Goal: Task Accomplishment & Management: Manage account settings

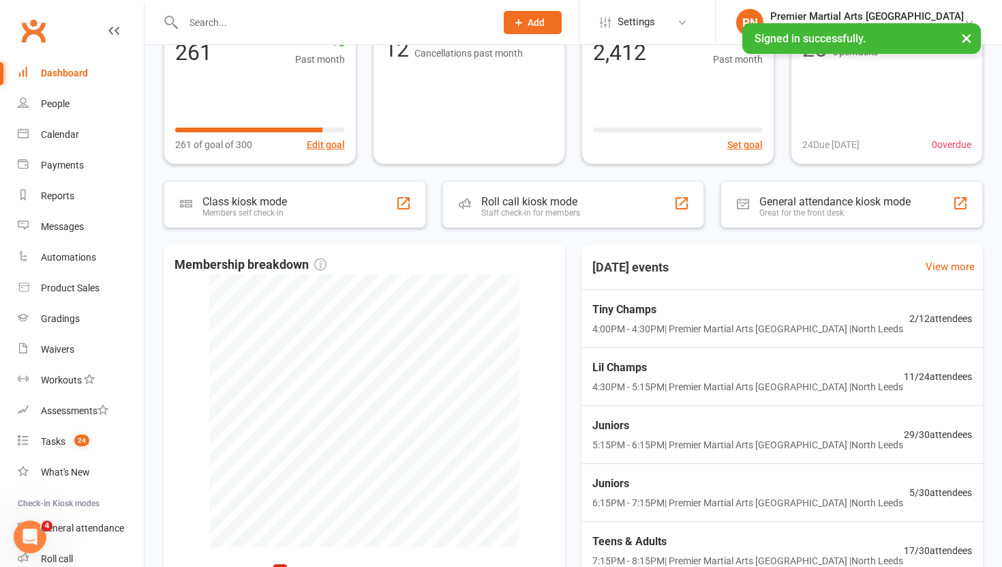
scroll to position [176, 0]
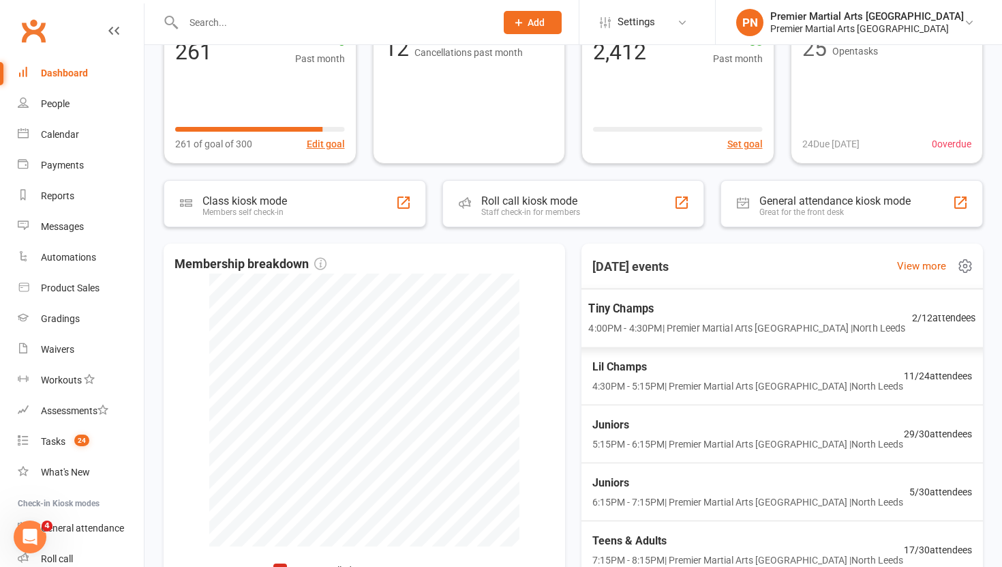
click at [715, 318] on div "Tiny Champs 4:00PM - 4:30PM | Premier Martial Arts North Leeds | North Leeds" at bounding box center [746, 318] width 317 height 36
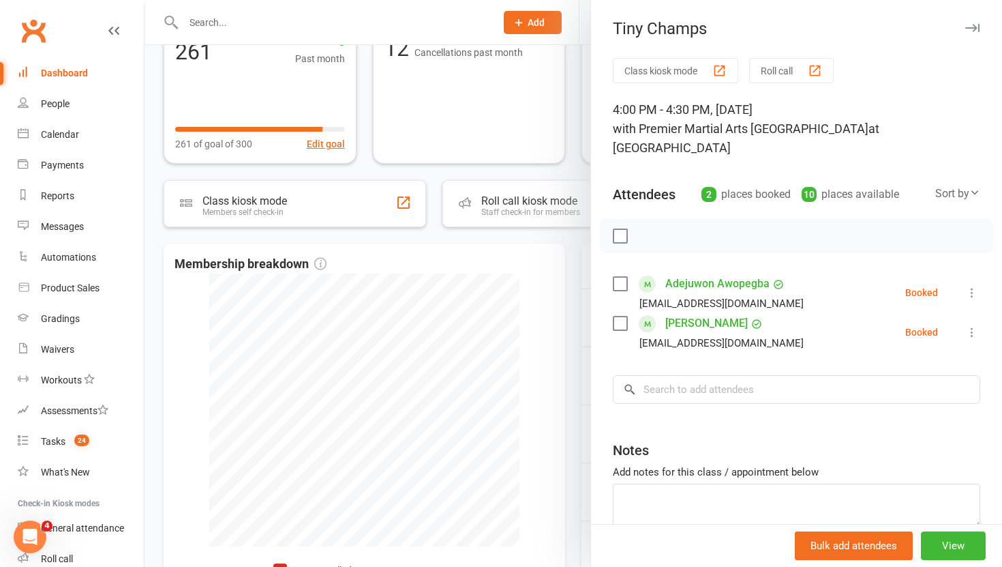
click at [572, 364] on div at bounding box center [574, 283] width 858 height 567
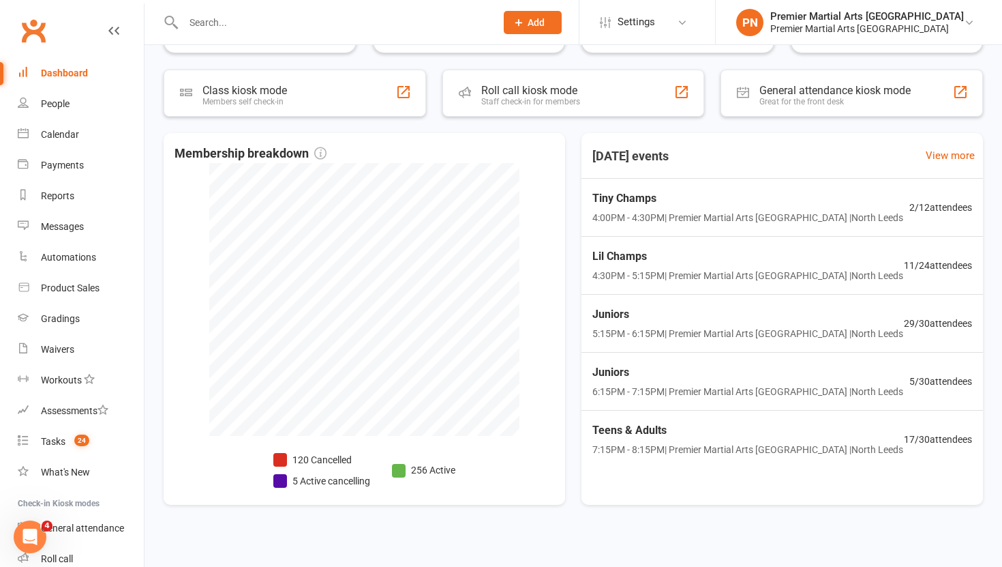
scroll to position [294, 0]
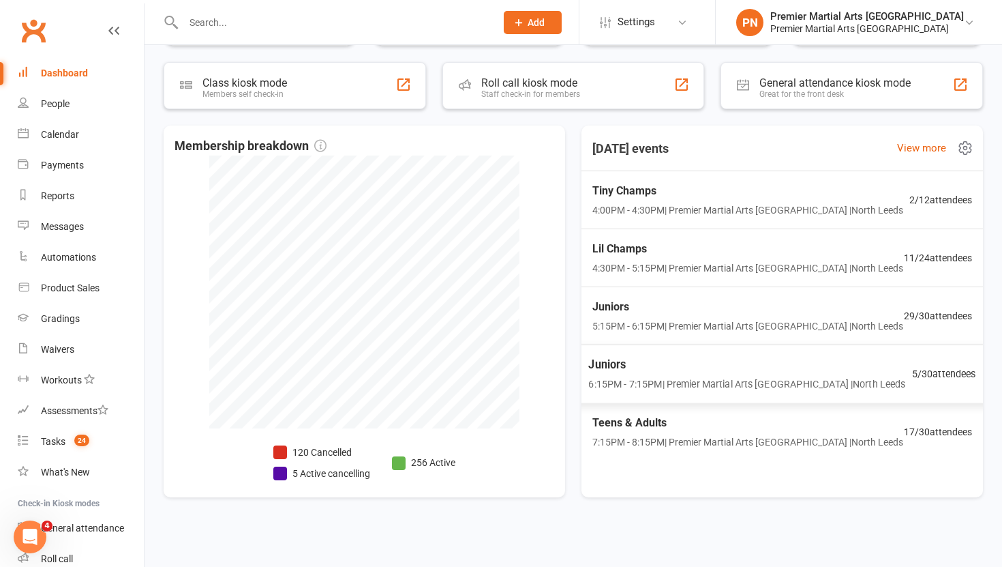
click at [662, 371] on span "Juniors" at bounding box center [746, 365] width 317 height 18
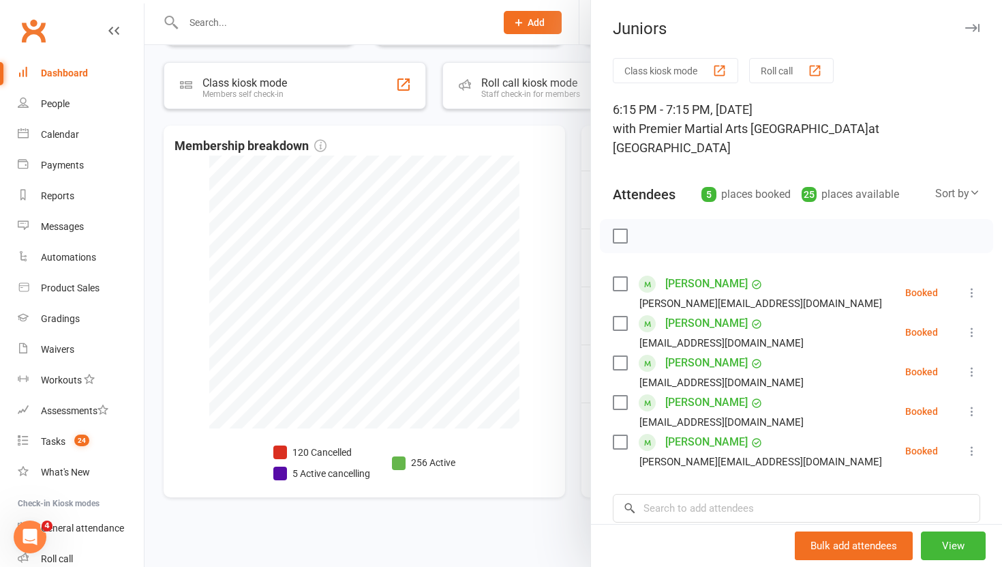
click at [577, 352] on div at bounding box center [574, 283] width 858 height 567
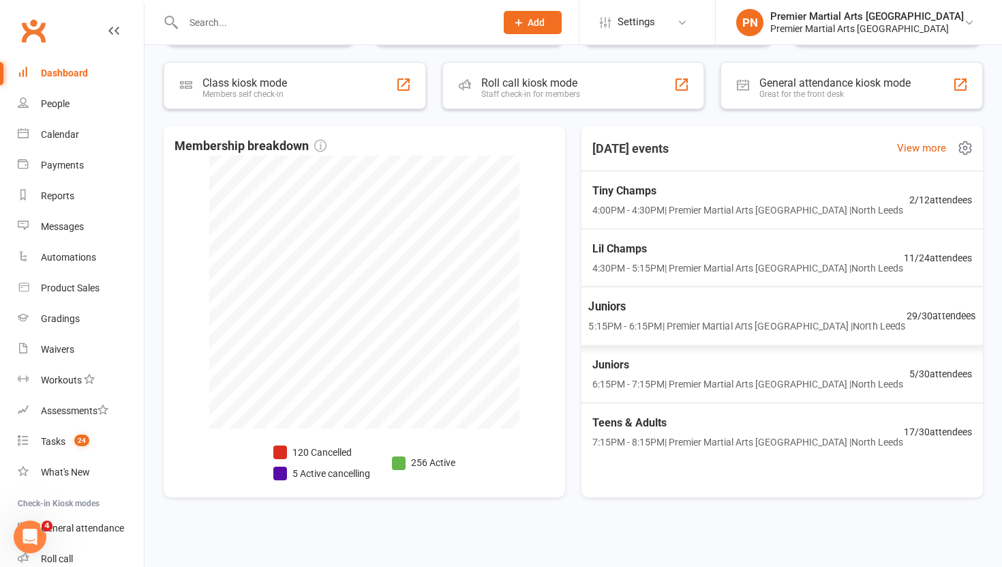
click at [626, 333] on span "5:15PM - 6:15PM | Premier Martial Arts North Leeds | North Leeds" at bounding box center [746, 326] width 317 height 16
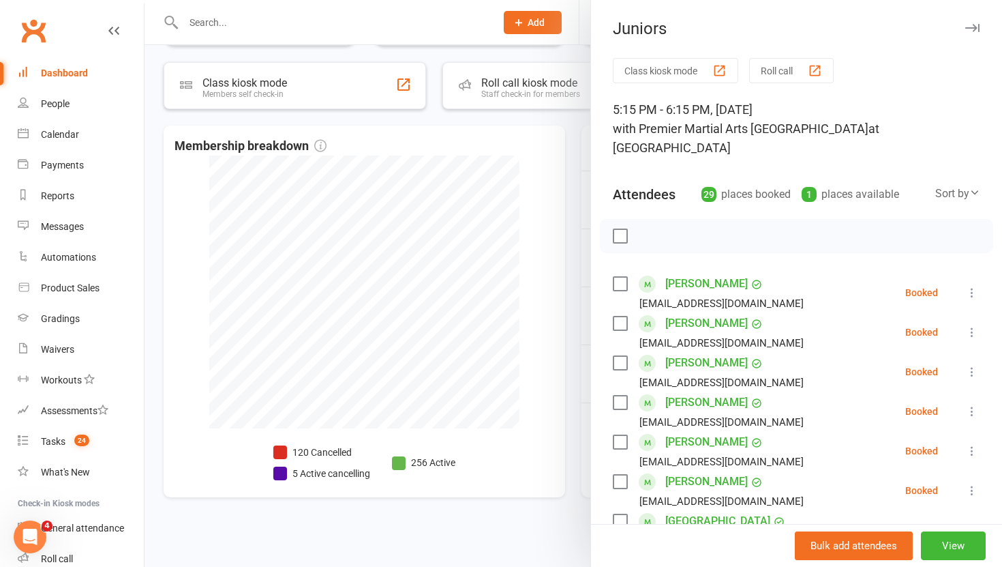
click at [555, 353] on div at bounding box center [574, 283] width 858 height 567
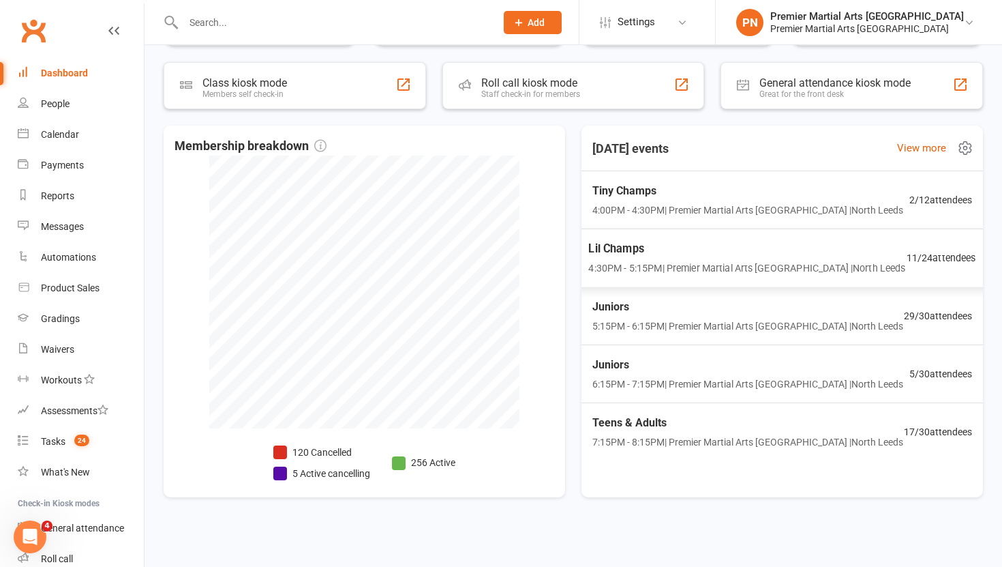
click at [631, 260] on span "4:30PM - 5:15PM | Premier Martial Arts North Leeds | North Leeds" at bounding box center [746, 268] width 317 height 16
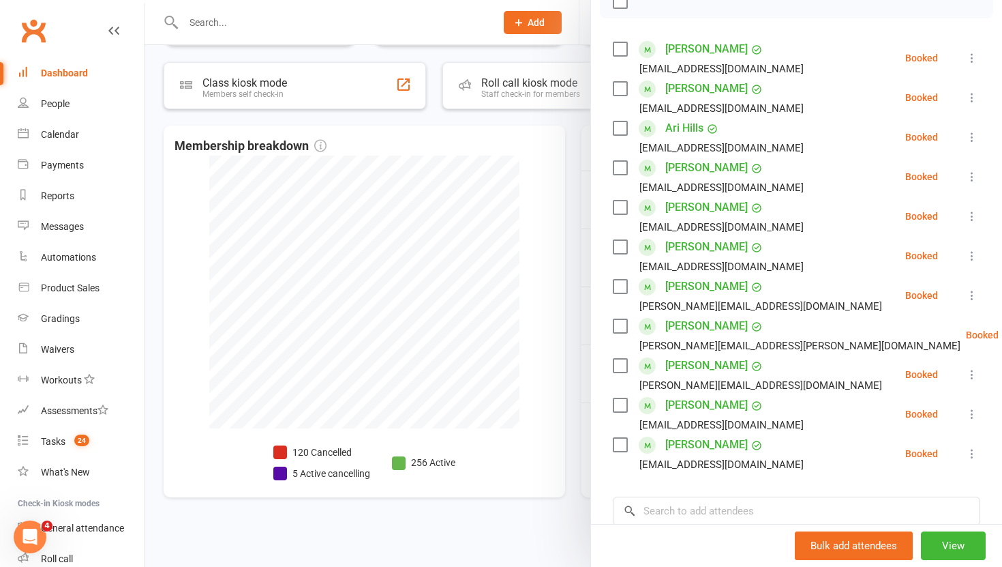
scroll to position [239, 0]
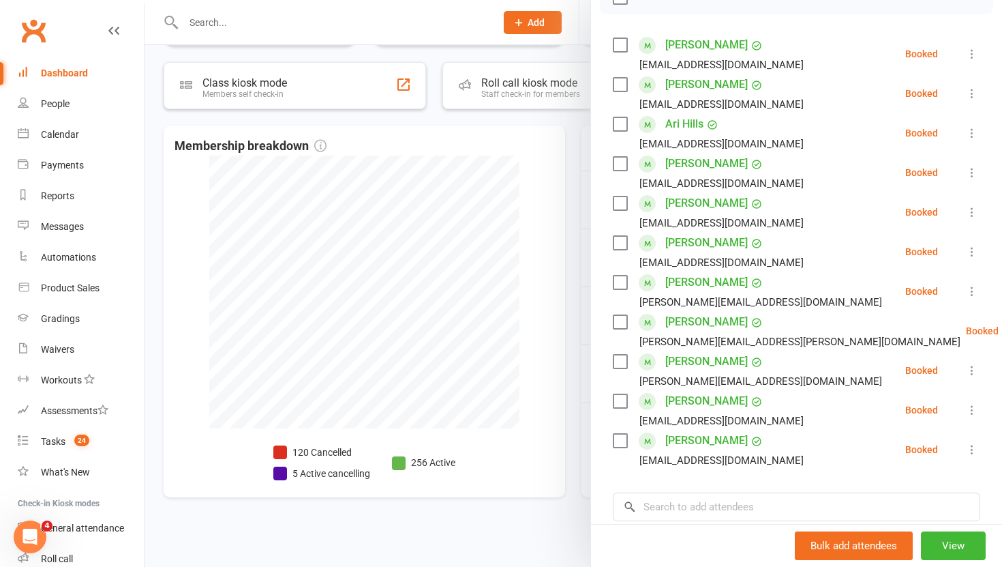
click at [578, 285] on div at bounding box center [574, 283] width 858 height 567
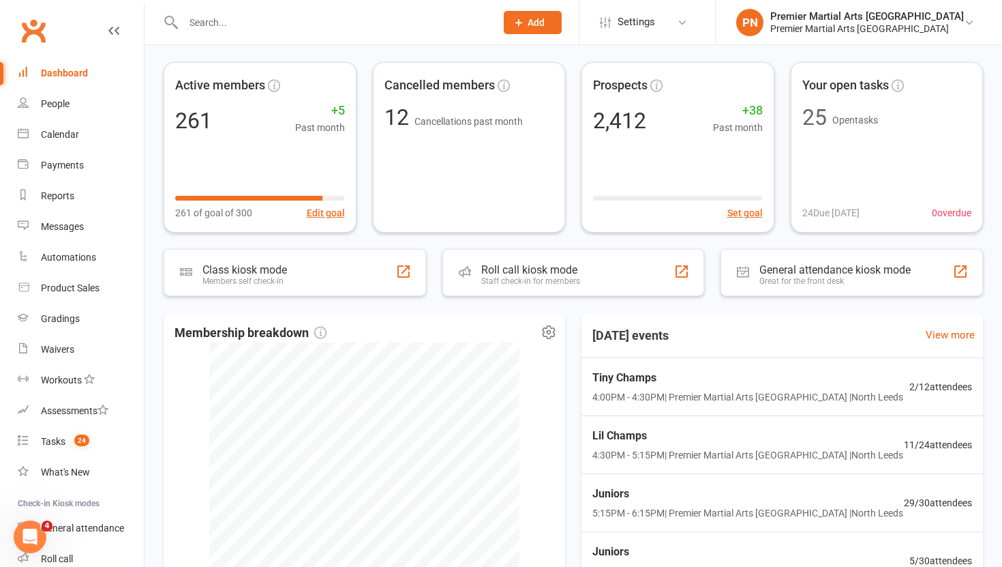
scroll to position [0, 0]
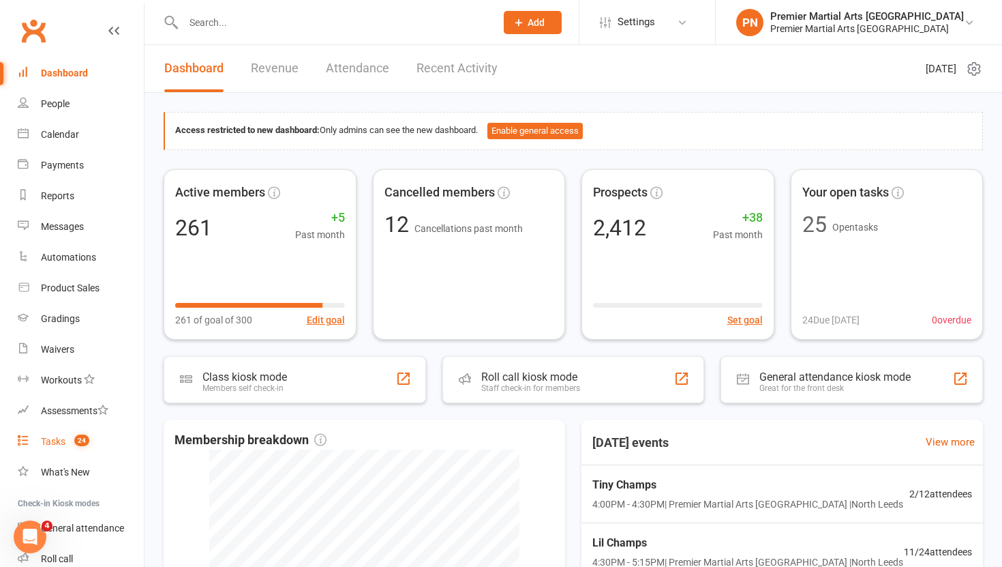
click at [50, 440] on div "Tasks" at bounding box center [53, 441] width 25 height 11
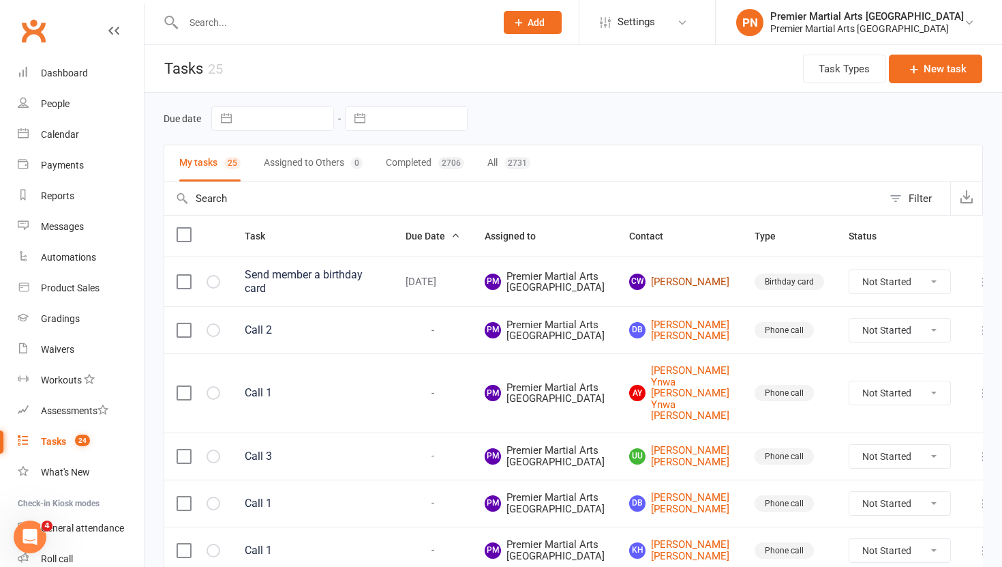
click at [678, 290] on link "CW Cillian Walton" at bounding box center [679, 281] width 101 height 16
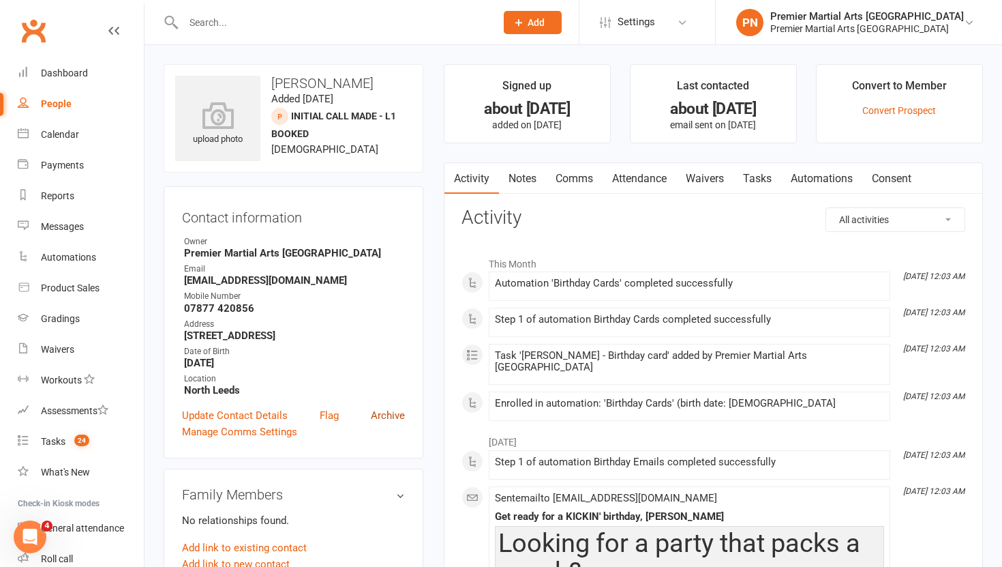
click at [387, 408] on link "Archive" at bounding box center [388, 415] width 34 height 16
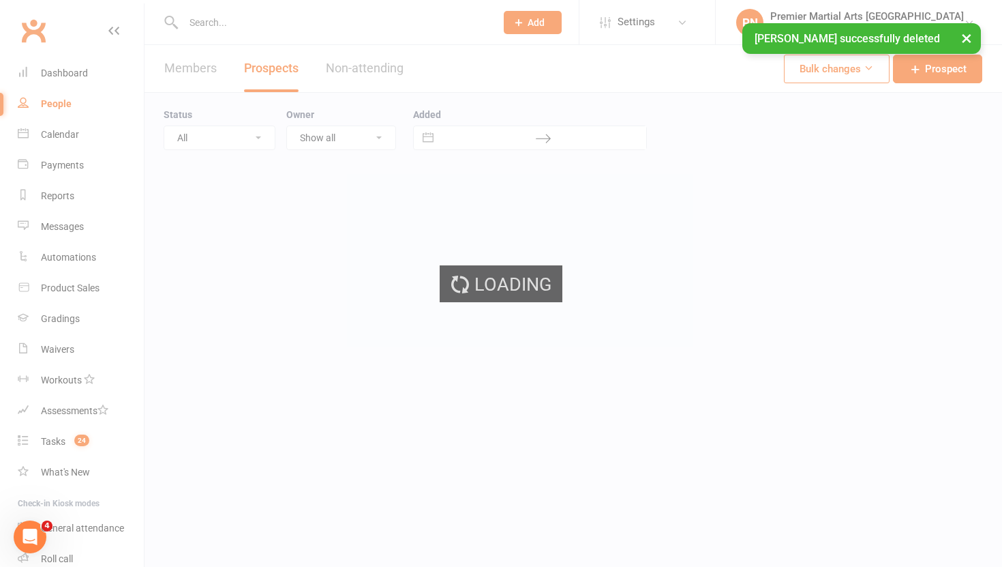
select select "100"
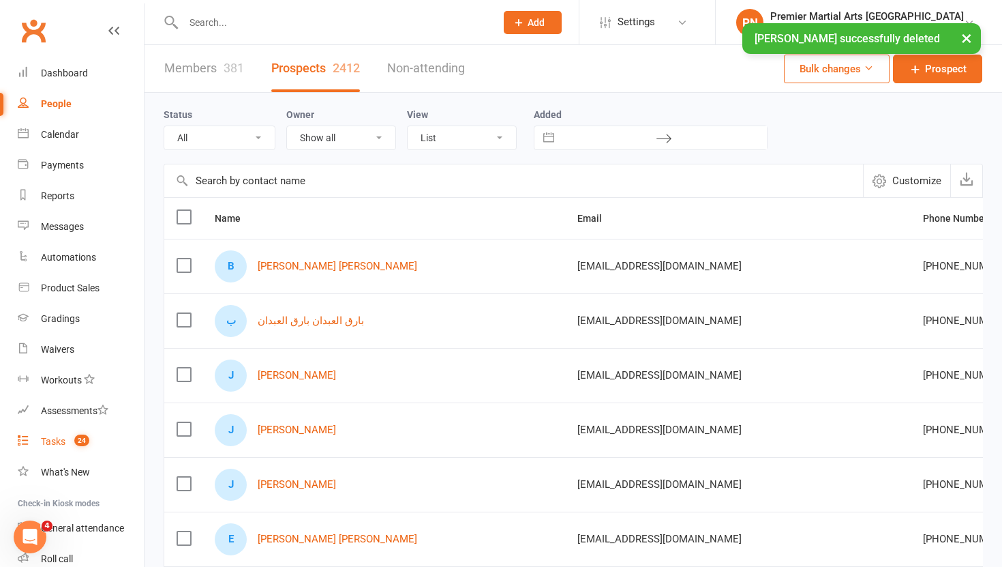
click at [55, 440] on div "Tasks" at bounding box center [53, 441] width 25 height 11
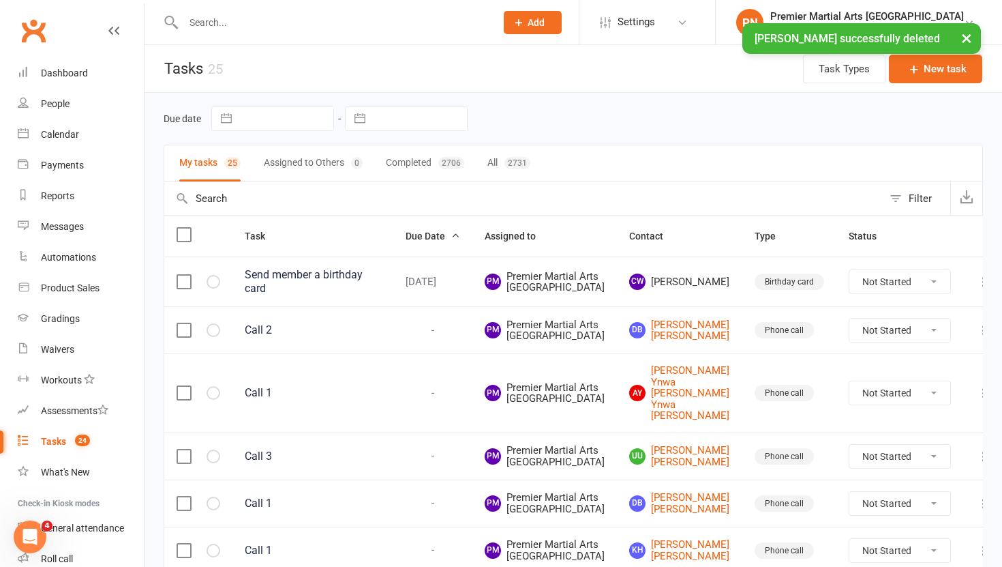
click at [977, 288] on icon at bounding box center [984, 282] width 14 height 14
click at [899, 379] on link "Delete" at bounding box center [902, 376] width 135 height 27
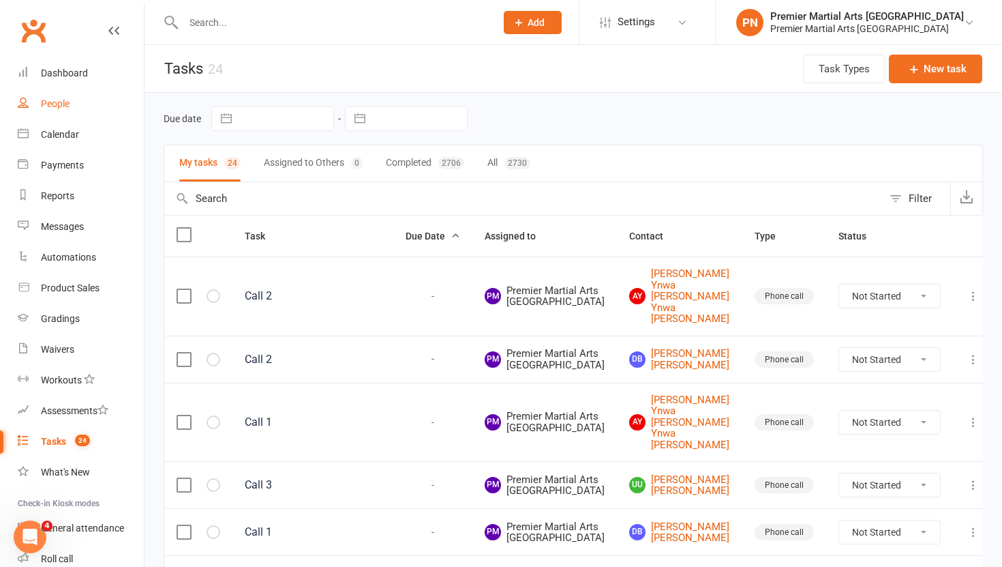
click at [60, 100] on div "People" at bounding box center [55, 103] width 29 height 11
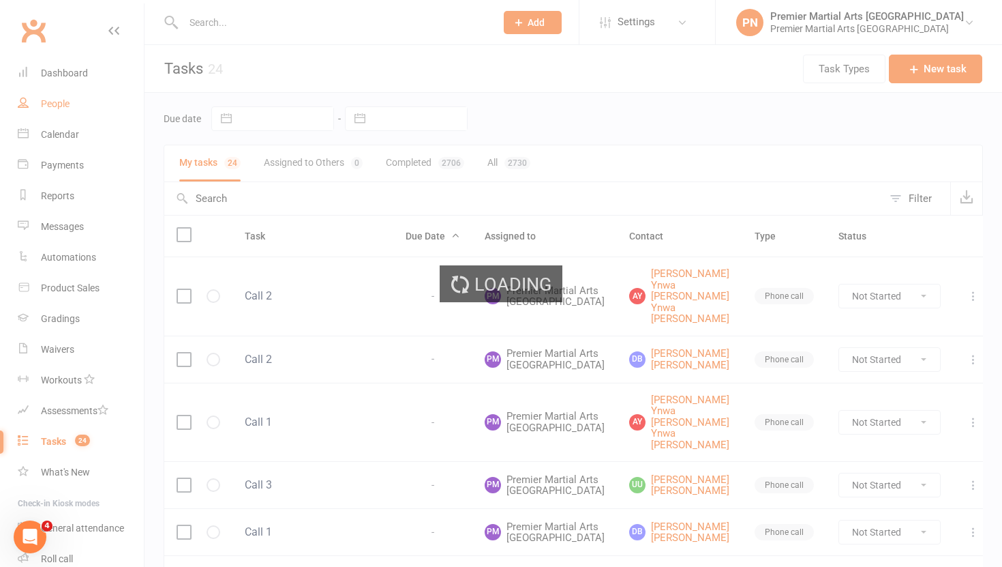
select select "100"
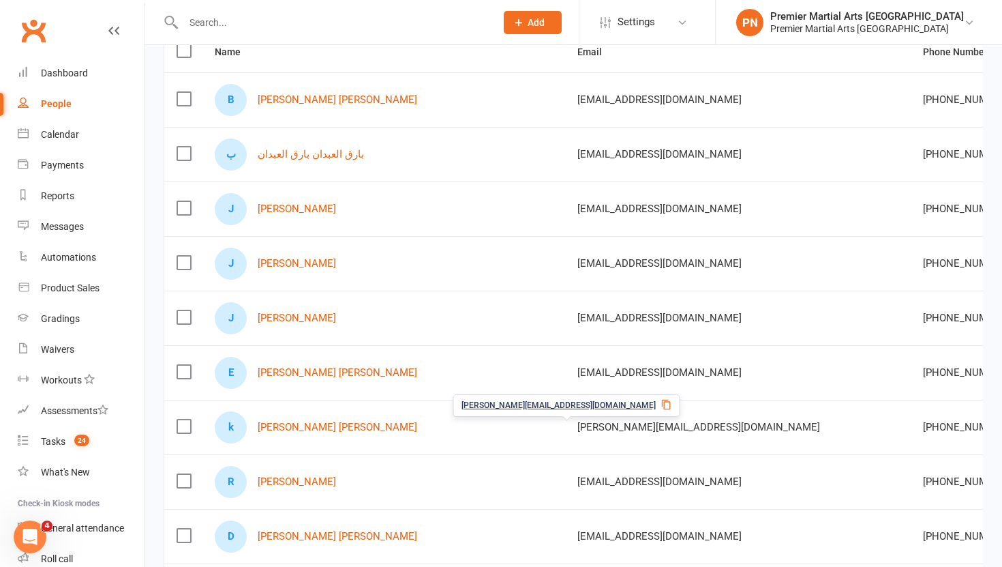
scroll to position [166, 0]
click at [185, 209] on label at bounding box center [184, 209] width 14 height 14
click at [185, 202] on input "checkbox" at bounding box center [184, 202] width 14 height 0
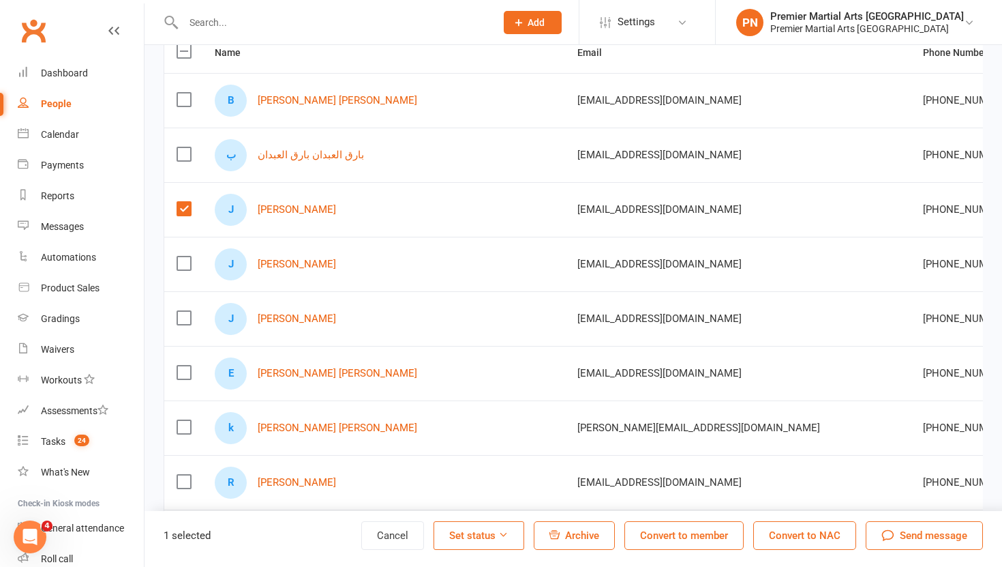
click at [185, 261] on label at bounding box center [184, 263] width 14 height 14
click at [185, 256] on input "checkbox" at bounding box center [184, 256] width 14 height 0
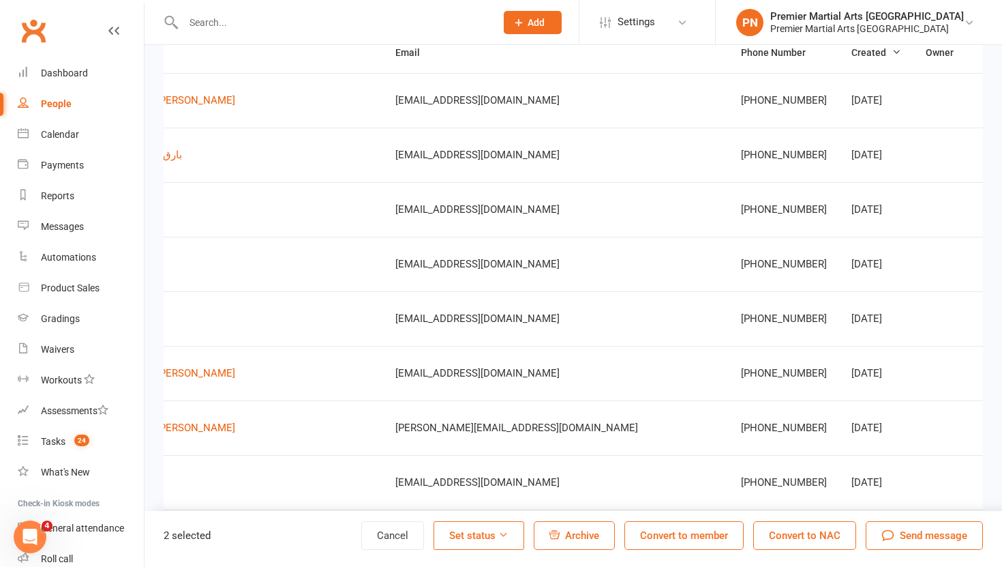
scroll to position [0, 0]
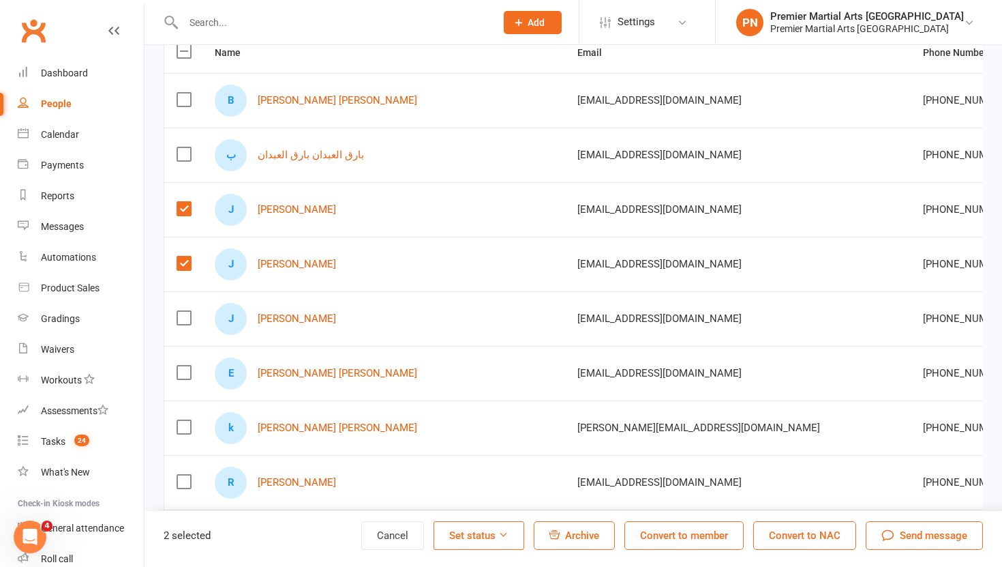
click at [565, 530] on span "Archive" at bounding box center [582, 535] width 34 height 12
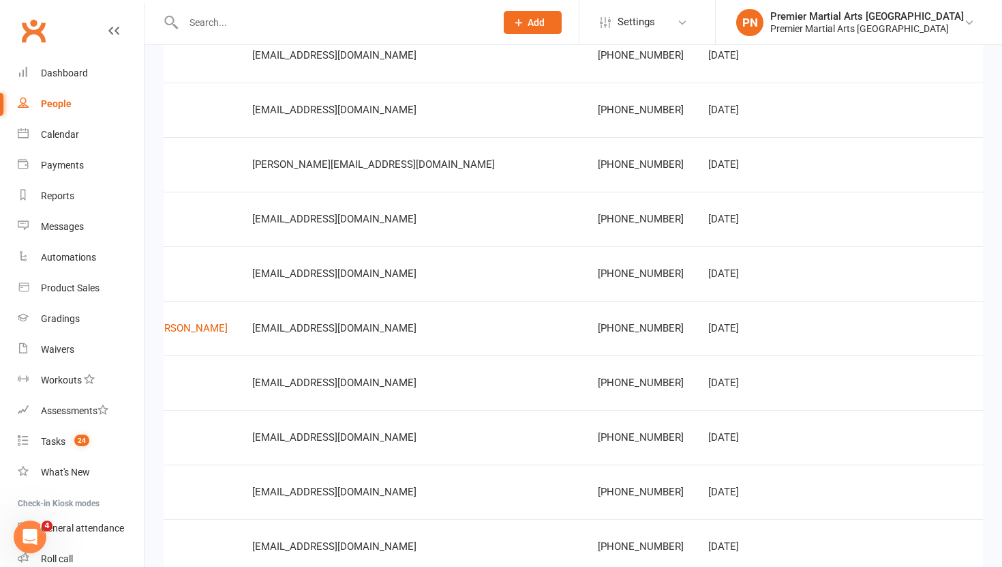
scroll to position [0, 331]
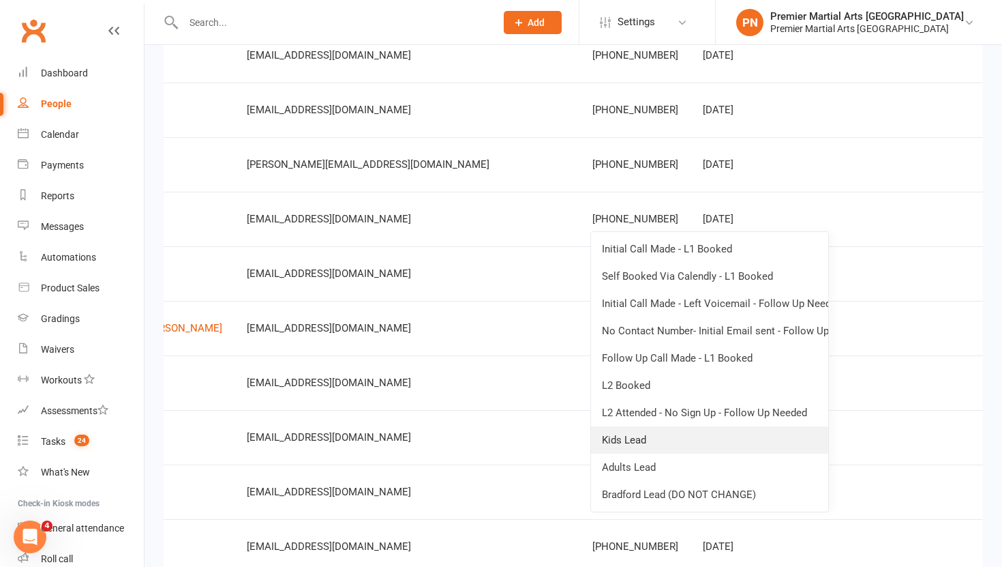
click at [706, 443] on link "Kids Lead" at bounding box center [709, 439] width 237 height 27
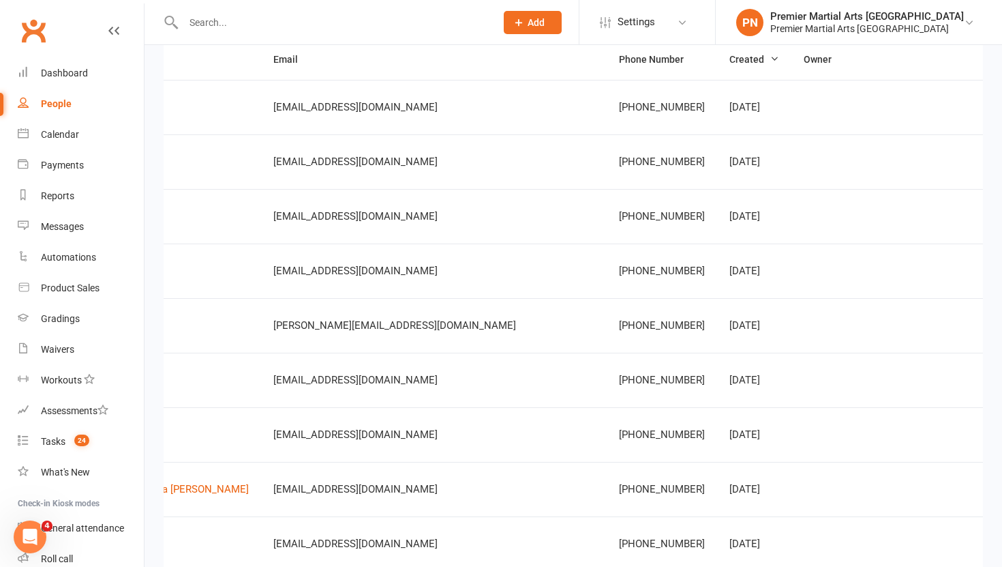
scroll to position [0, 314]
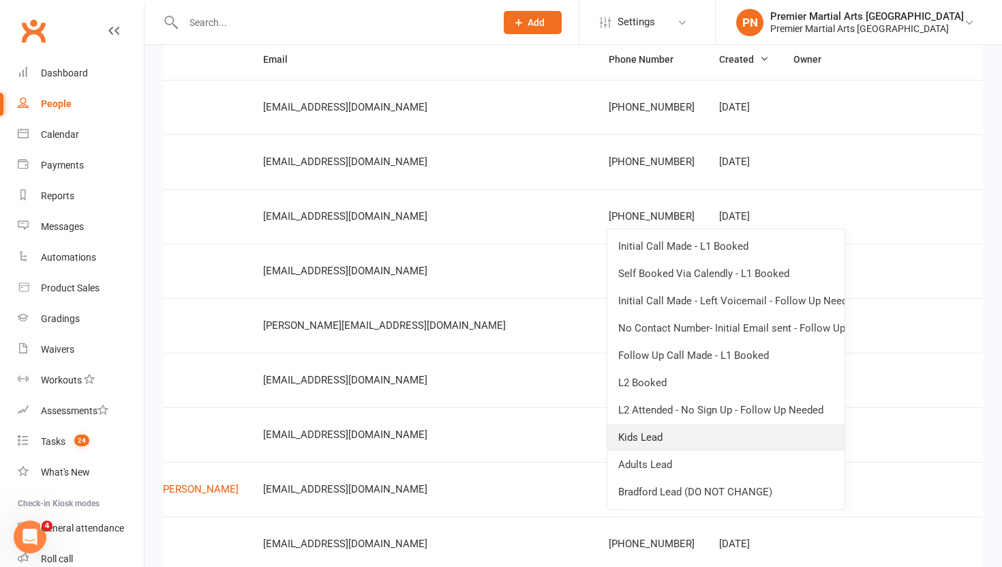
click at [685, 442] on link "Kids Lead" at bounding box center [726, 436] width 237 height 27
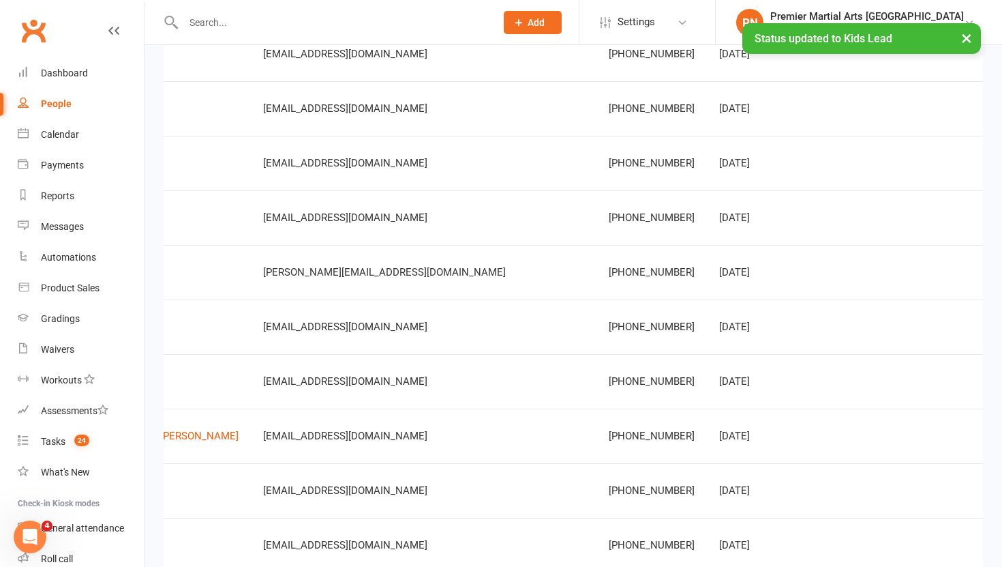
scroll to position [201, 0]
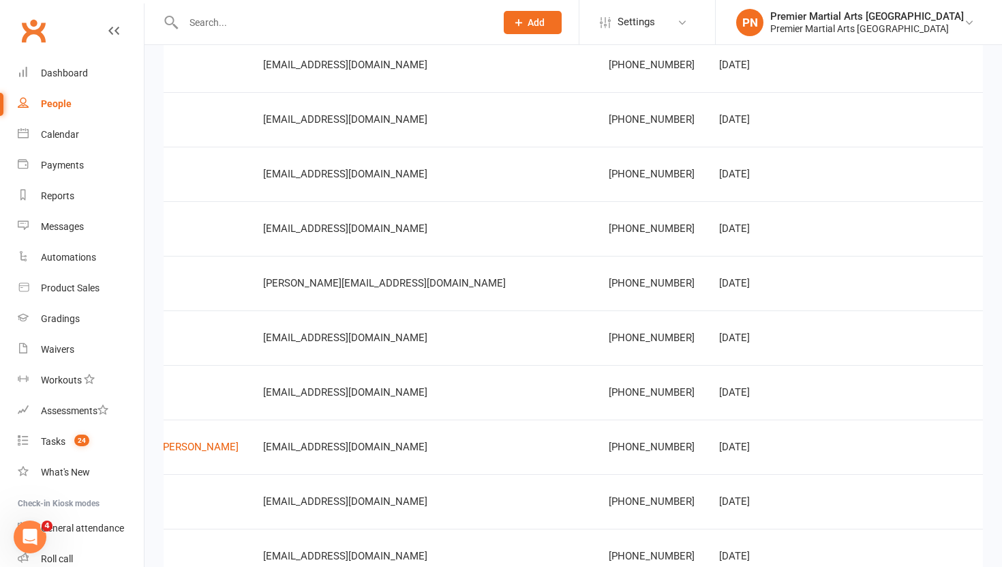
click at [310, 23] on input "text" at bounding box center [332, 22] width 307 height 19
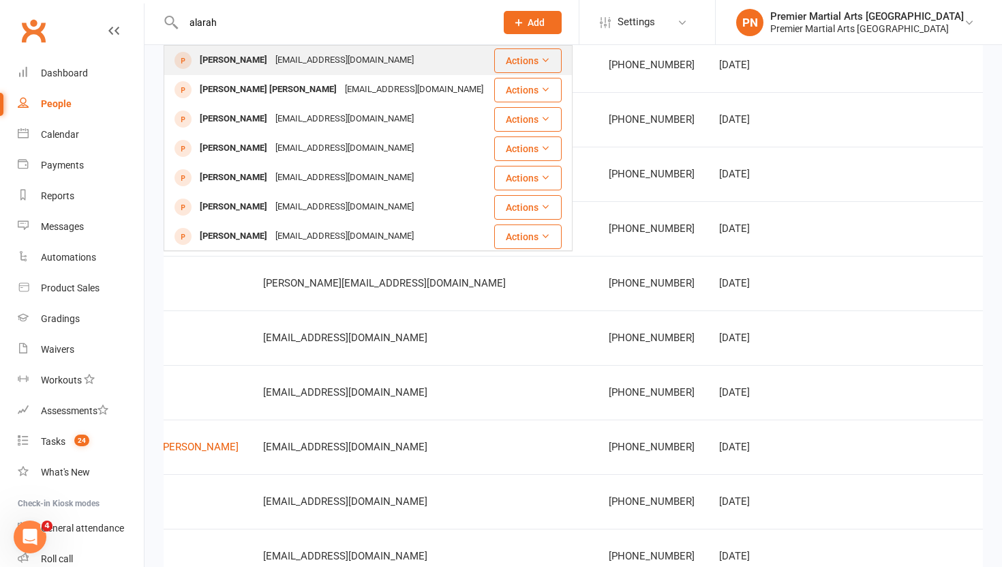
type input "alarah"
click at [306, 64] on div "annumkhan31@hotmail.co.uk" at bounding box center [344, 60] width 147 height 20
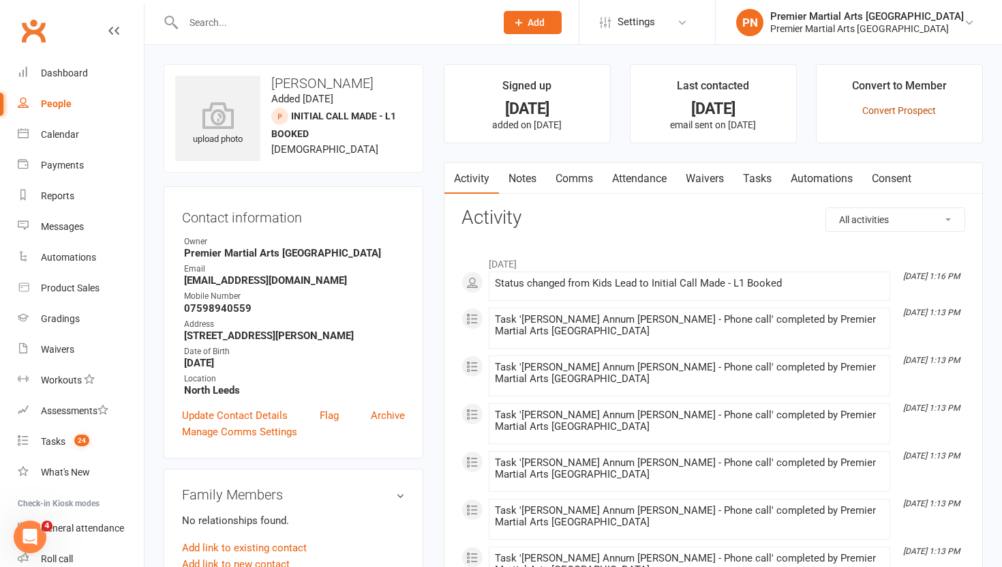
click at [893, 108] on link "Convert Prospect" at bounding box center [900, 110] width 74 height 11
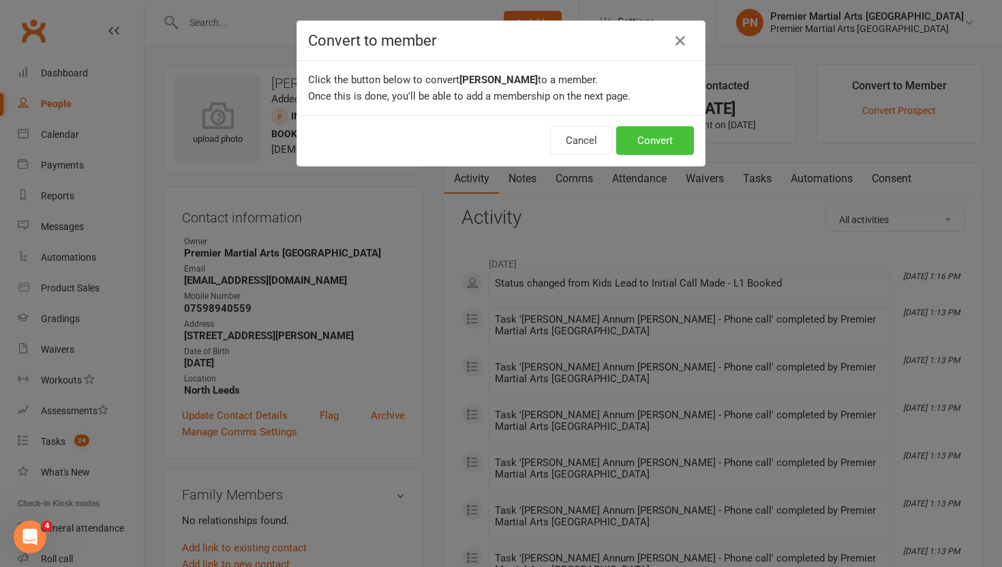
click at [640, 147] on button "Convert" at bounding box center [655, 140] width 78 height 29
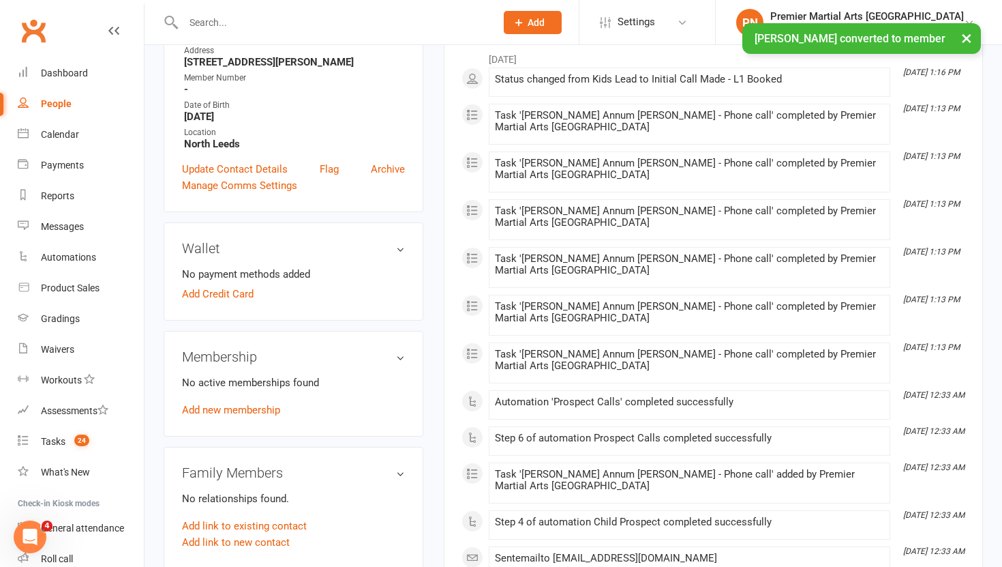
scroll to position [298, 0]
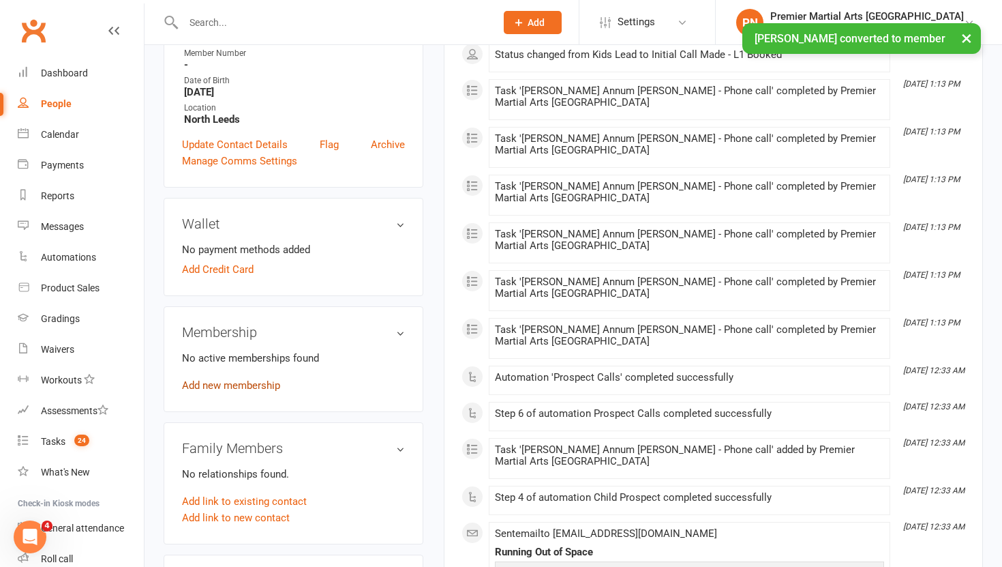
click at [226, 385] on link "Add new membership" at bounding box center [231, 385] width 98 height 12
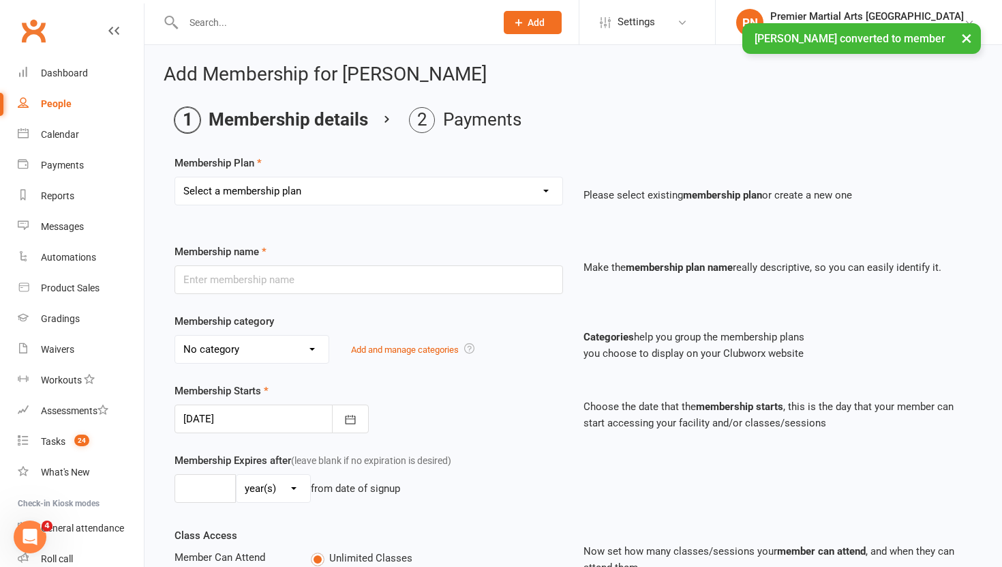
click at [550, 192] on select "Select a membership plan Create new Membership Plan LC Basic Monthly - North Le…" at bounding box center [368, 190] width 387 height 27
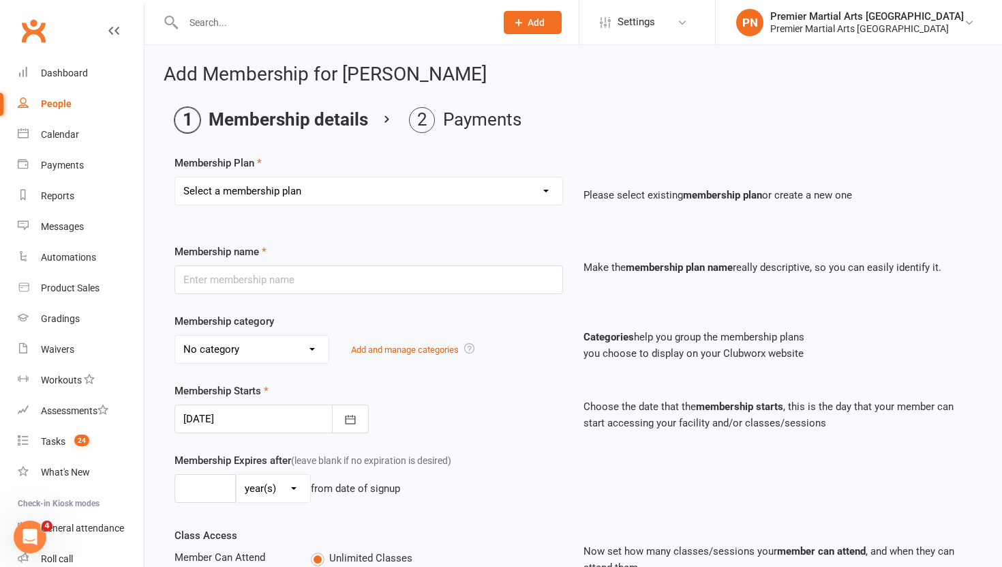
select select "11"
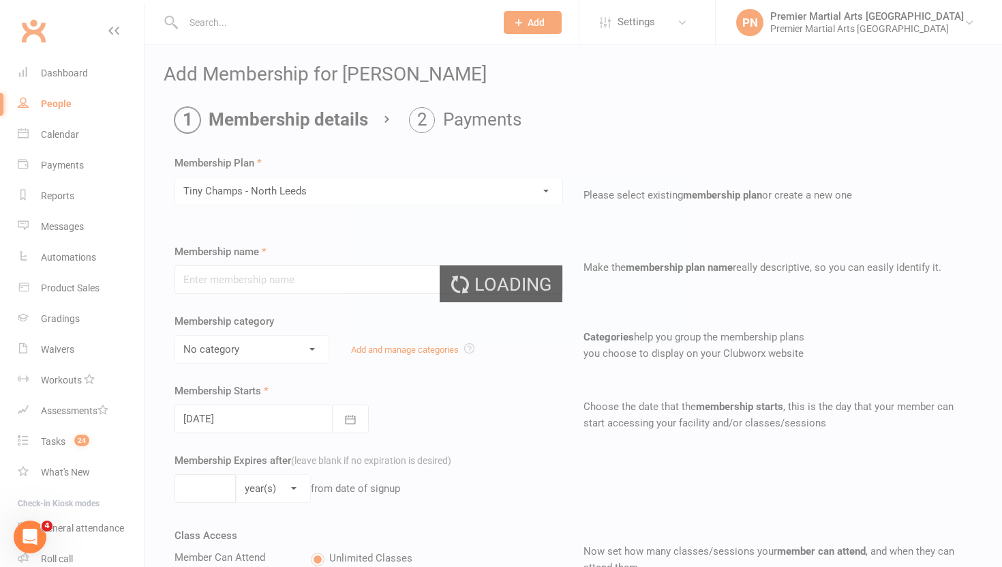
type input "Tiny Champs - North Leeds"
select select "5"
type input "0"
type input "1"
select select "?"
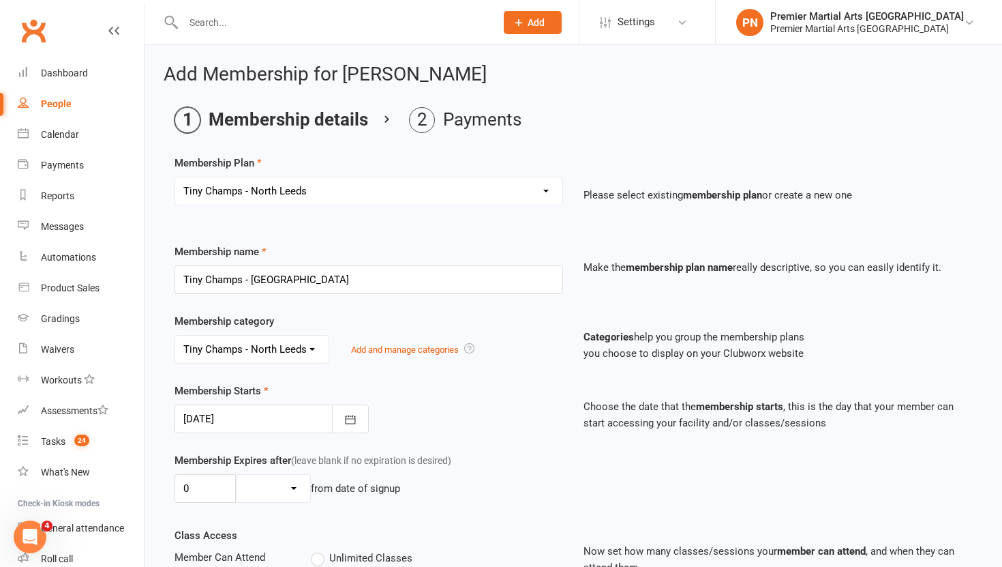
click at [477, 389] on div "Membership Starts 11 Aug 2025 August 2025 Sun Mon Tue Wed Thu Fri Sat 31 27 28 …" at bounding box center [368, 408] width 409 height 50
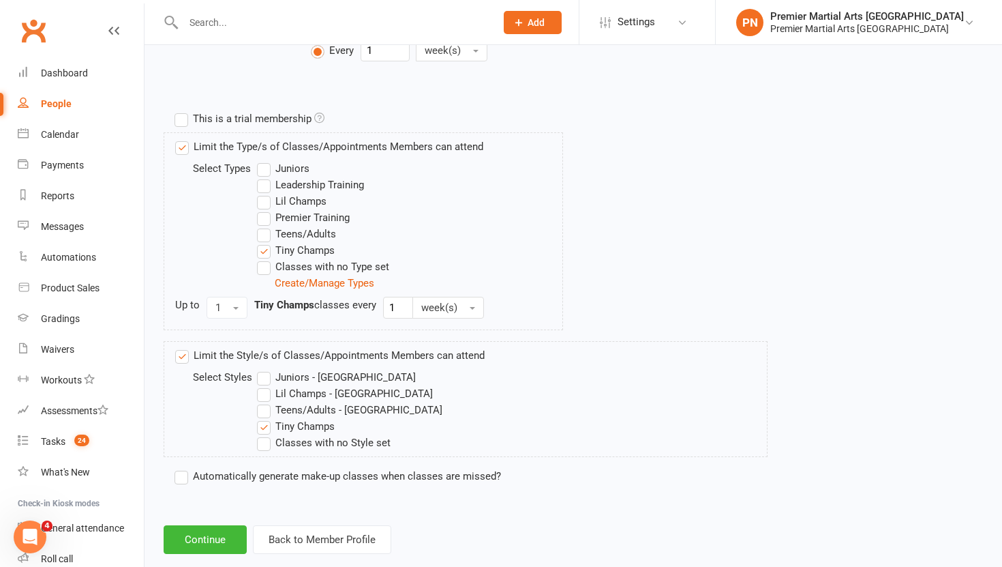
scroll to position [627, 0]
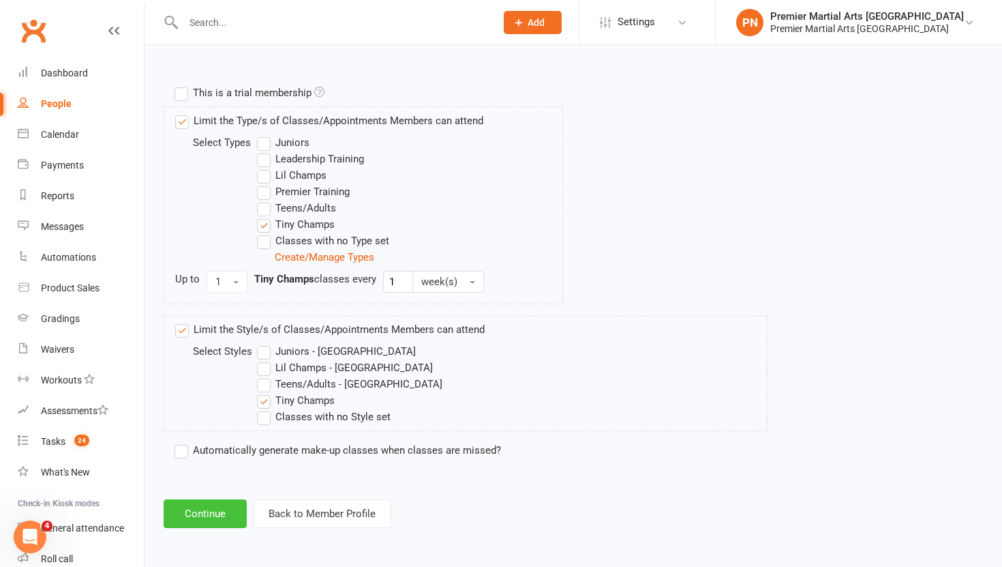
click at [220, 511] on button "Continue" at bounding box center [205, 513] width 83 height 29
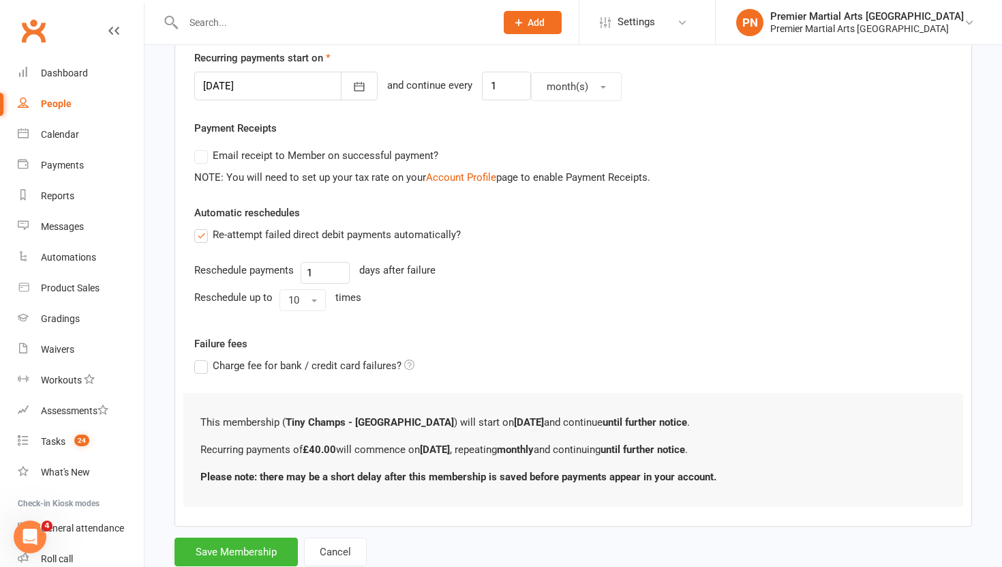
scroll to position [370, 0]
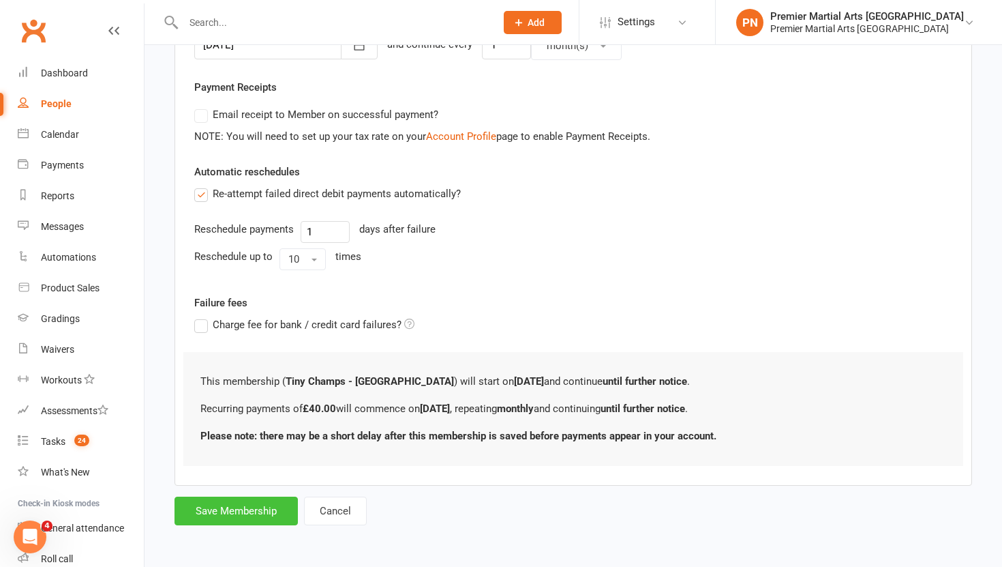
click at [239, 517] on button "Save Membership" at bounding box center [236, 510] width 123 height 29
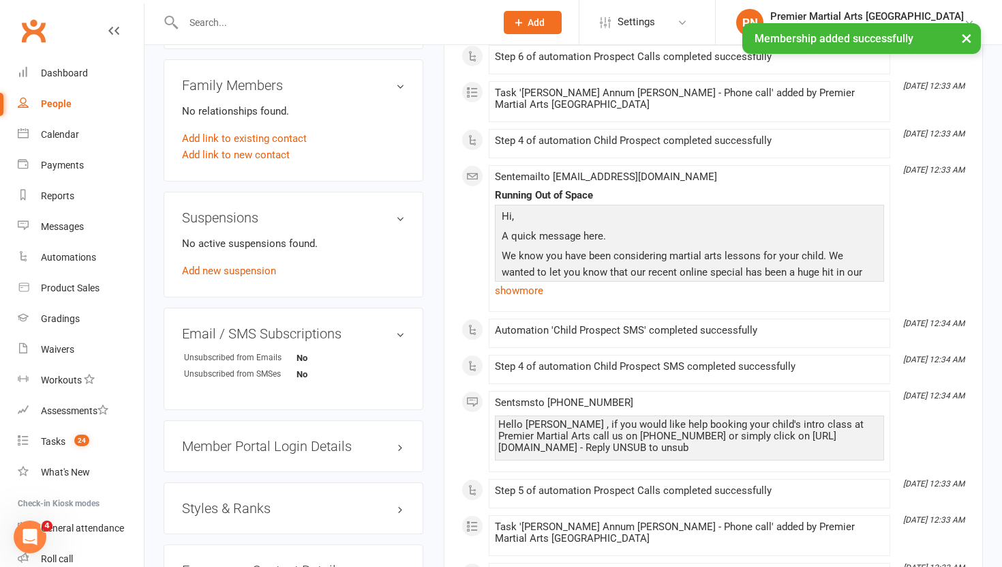
scroll to position [722, 0]
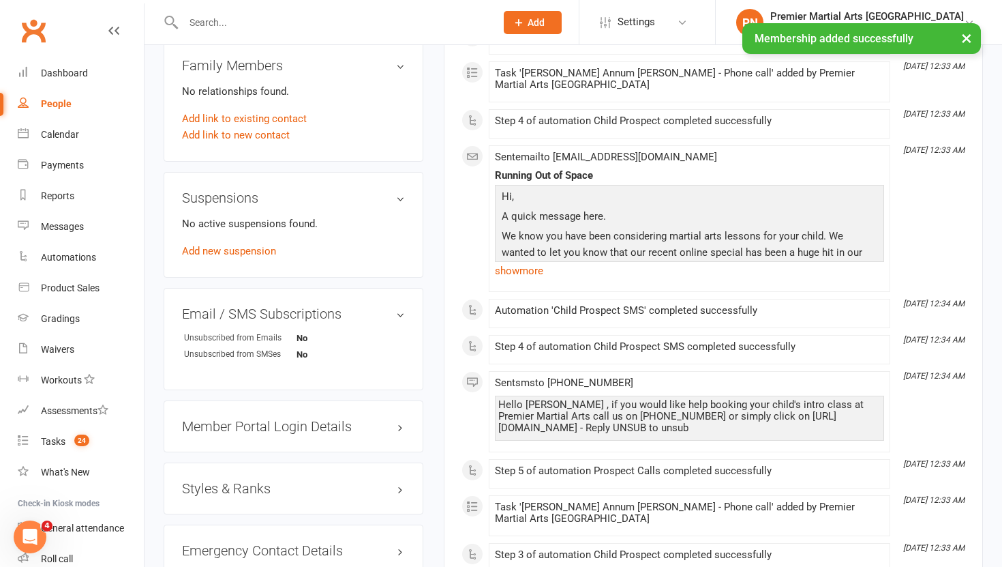
click at [269, 421] on h3 "Member Portal Login Details" at bounding box center [293, 426] width 223 height 15
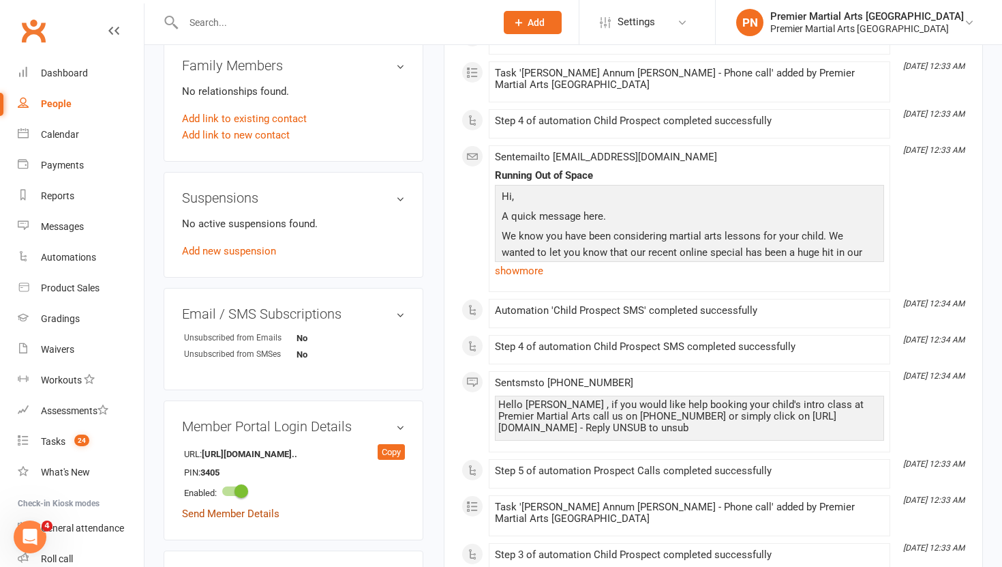
click at [237, 514] on link "Send Member Details" at bounding box center [231, 513] width 98 height 12
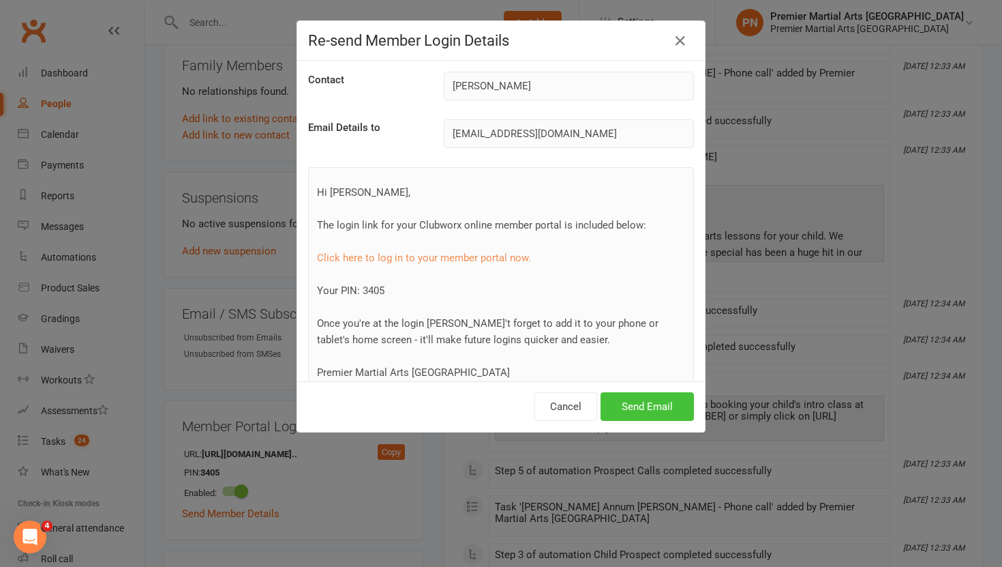
click at [650, 408] on button "Send Email" at bounding box center [647, 406] width 93 height 29
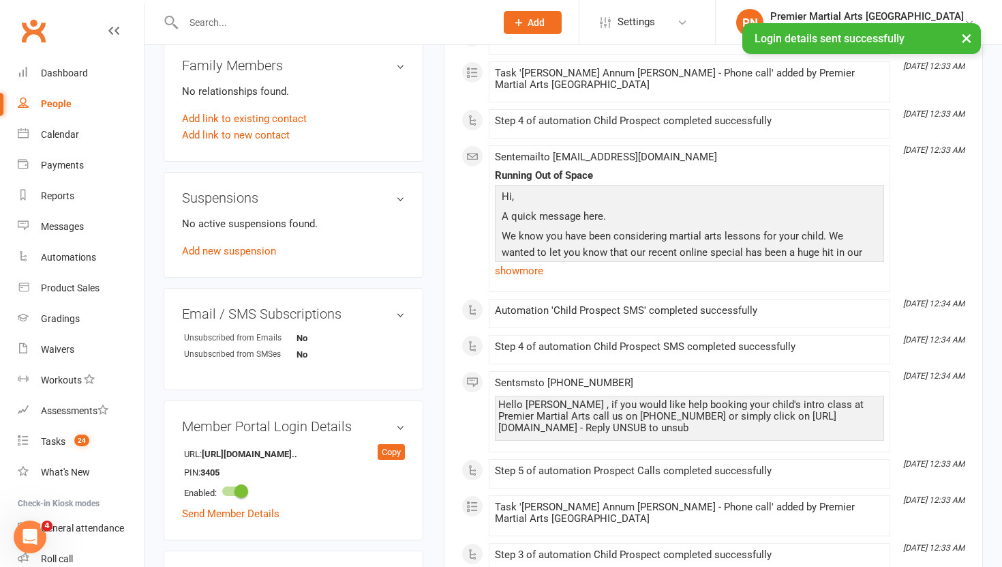
scroll to position [907, 0]
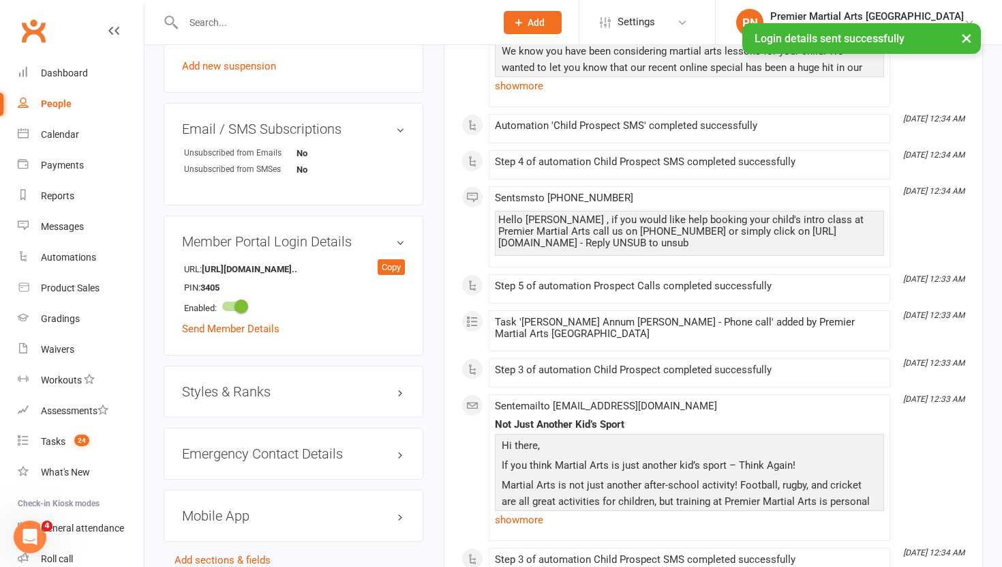
click at [285, 385] on h3 "Styles & Ranks" at bounding box center [293, 391] width 223 height 15
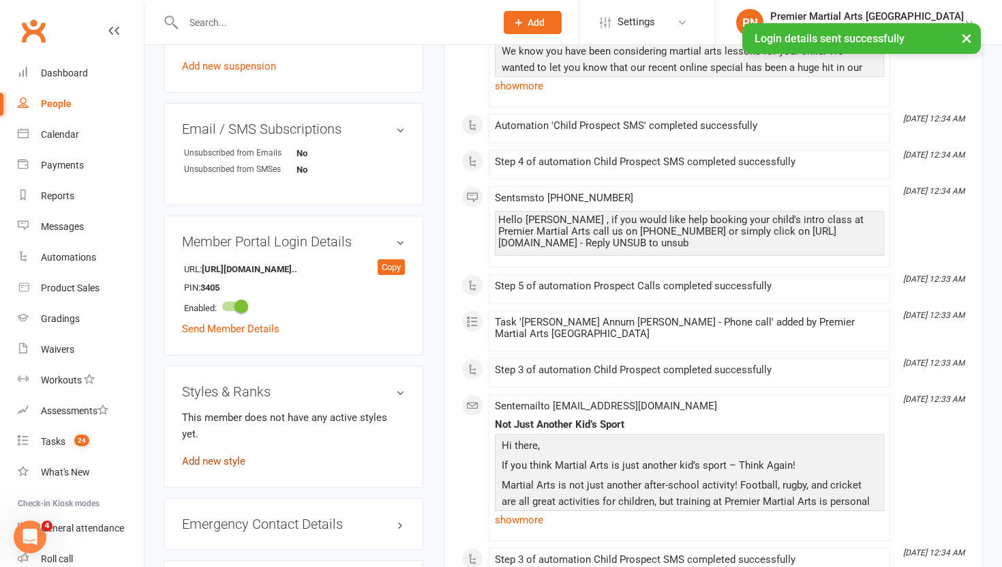
click at [218, 455] on link "Add new style" at bounding box center [213, 461] width 63 height 12
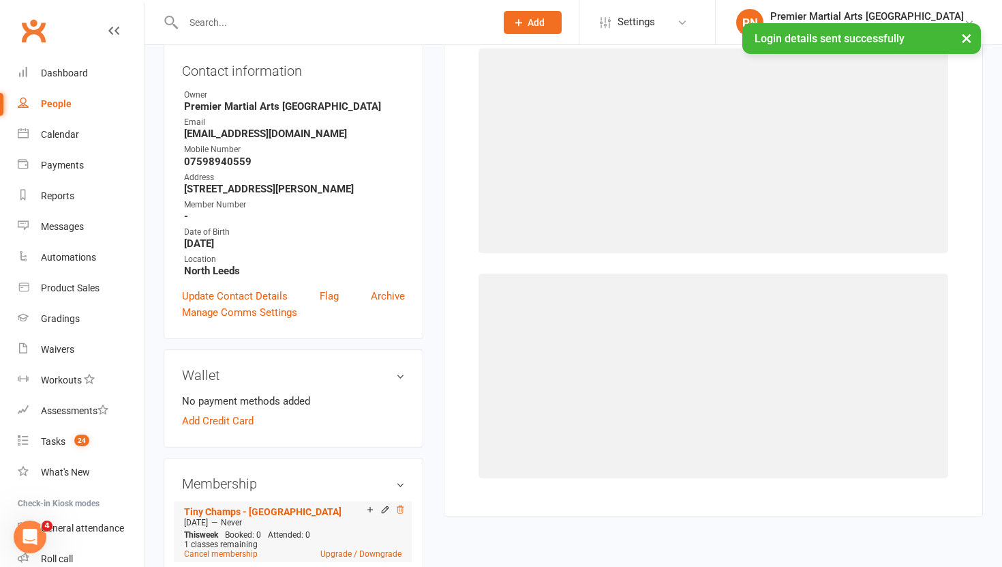
scroll to position [104, 0]
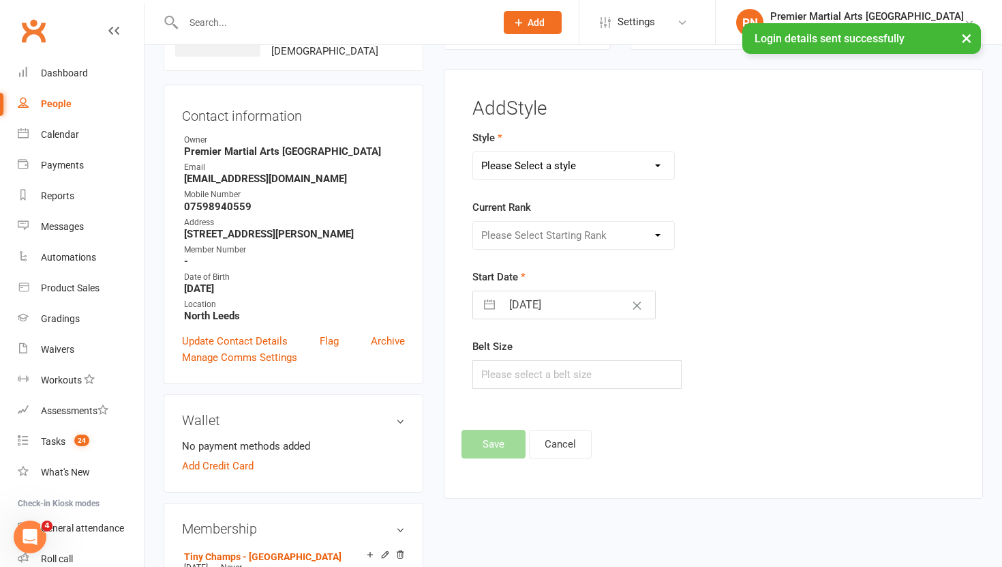
click at [664, 166] on select "Please Select a style Juniors - North Leeds Lil Champs - North Leeds Teens/Adul…" at bounding box center [574, 165] width 202 height 27
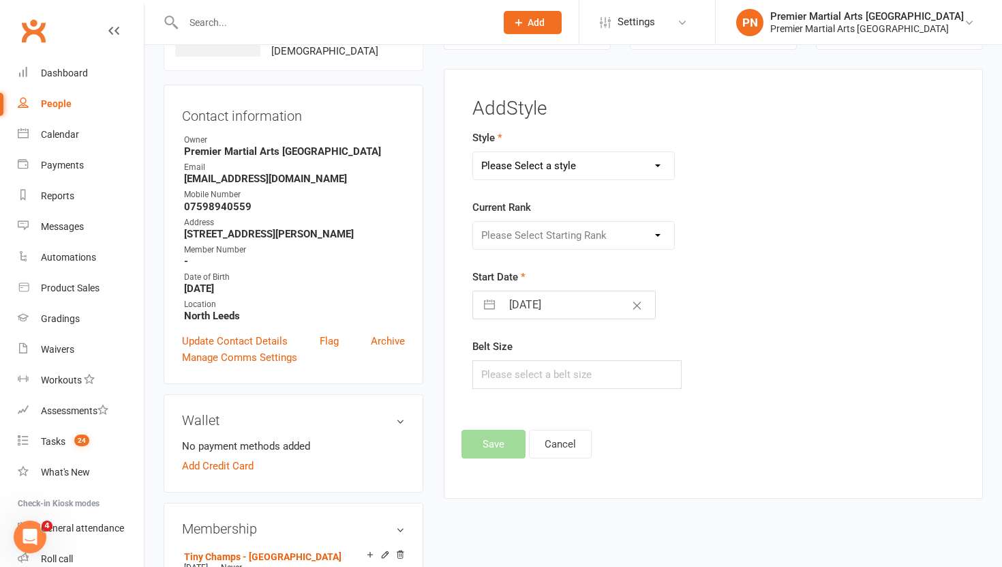
select select "2289"
click at [657, 233] on select "Please Select Starting Rank White Belt White - Yellow Stripe White - Orange Str…" at bounding box center [574, 235] width 202 height 27
select select "22446"
click at [502, 449] on button "Save" at bounding box center [494, 444] width 64 height 29
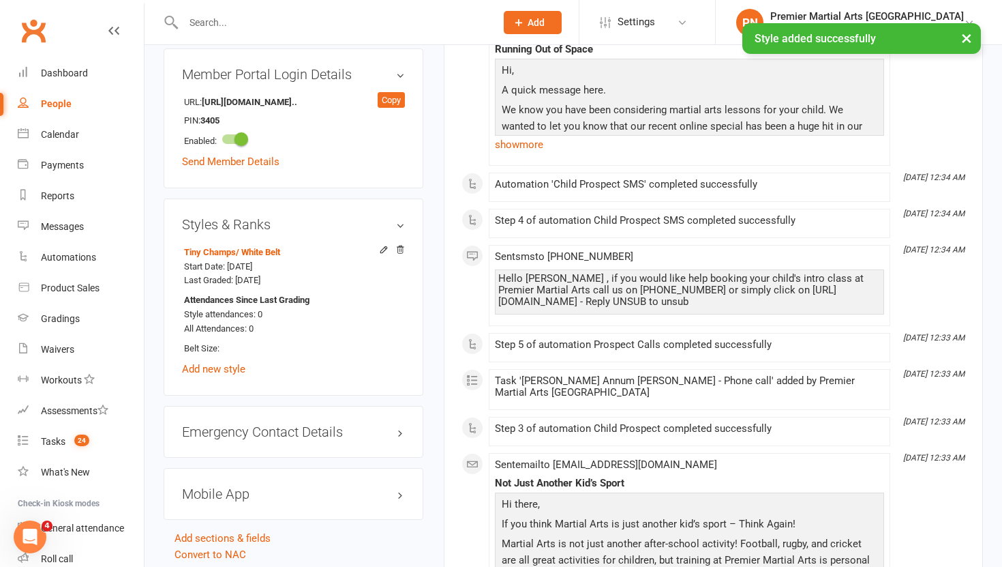
scroll to position [1077, 0]
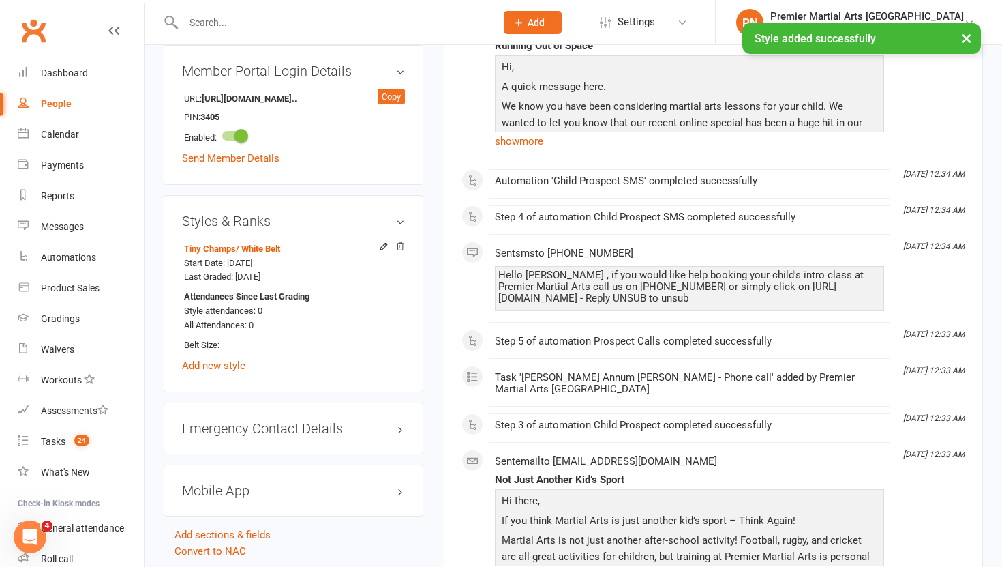
click at [271, 479] on div "Mobile App" at bounding box center [294, 490] width 260 height 52
click at [245, 492] on h3 "Mobile App" at bounding box center [293, 490] width 223 height 15
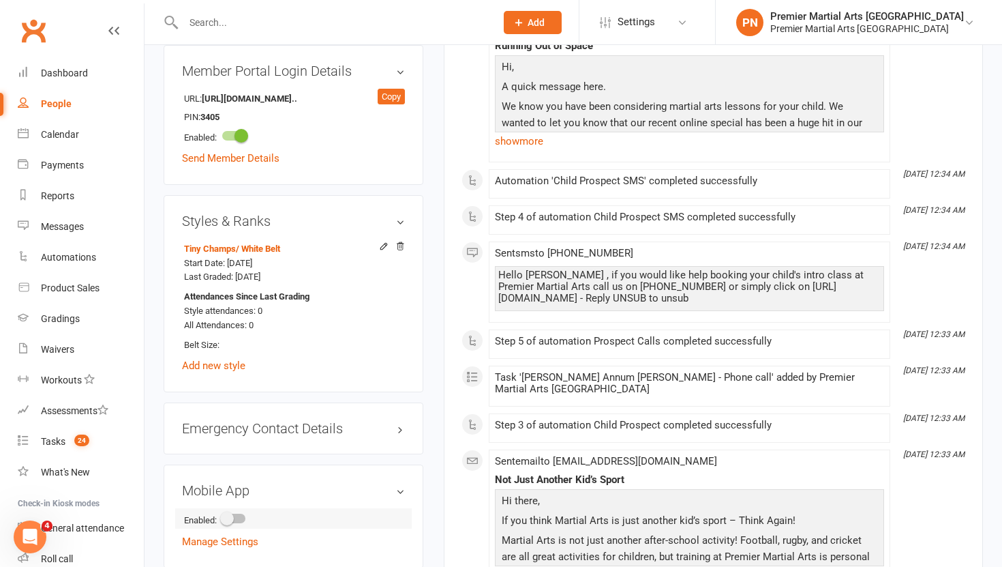
click at [234, 515] on span at bounding box center [227, 518] width 14 height 14
click at [222, 516] on input "checkbox" at bounding box center [222, 516] width 0 height 0
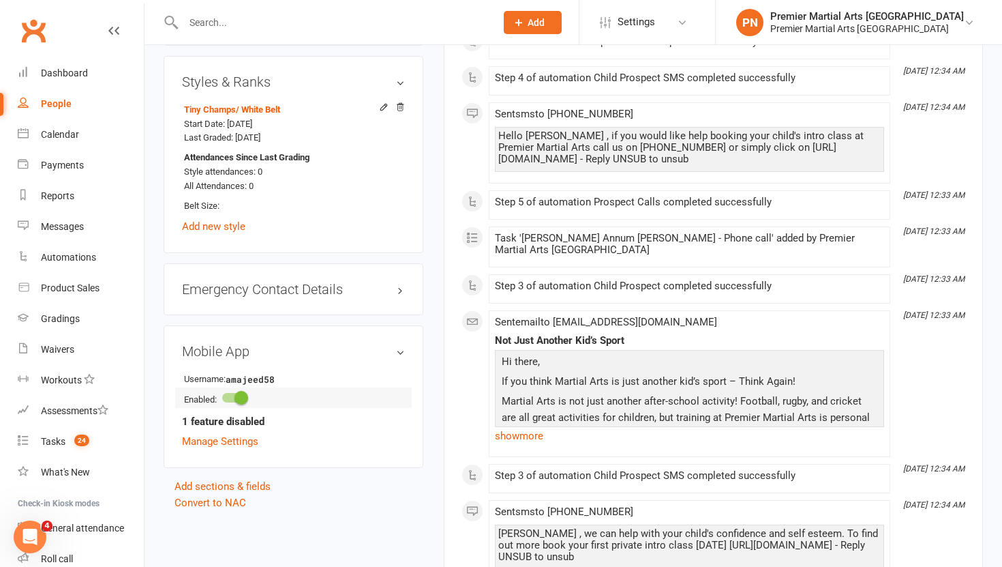
scroll to position [1219, 0]
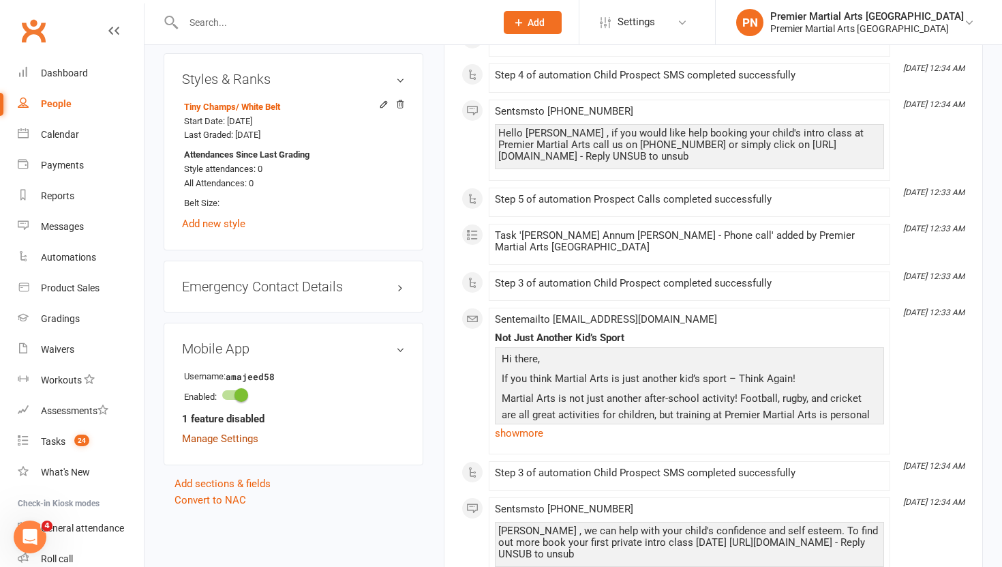
click at [226, 443] on link "Manage Settings" at bounding box center [220, 438] width 76 height 12
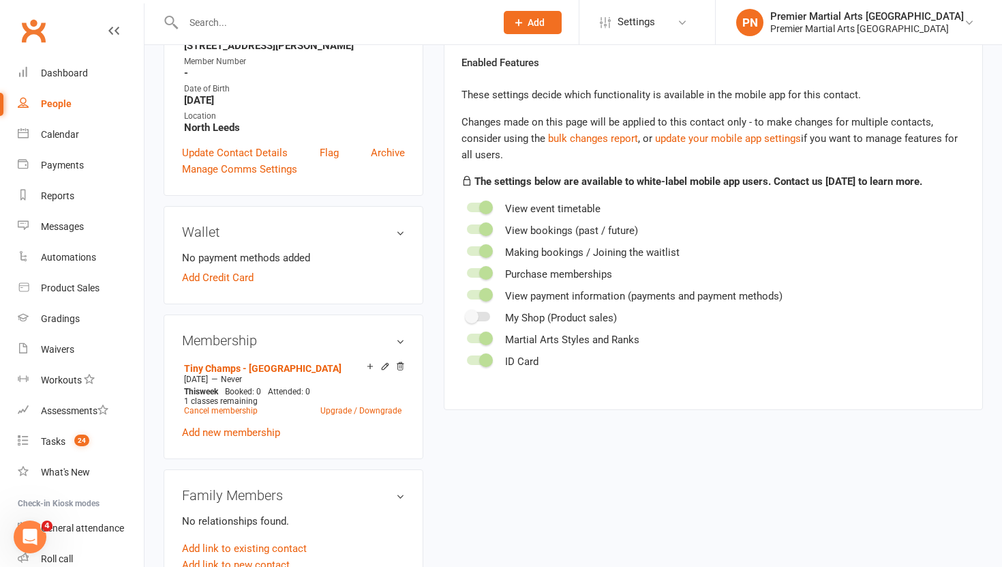
scroll to position [104, 0]
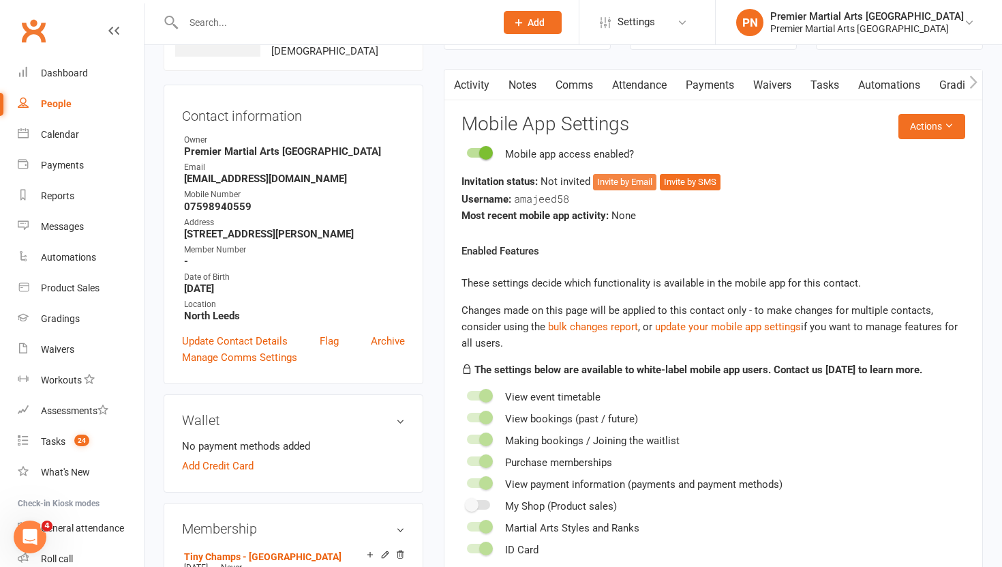
click at [635, 182] on button "Invite by Email" at bounding box center [624, 182] width 63 height 16
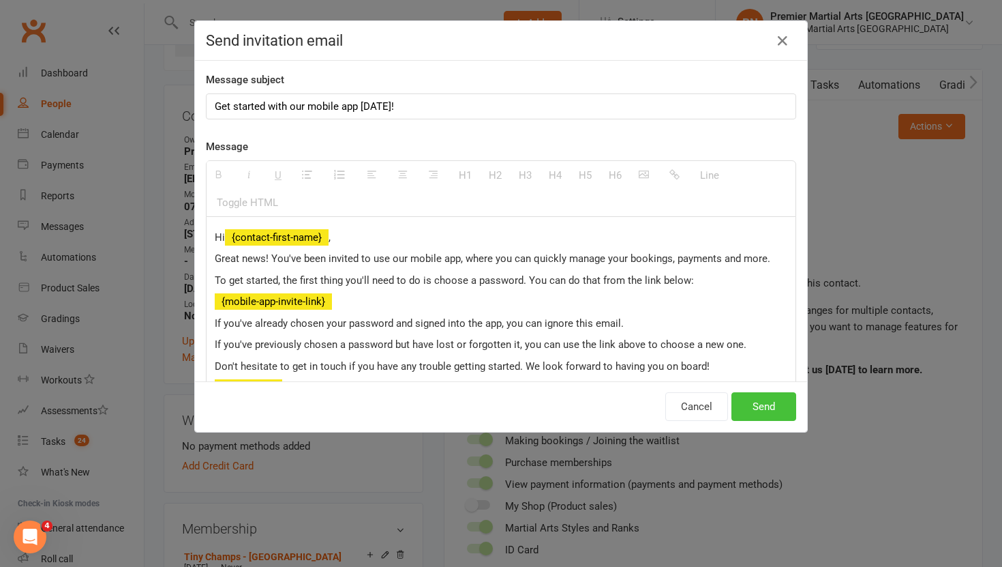
click at [759, 412] on button "Send" at bounding box center [764, 406] width 65 height 29
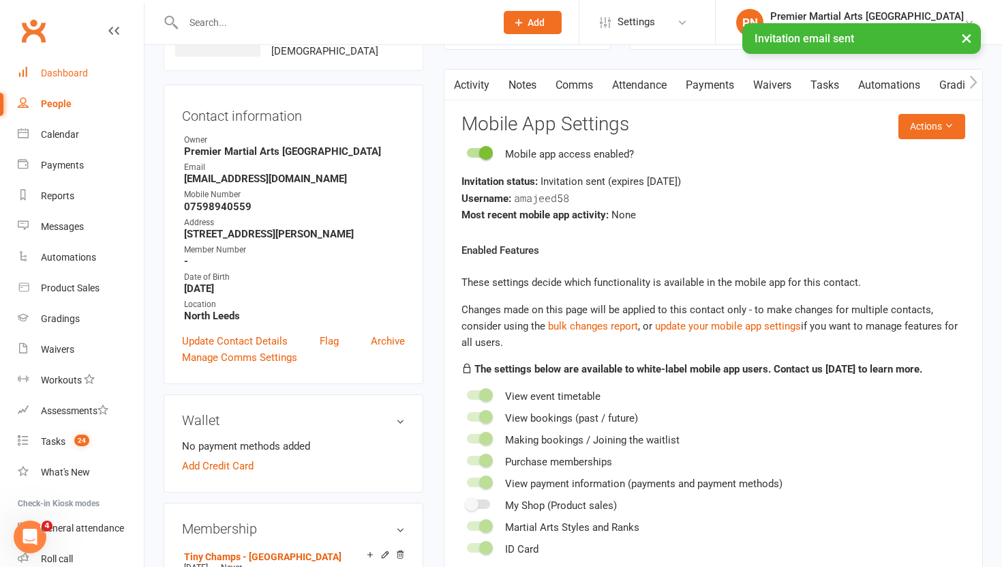
click at [61, 76] on div "Dashboard" at bounding box center [64, 73] width 47 height 11
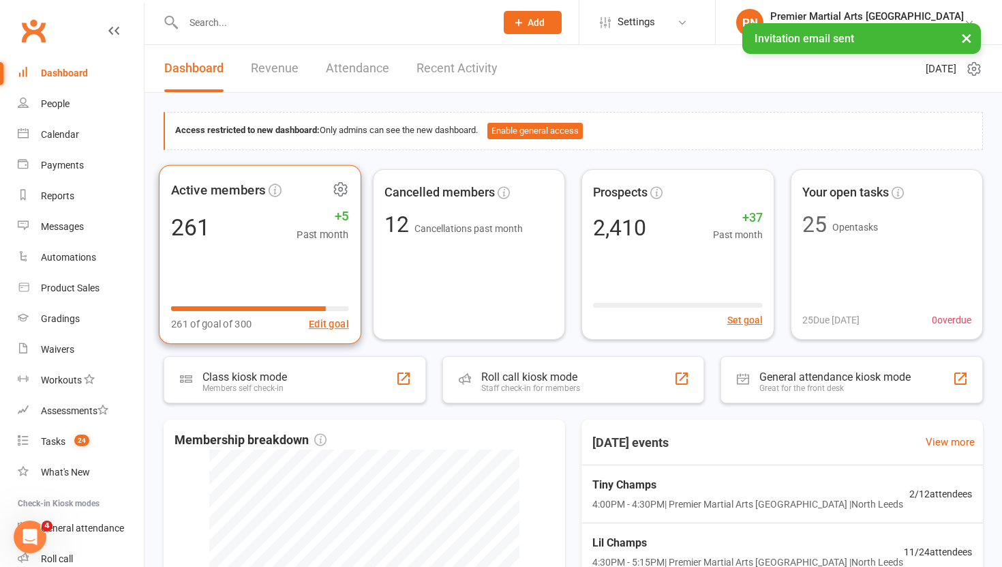
click at [343, 186] on icon at bounding box center [340, 188] width 17 height 17
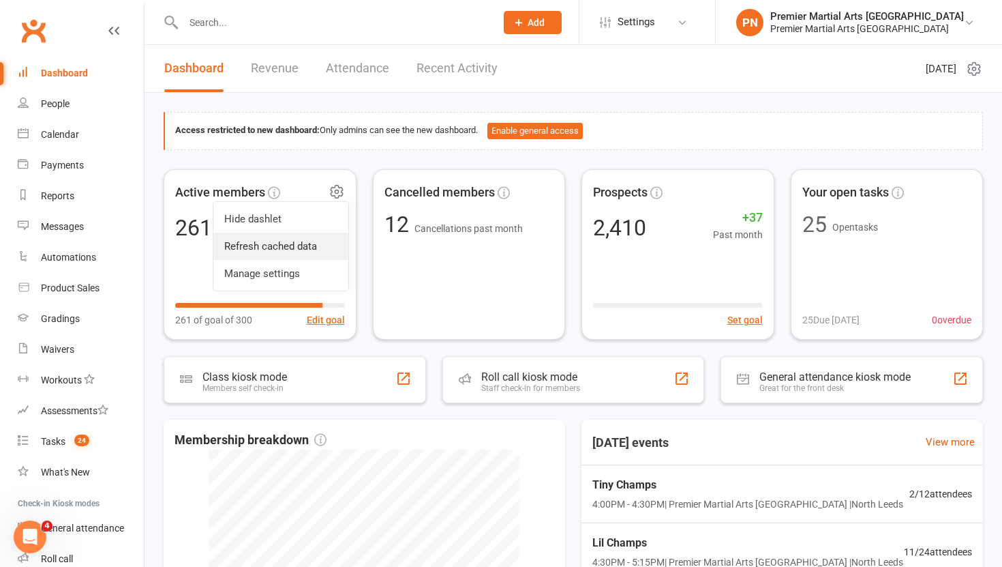
click at [318, 247] on link "Refresh cached data" at bounding box center [280, 246] width 135 height 27
click at [48, 436] on div "Tasks" at bounding box center [53, 441] width 25 height 11
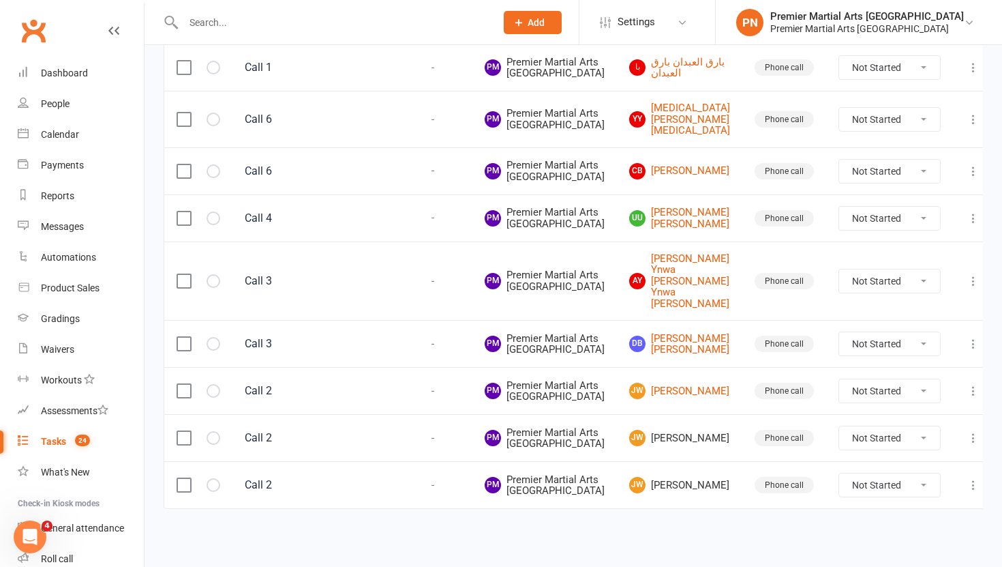
scroll to position [1043, 0]
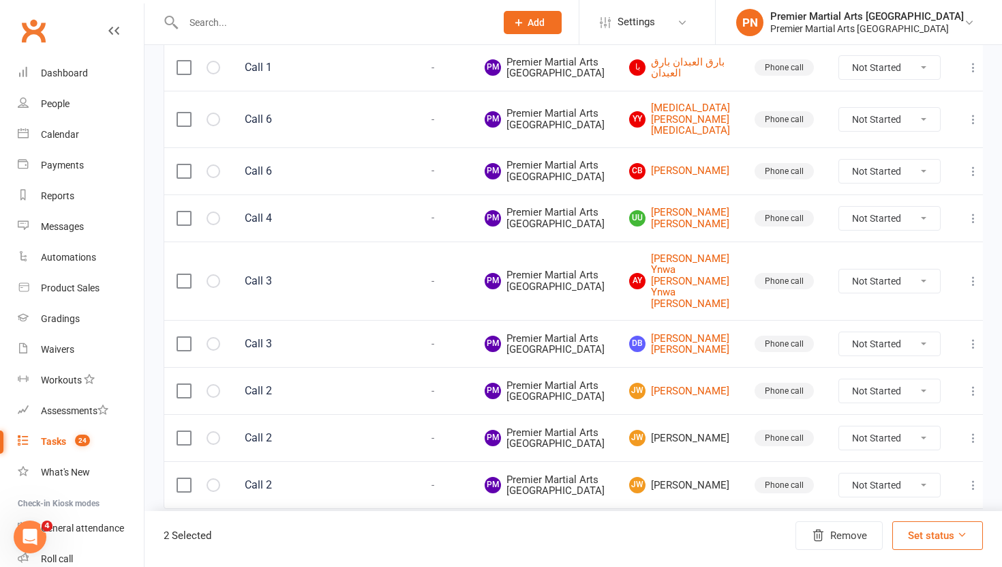
scroll to position [1751, 0]
click at [181, 431] on label at bounding box center [184, 438] width 14 height 14
click at [181, 431] on input "checkbox" at bounding box center [184, 431] width 14 height 0
click at [184, 478] on label at bounding box center [184, 485] width 14 height 14
click at [184, 478] on input "checkbox" at bounding box center [184, 478] width 14 height 0
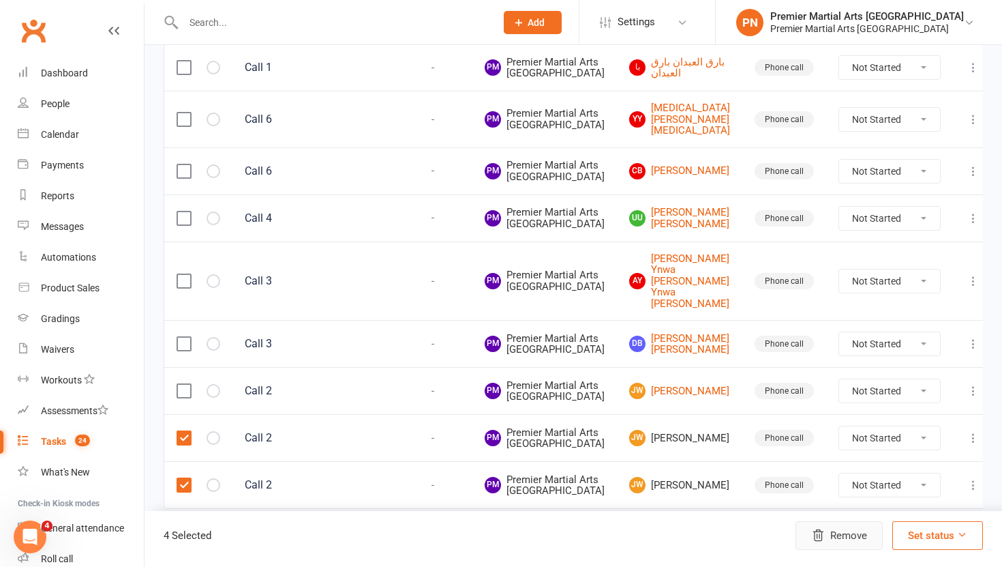
click at [852, 538] on button "Remove" at bounding box center [839, 535] width 87 height 29
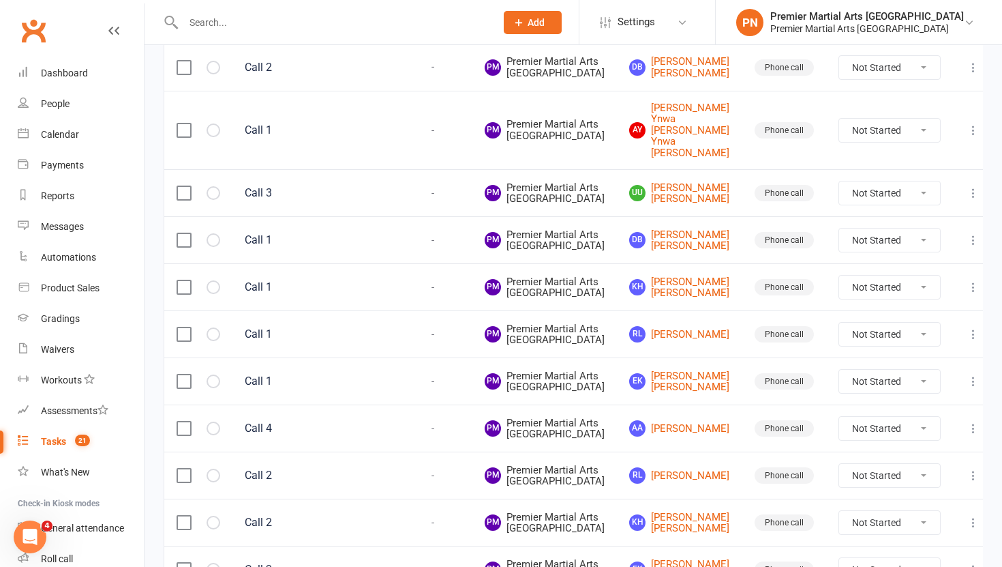
scroll to position [0, 0]
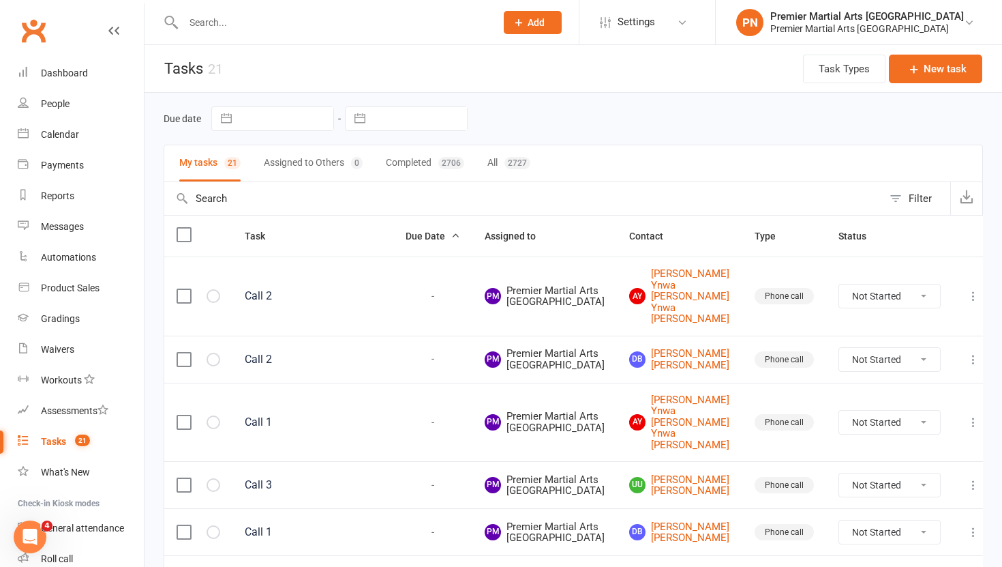
click at [371, 29] on input "text" at bounding box center [332, 22] width 307 height 19
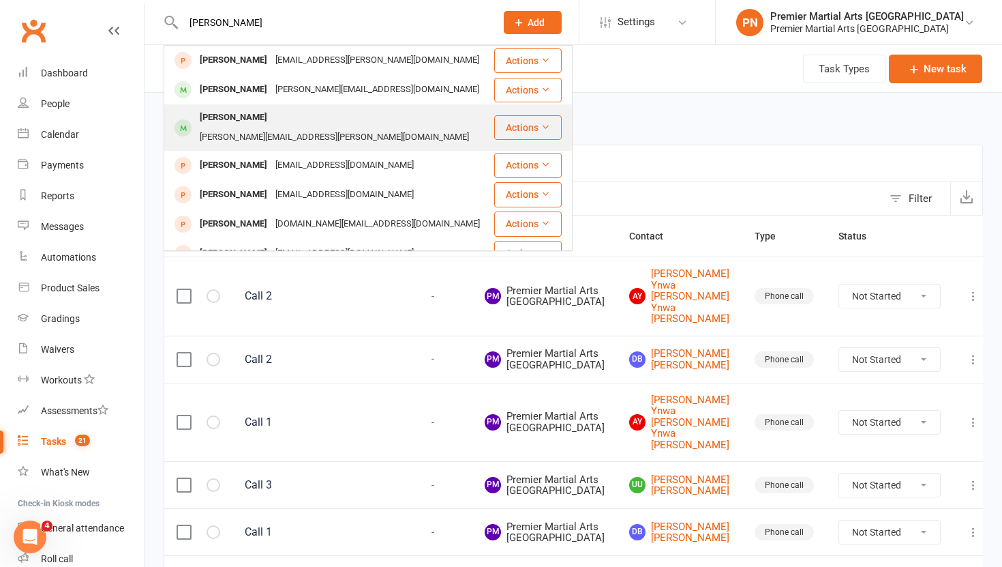
type input "henry"
click at [299, 128] on div "richard.hardcastle@outlook.com" at bounding box center [335, 138] width 278 height 20
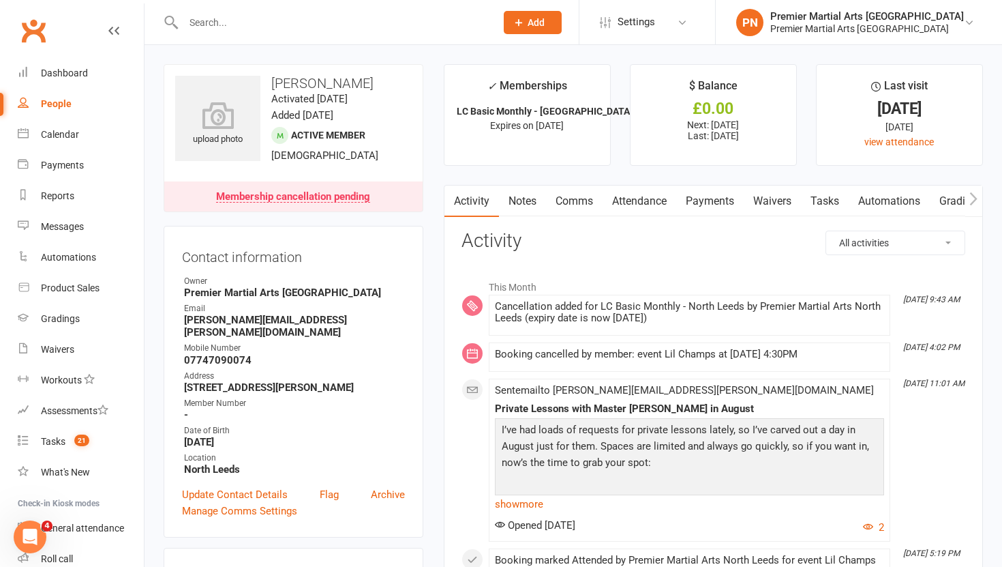
click at [717, 196] on link "Payments" at bounding box center [710, 200] width 68 height 31
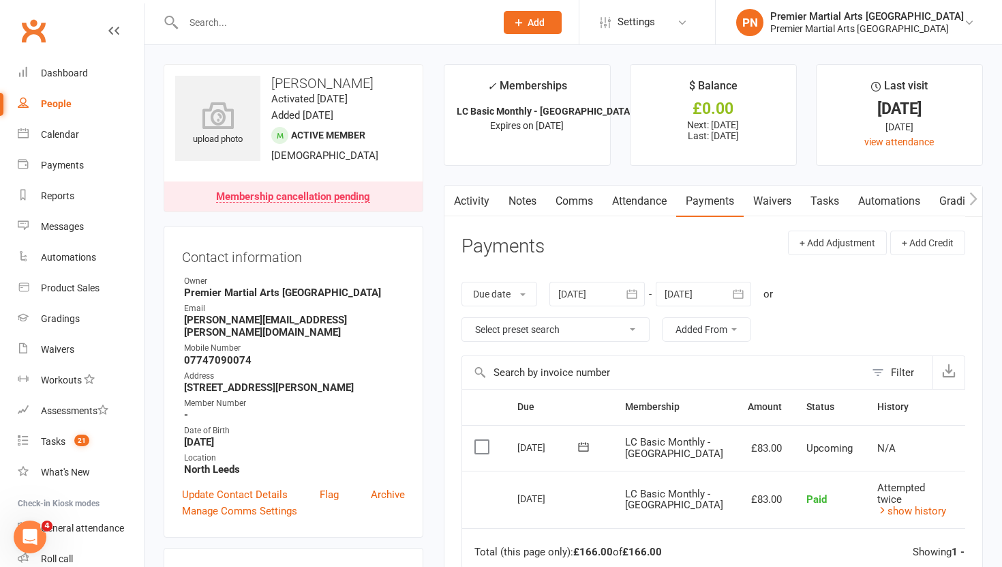
click at [340, 198] on div "Membership cancellation pending" at bounding box center [293, 197] width 154 height 11
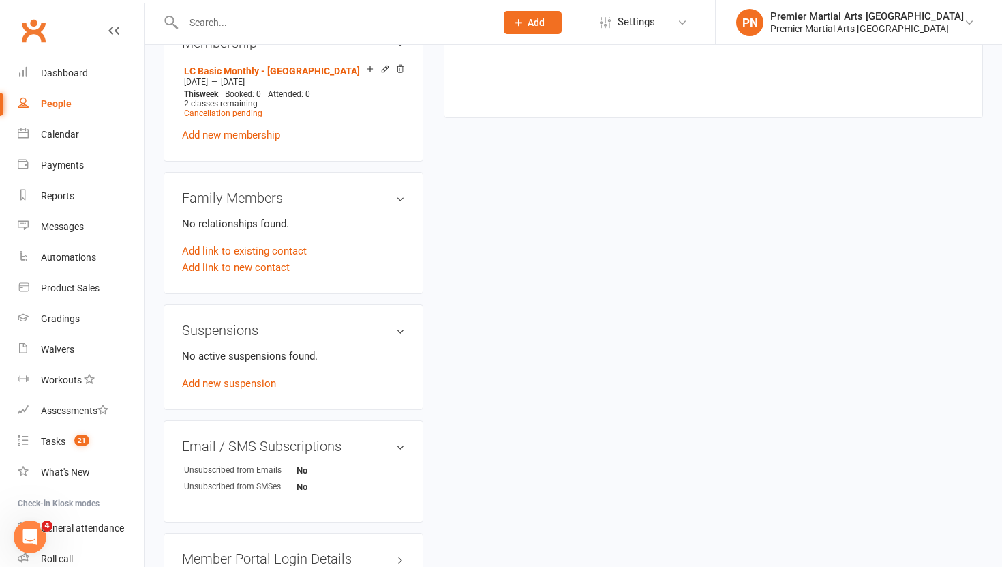
scroll to position [650, 0]
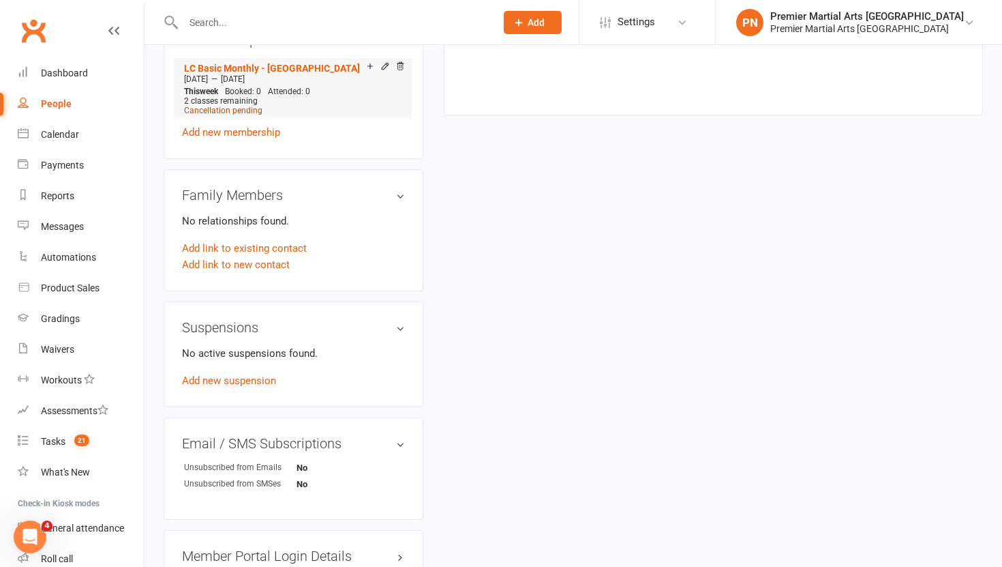
click at [225, 106] on span "Cancellation pending" at bounding box center [223, 111] width 78 height 10
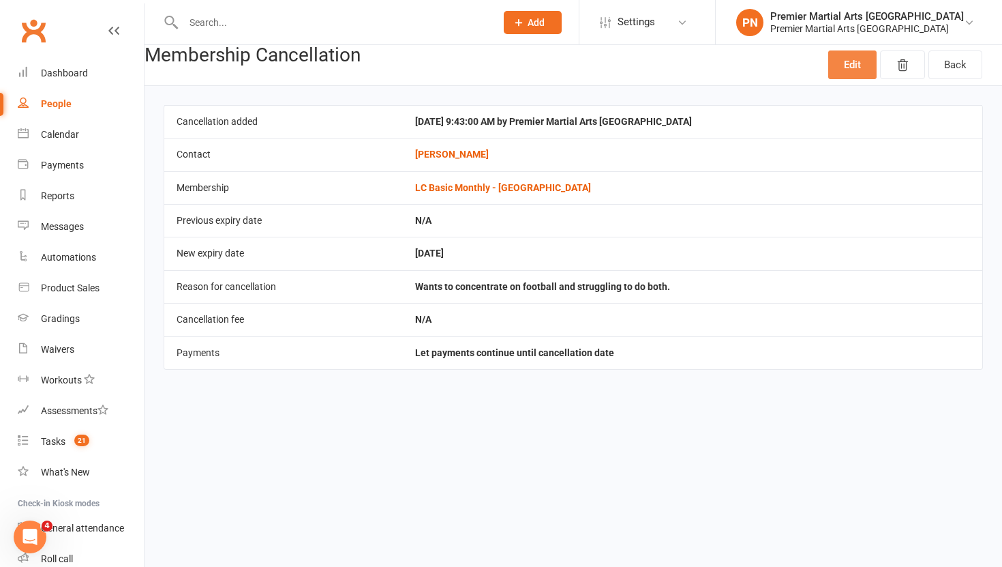
click at [852, 63] on link "Edit" at bounding box center [852, 64] width 48 height 29
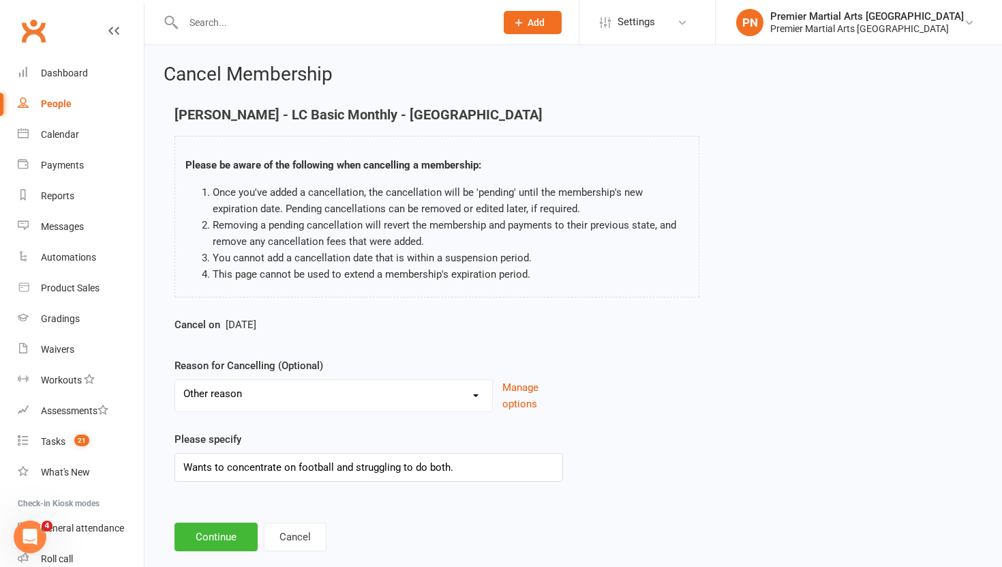
scroll to position [26, 0]
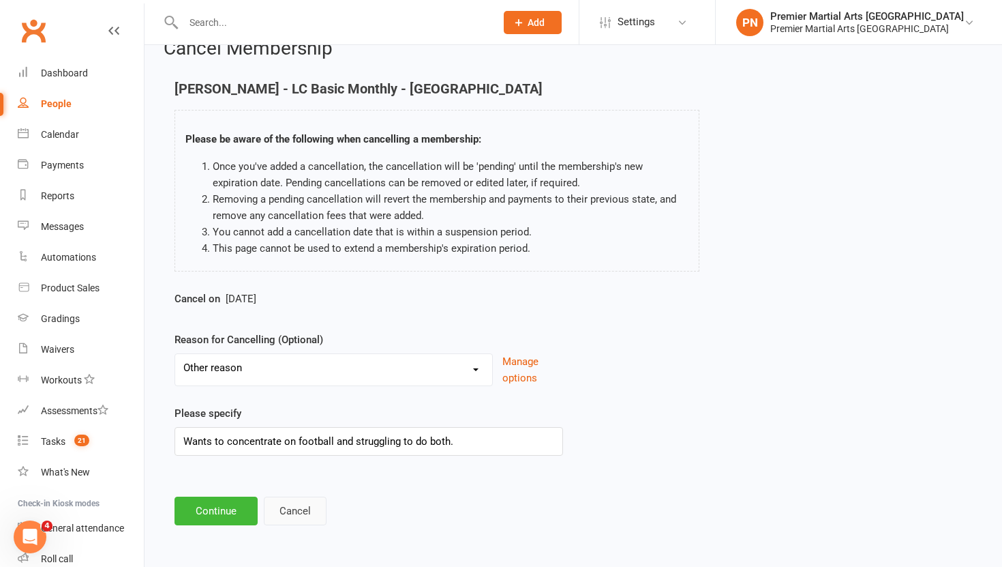
click at [287, 519] on button "Cancel" at bounding box center [295, 510] width 63 height 29
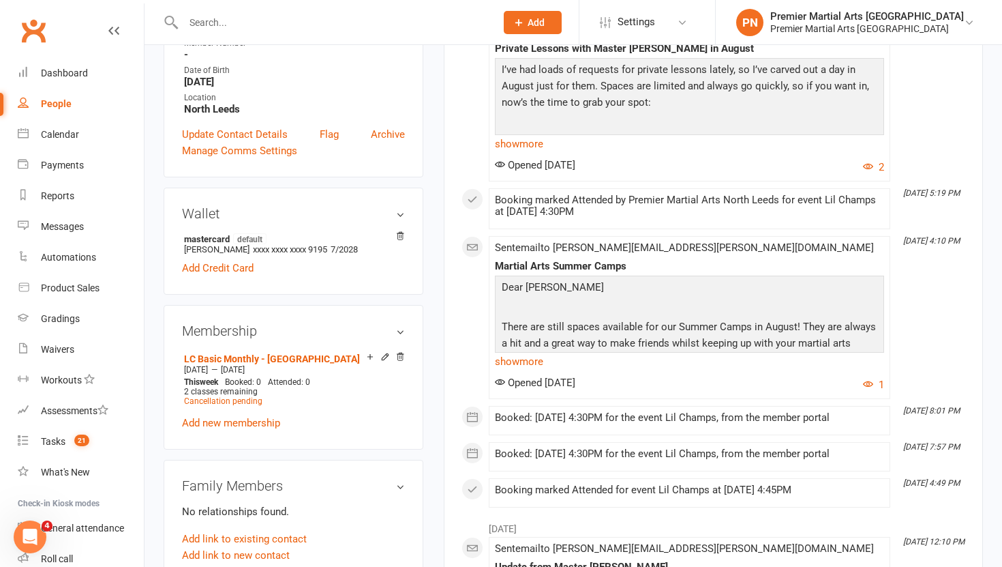
scroll to position [361, 0]
click at [383, 353] on icon at bounding box center [385, 356] width 6 height 6
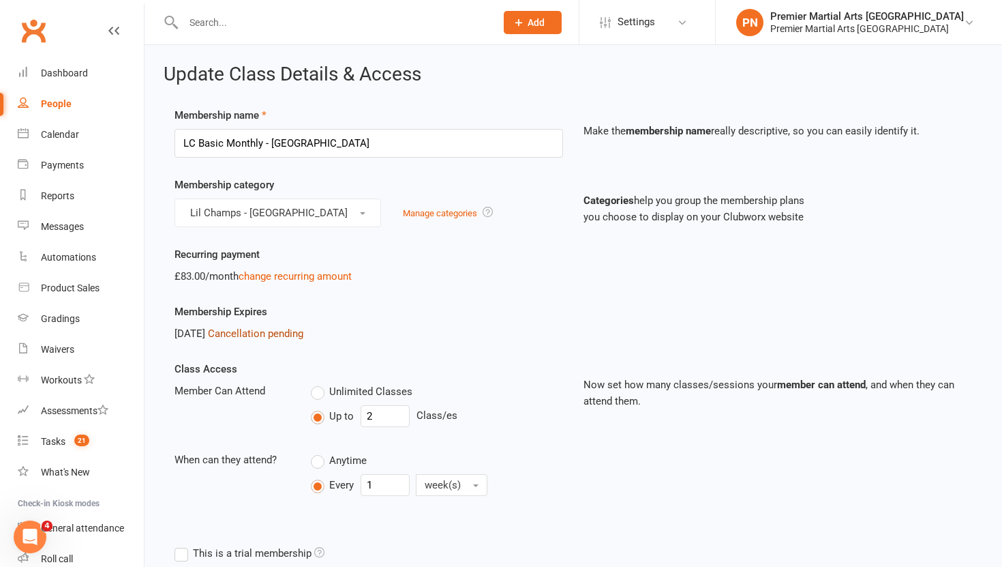
click at [284, 336] on link "Cancellation pending" at bounding box center [255, 333] width 95 height 12
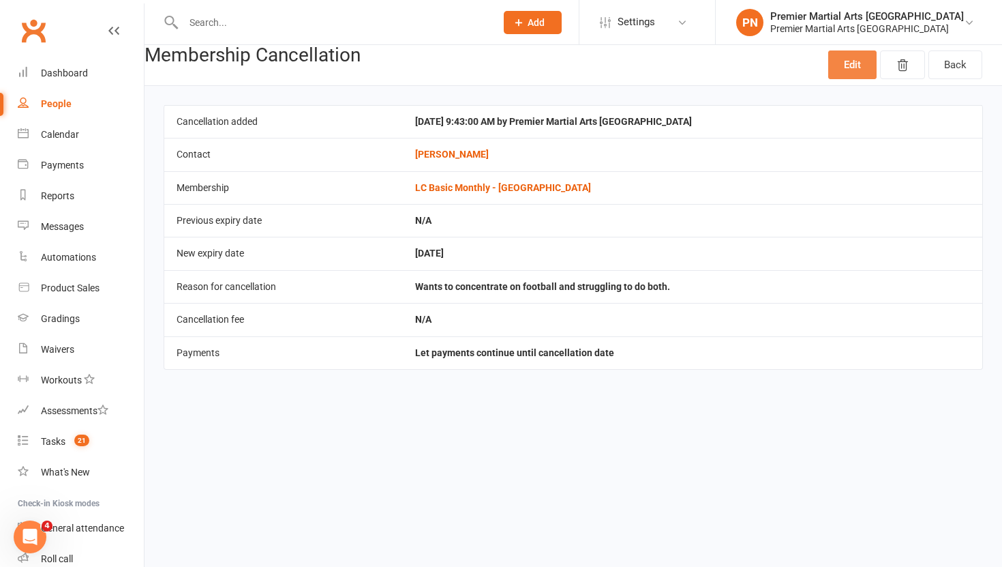
click at [851, 65] on link "Edit" at bounding box center [852, 64] width 48 height 29
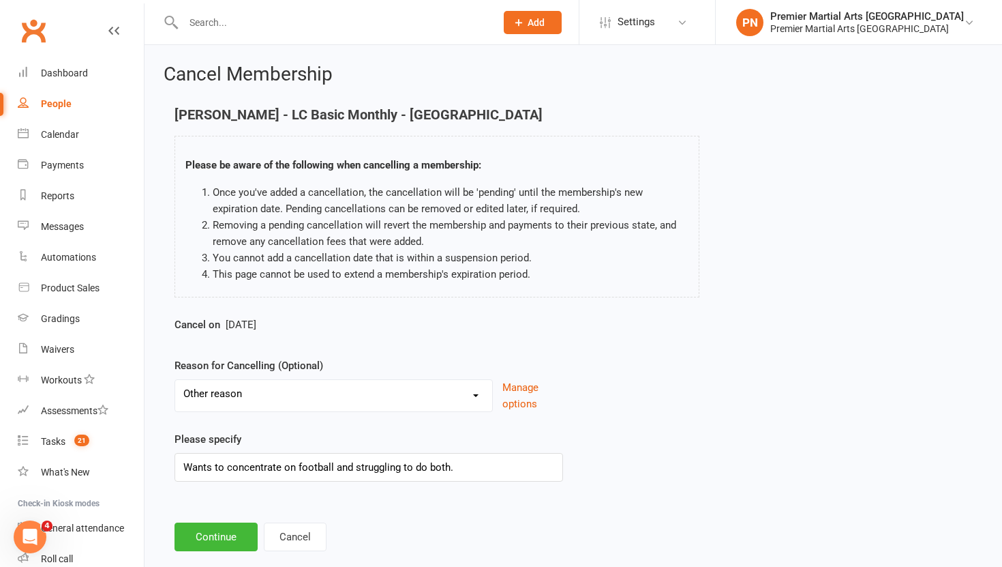
scroll to position [26, 0]
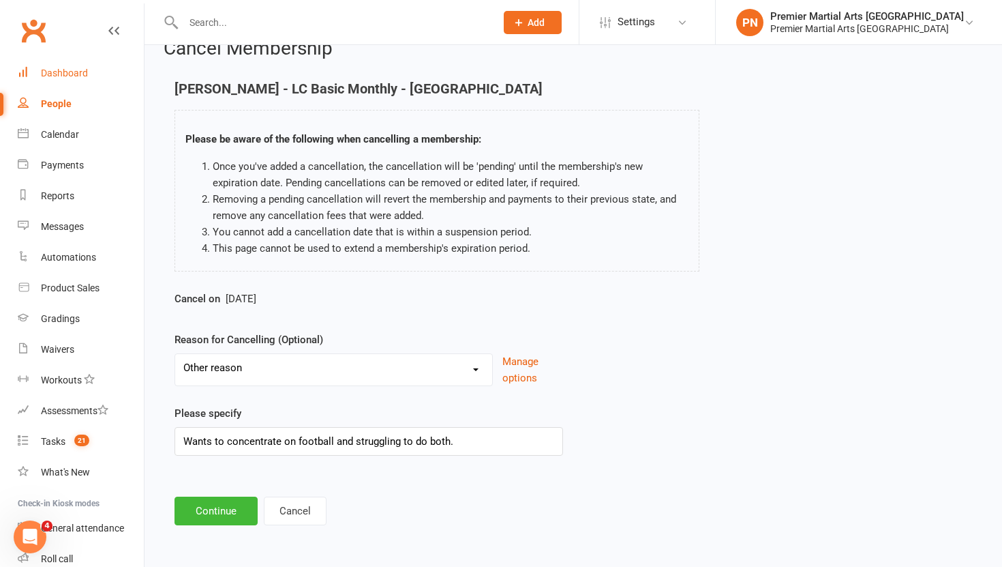
click at [70, 66] on link "Dashboard" at bounding box center [81, 73] width 126 height 31
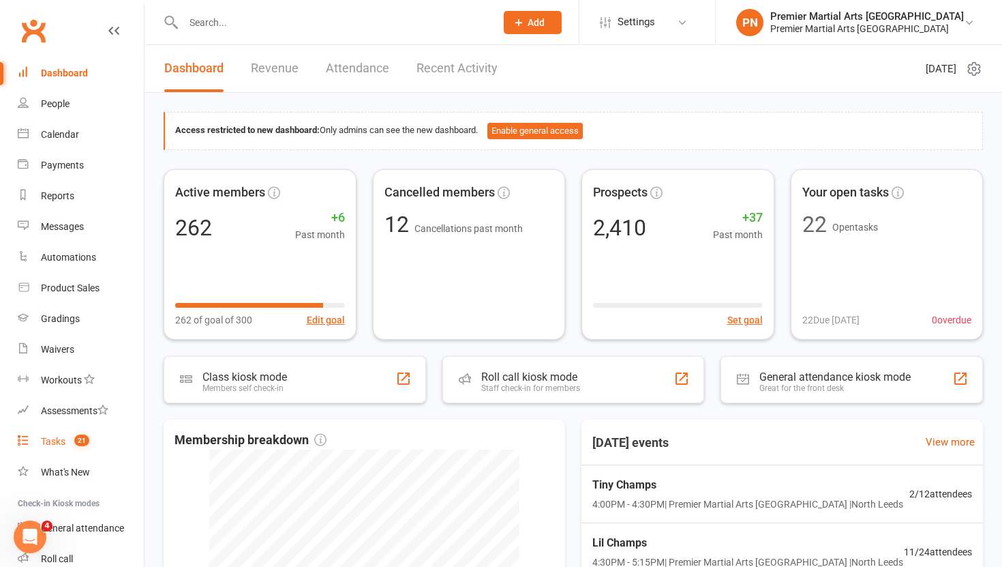
click at [53, 440] on div "Tasks" at bounding box center [53, 441] width 25 height 11
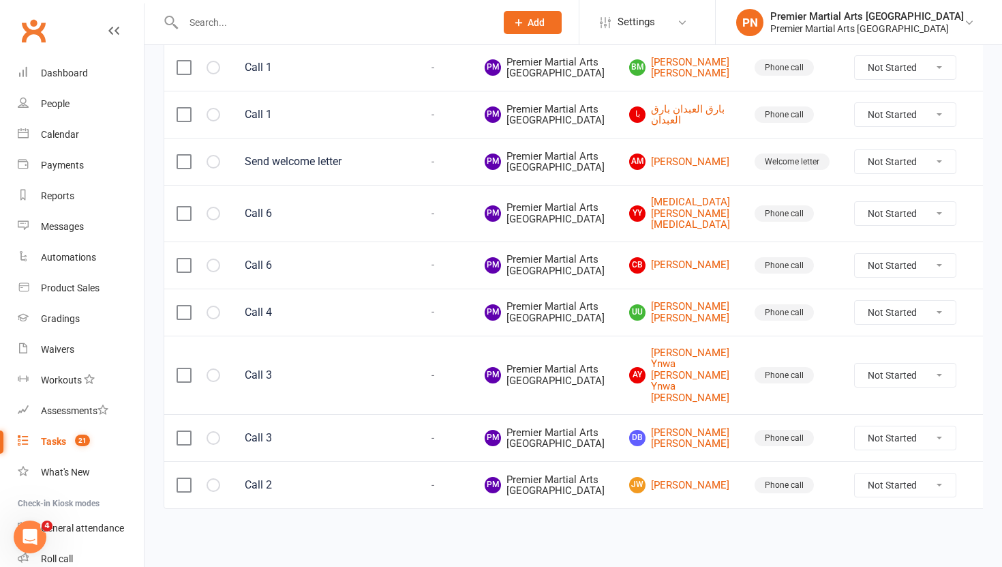
scroll to position [1238, 0]
click at [674, 170] on link "AM Alarah Majeed" at bounding box center [679, 161] width 101 height 16
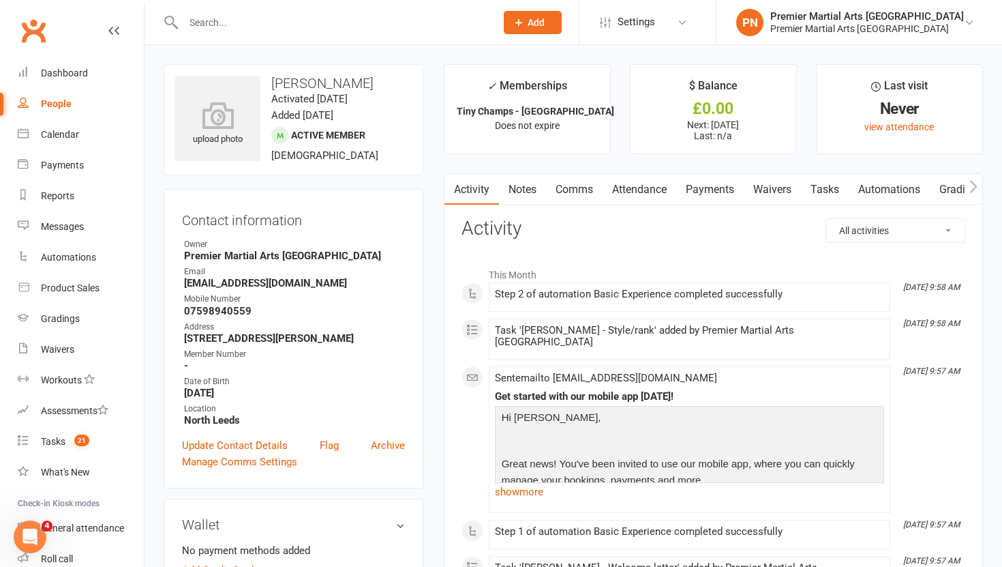
click at [833, 190] on link "Tasks" at bounding box center [825, 189] width 48 height 31
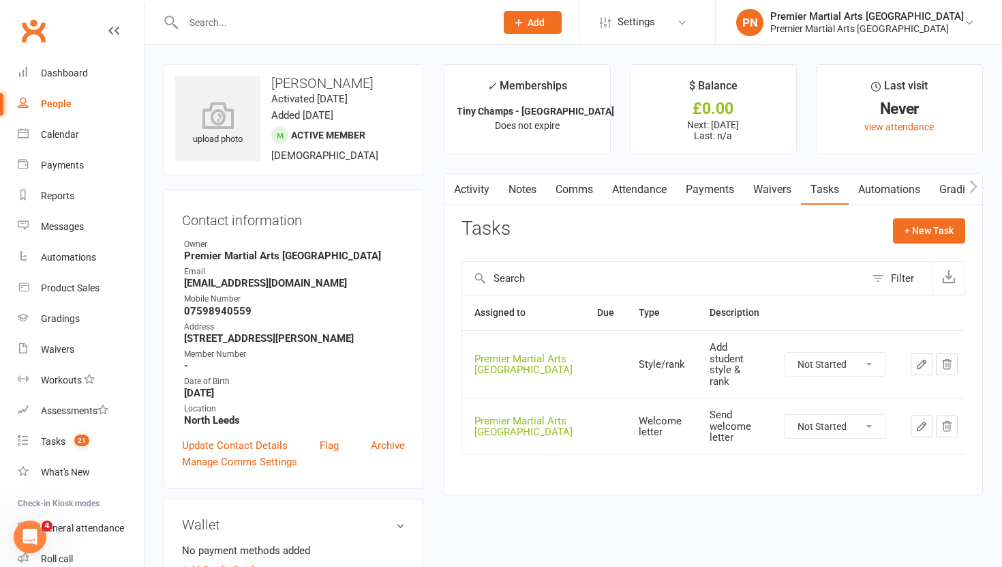
click at [875, 359] on select "Not Started In Progress Waiting Complete" at bounding box center [835, 364] width 101 height 23
select select "unstarted"
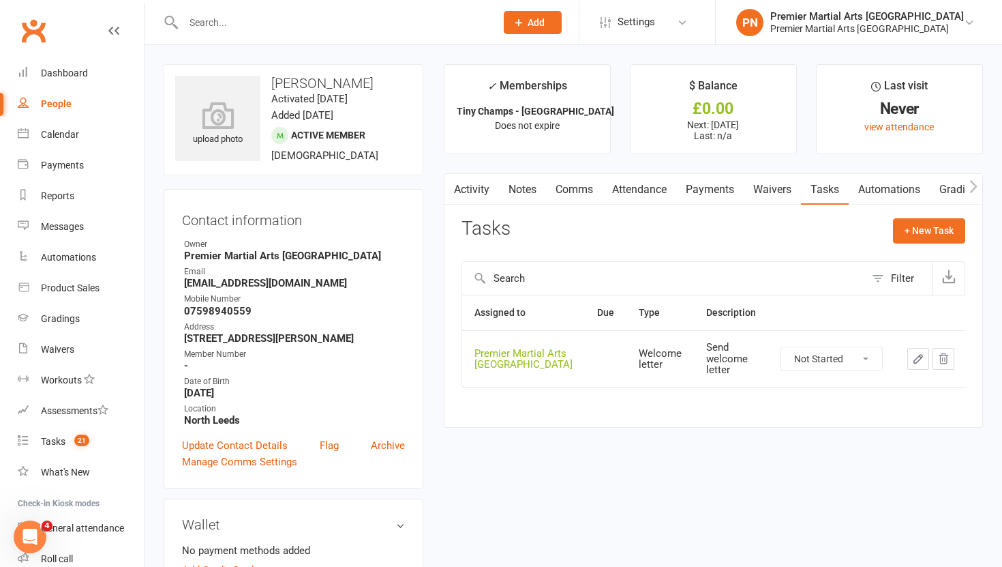
click at [866, 365] on select "Not Started In Progress Waiting Complete" at bounding box center [831, 358] width 101 height 23
select select "unstarted"
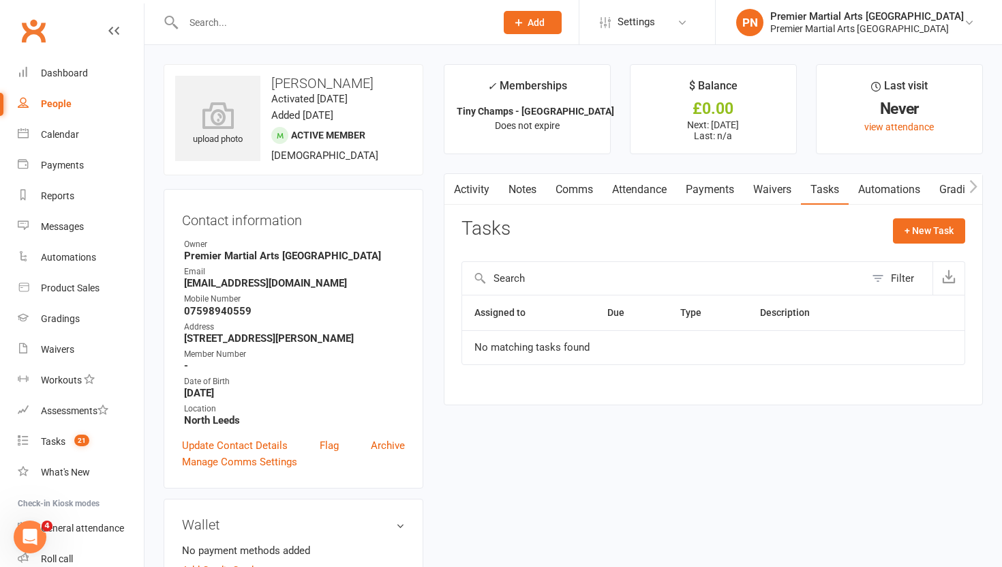
click at [565, 188] on link "Comms" at bounding box center [574, 189] width 57 height 31
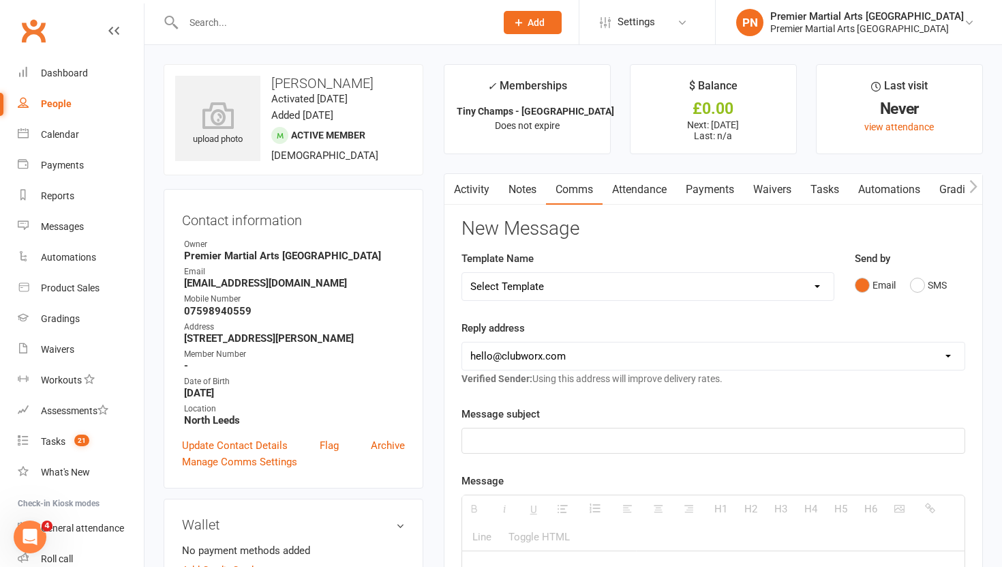
click at [736, 284] on select "Select Template [Email] Bring a Buddy [Email] Easter Bank Holiday [Email] Faceb…" at bounding box center [648, 286] width 372 height 27
select select "23"
click at [620, 360] on select "hello@clubworx.com north@pmaleeds.com info@websitedojo.com" at bounding box center [713, 355] width 503 height 27
select select "1"
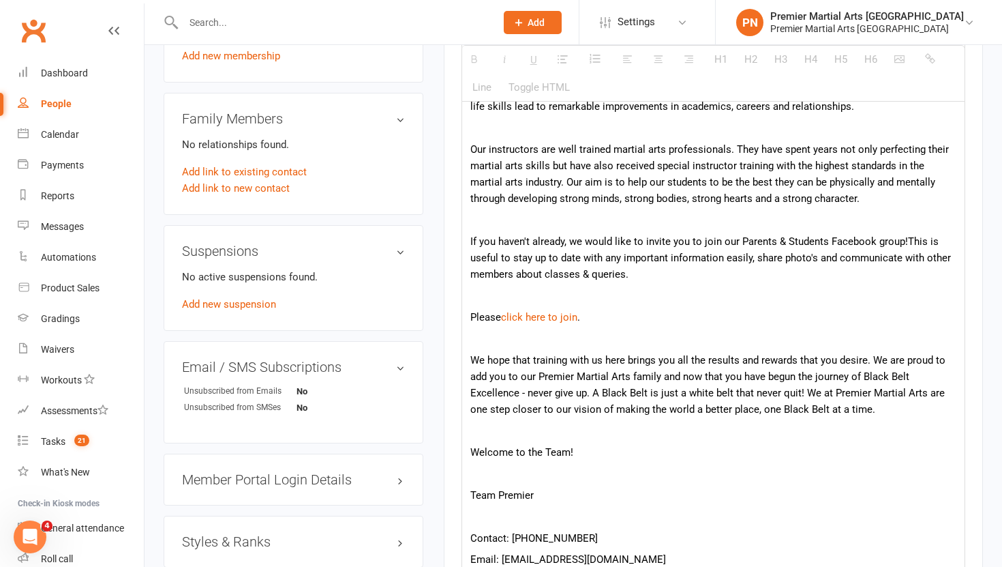
scroll to position [1059, 0]
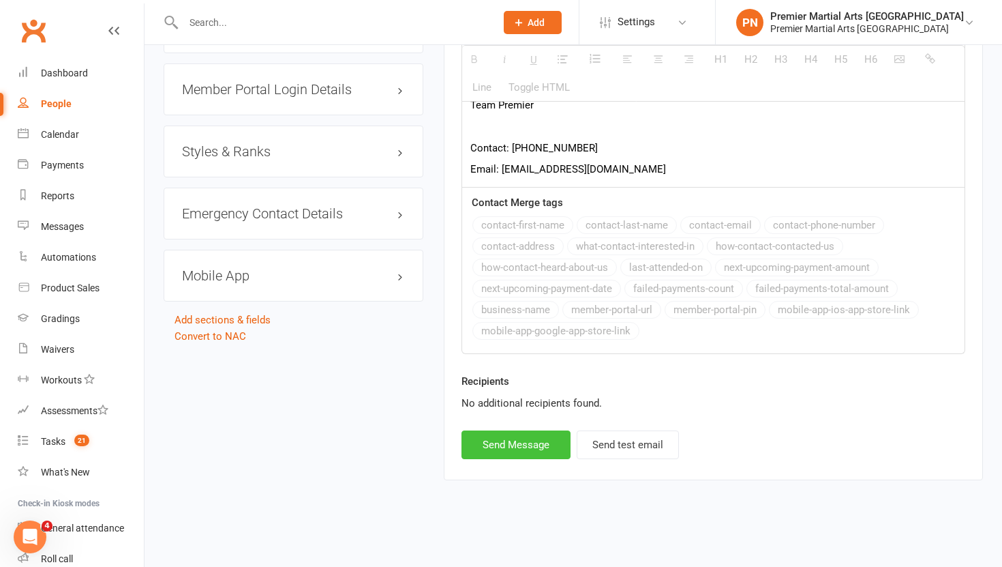
click at [511, 445] on button "Send Message" at bounding box center [516, 444] width 109 height 29
select select
select select "0"
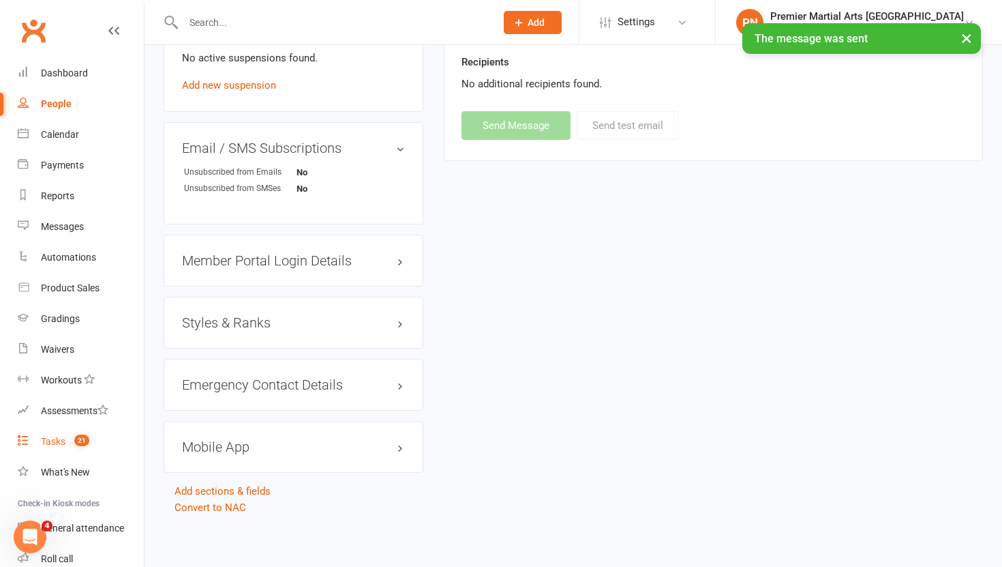
click at [54, 442] on div "Tasks" at bounding box center [53, 441] width 25 height 11
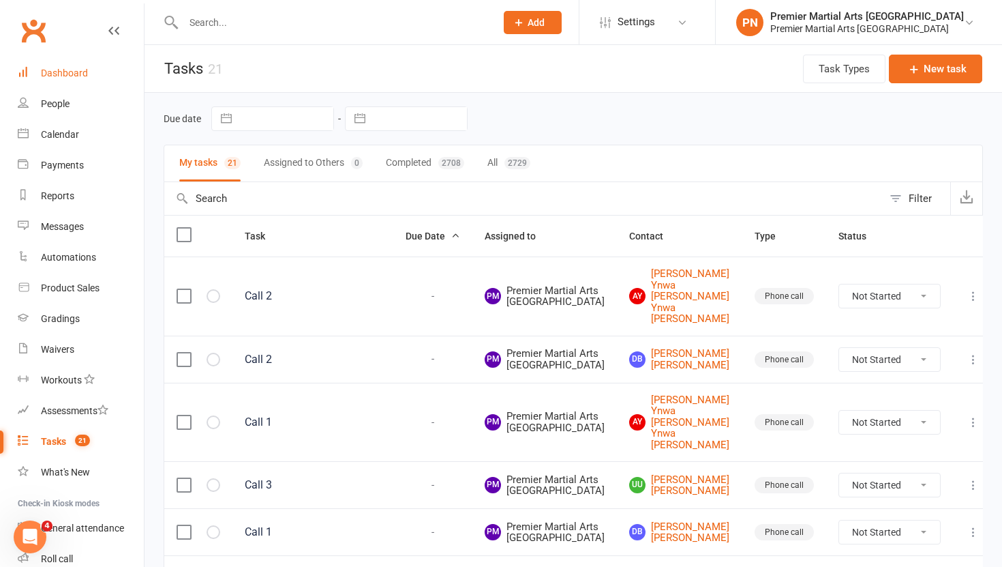
click at [83, 74] on div "Dashboard" at bounding box center [64, 73] width 47 height 11
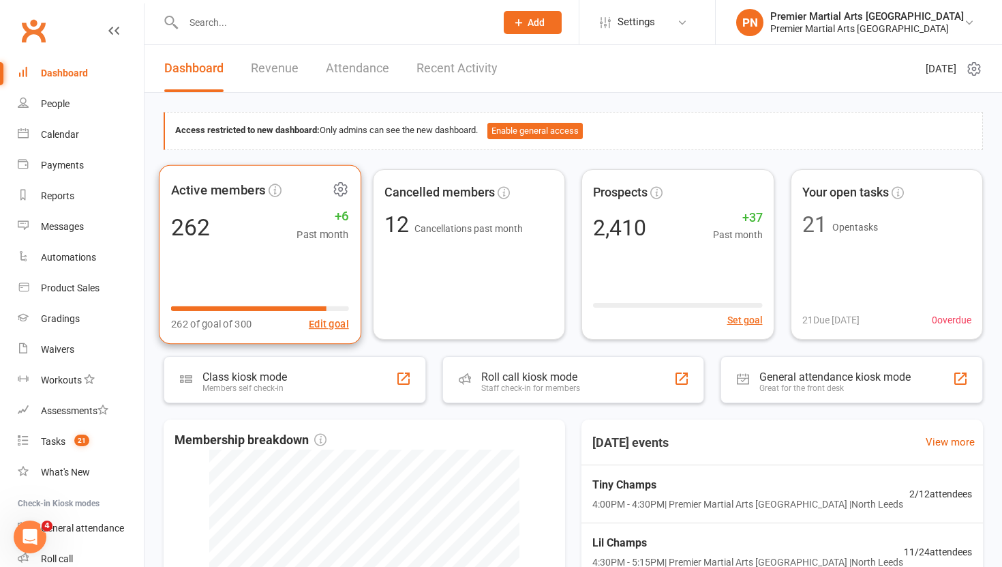
click at [297, 249] on div "Active members 262 +6 Past month 262 of goal of 300 Edit goal" at bounding box center [260, 253] width 203 height 179
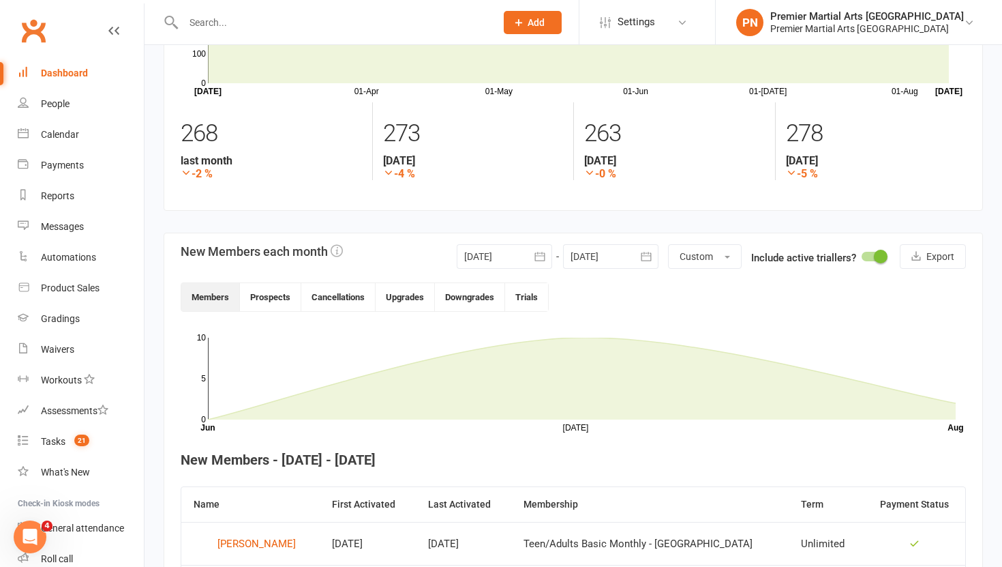
scroll to position [145, 0]
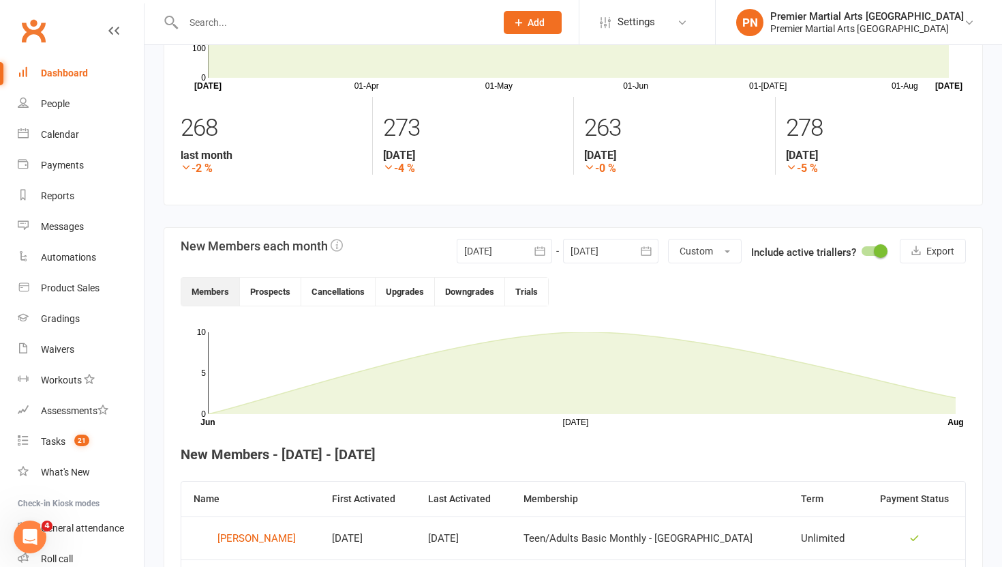
click at [530, 253] on button "button" at bounding box center [540, 251] width 25 height 25
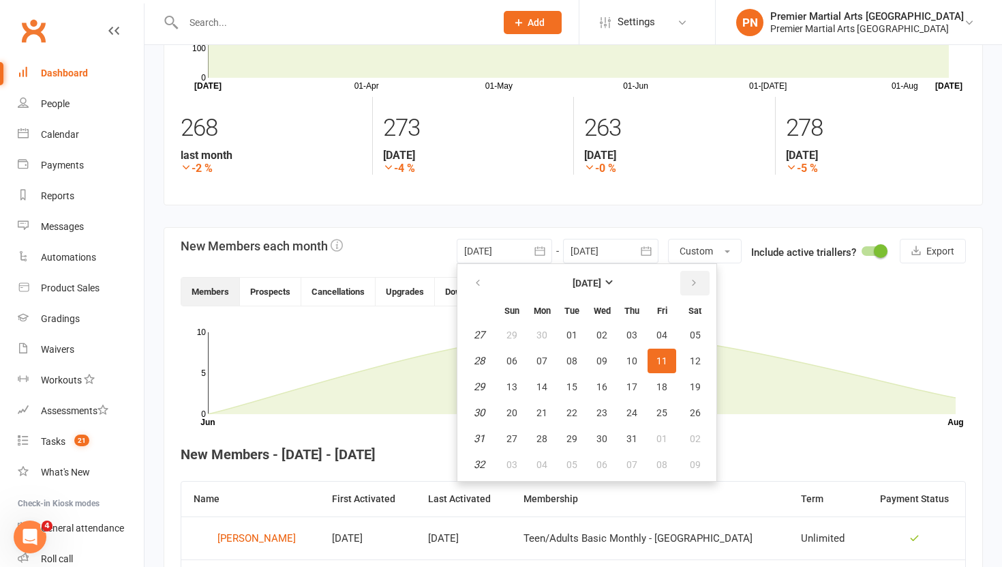
click at [694, 282] on icon "button" at bounding box center [694, 283] width 10 height 11
click at [663, 337] on span "01" at bounding box center [662, 334] width 11 height 11
type input "01 Aug 2025"
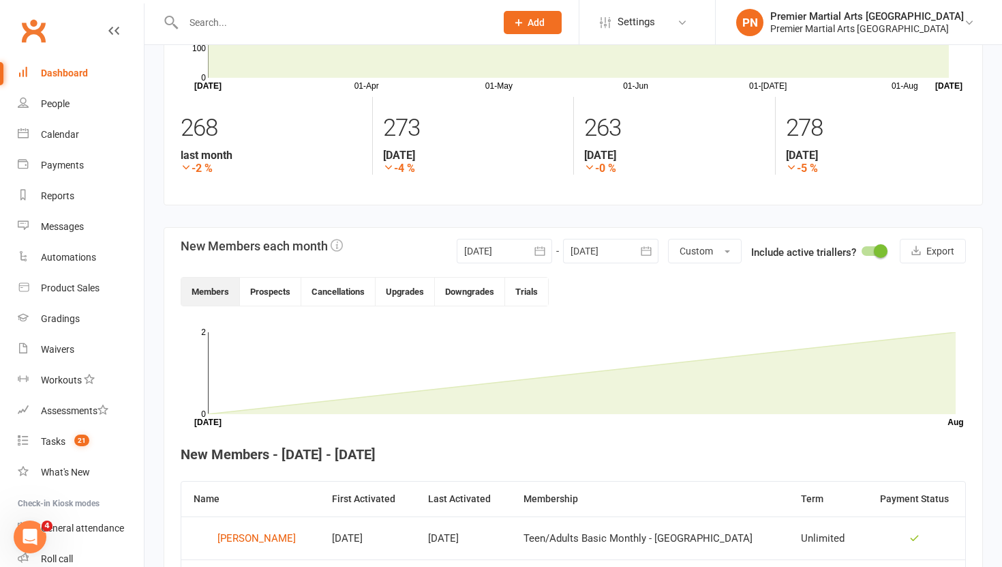
click at [642, 250] on icon "button" at bounding box center [646, 250] width 10 height 9
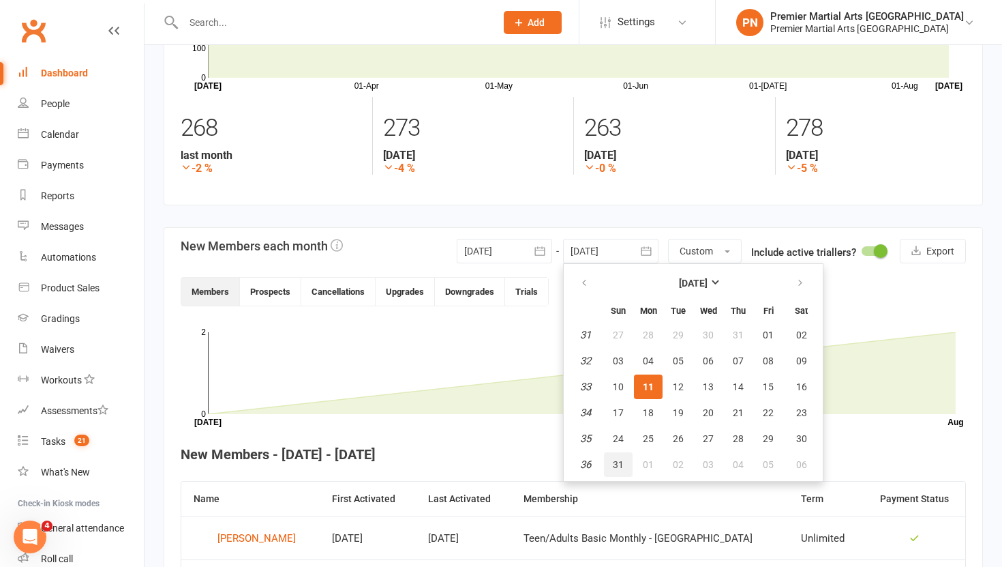
click at [617, 470] on button "31" at bounding box center [618, 464] width 29 height 25
type input "31 Aug 2025"
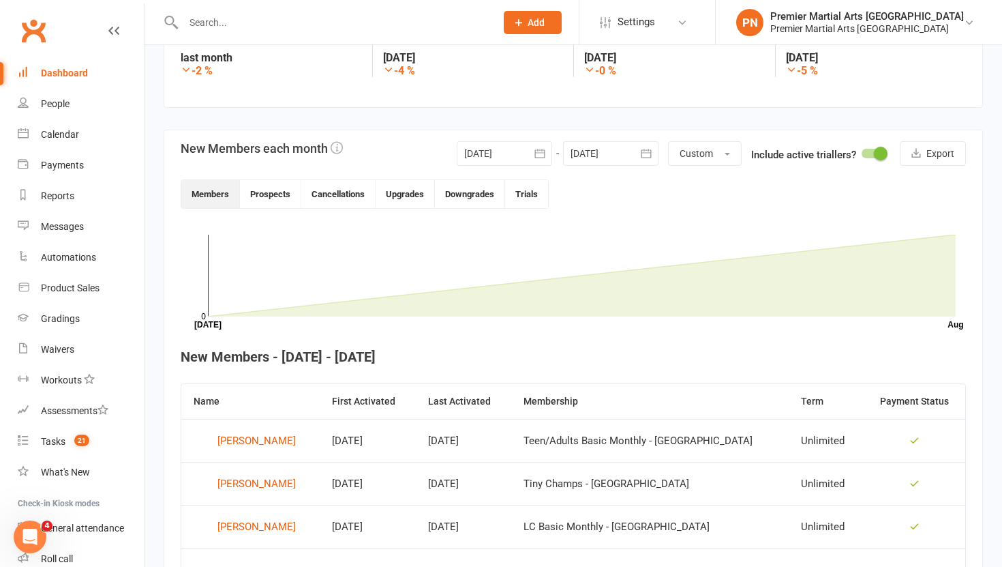
scroll to position [241, 0]
click at [332, 190] on button "Cancellations" at bounding box center [338, 195] width 74 height 28
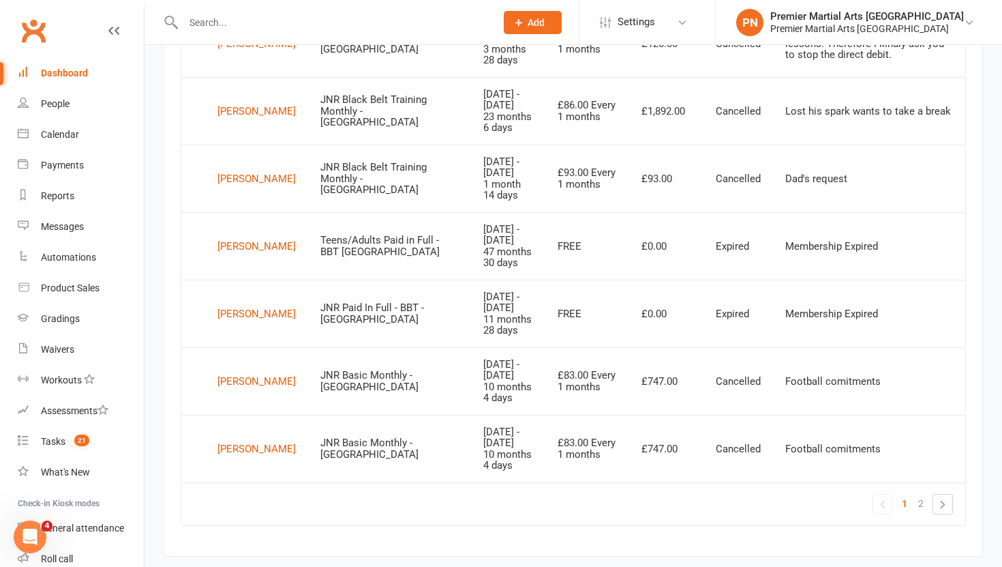
scroll to position [1210, 0]
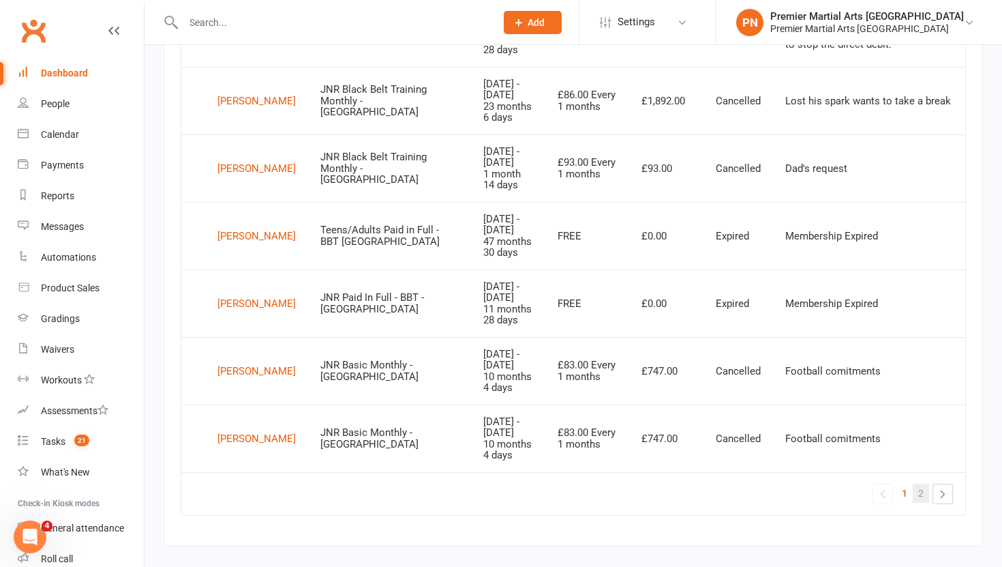
click at [924, 499] on link "2" at bounding box center [921, 492] width 16 height 19
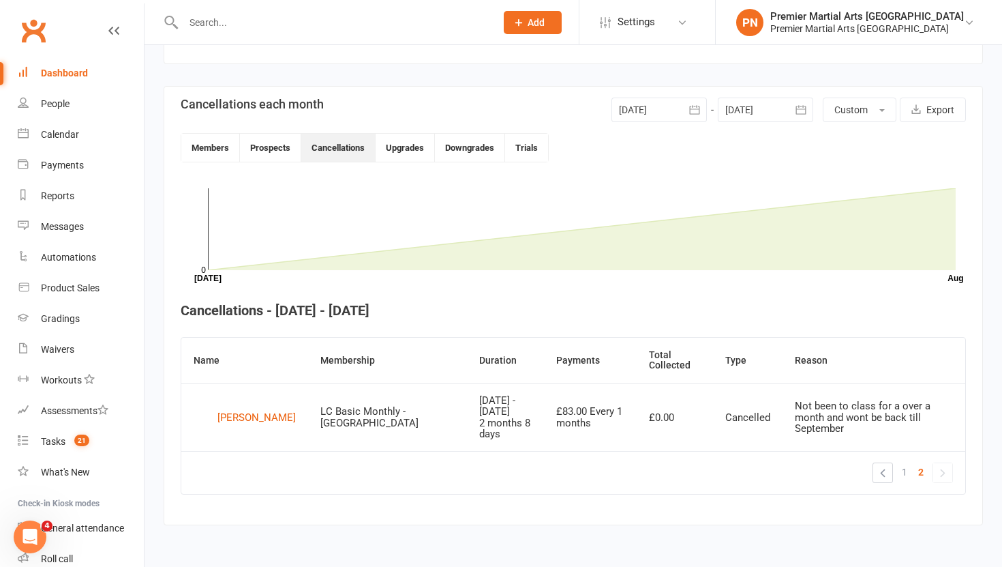
scroll to position [275, 0]
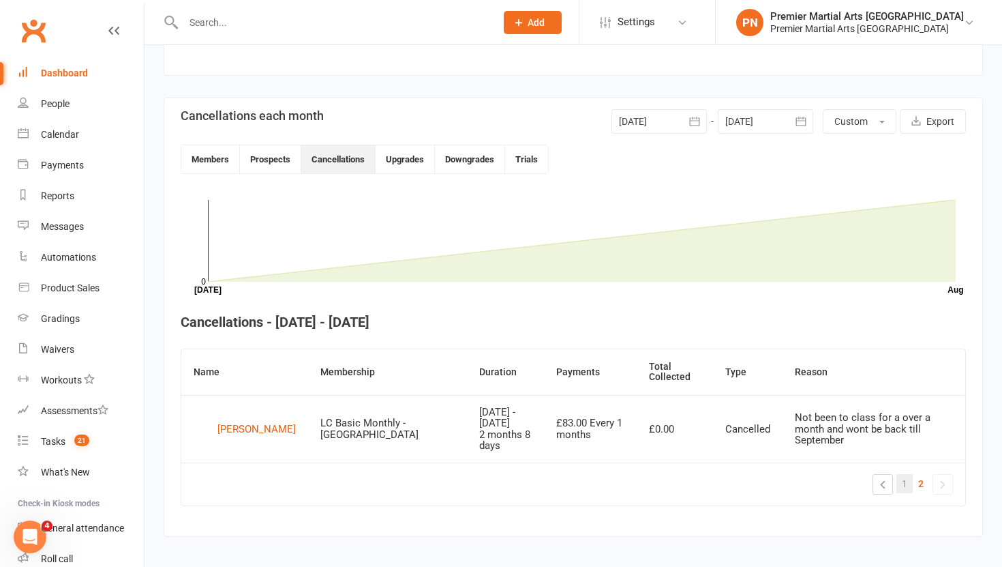
click at [903, 476] on span "1" at bounding box center [904, 483] width 5 height 19
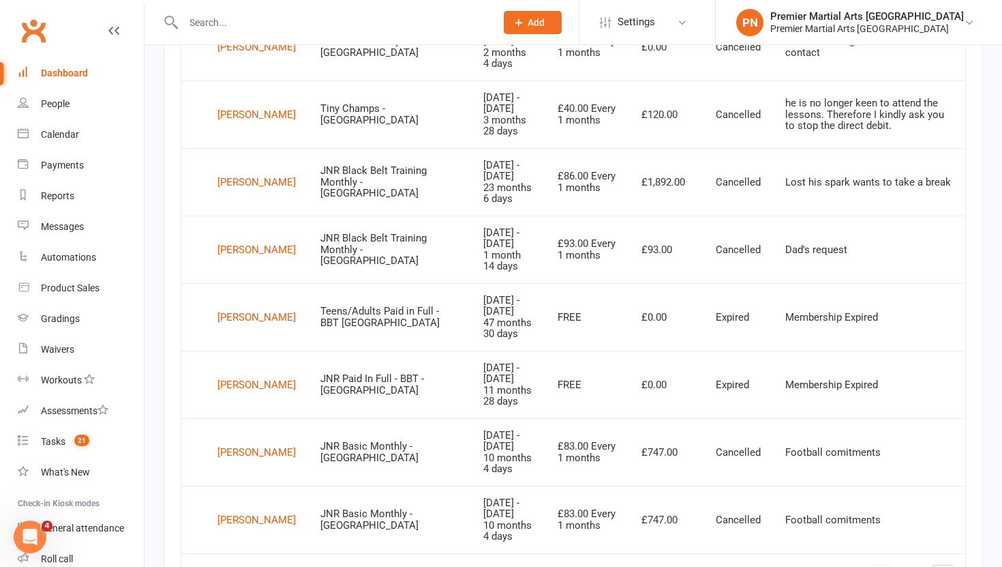
scroll to position [1130, 0]
click at [242, 383] on div "Viyan Patel" at bounding box center [257, 383] width 78 height 20
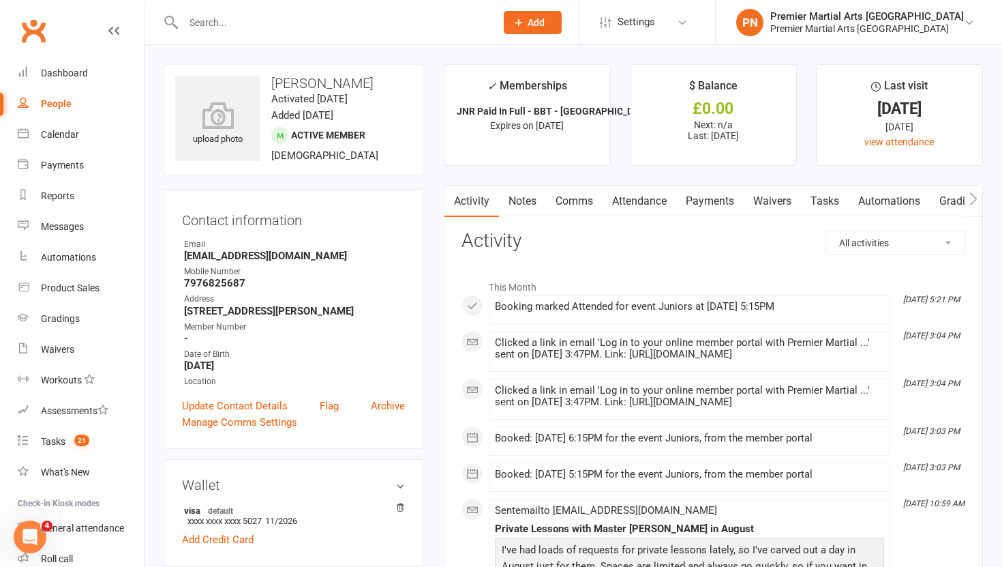
click at [245, 21] on input "text" at bounding box center [332, 22] width 307 height 19
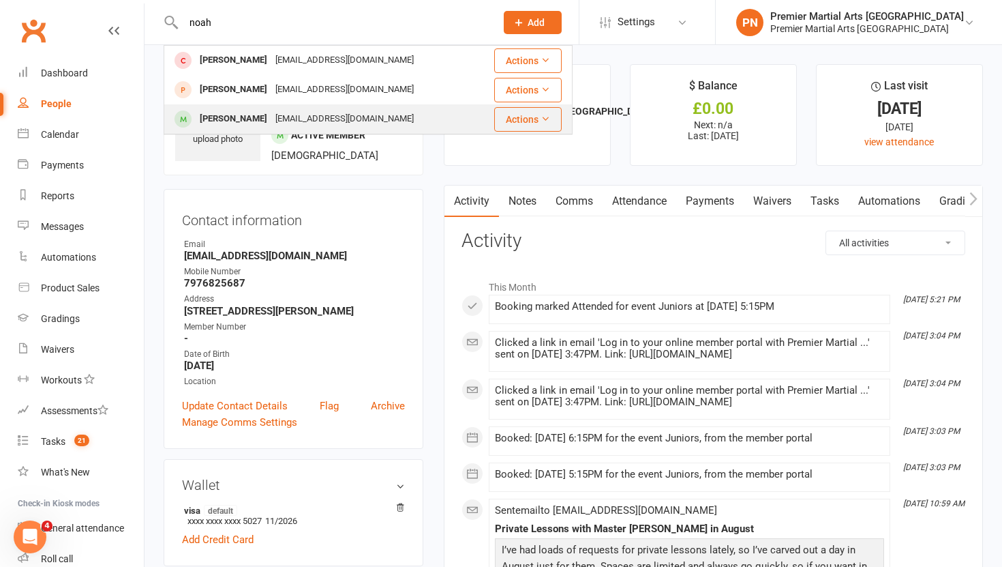
type input "noah"
click at [219, 123] on div "Noah Hamilton-Pounder" at bounding box center [234, 119] width 76 height 20
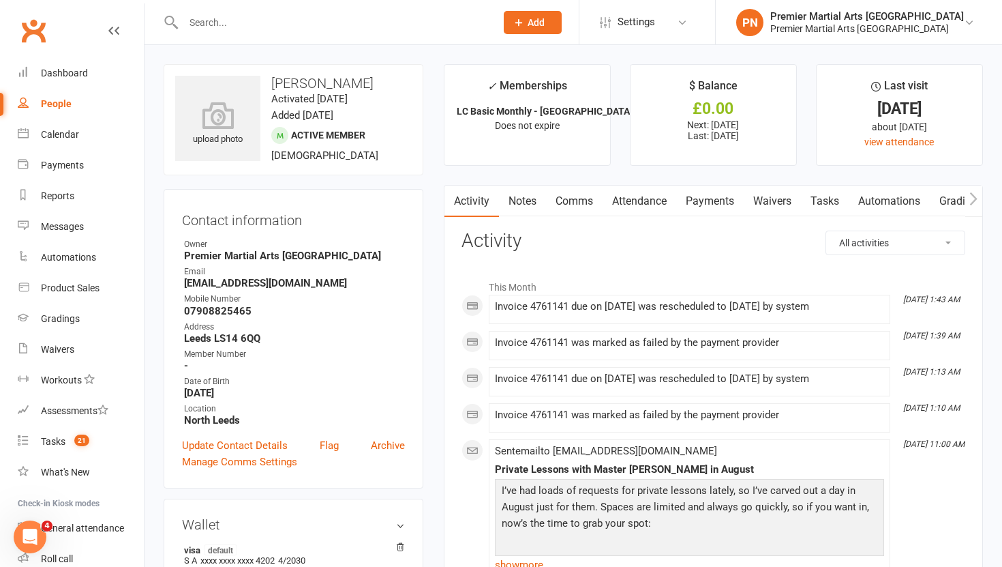
click at [719, 206] on link "Payments" at bounding box center [710, 200] width 68 height 31
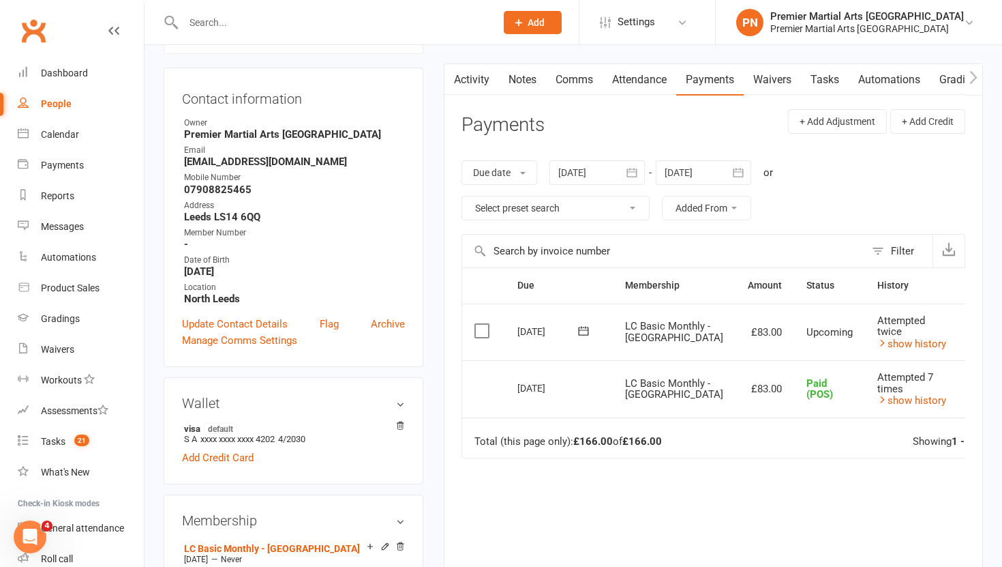
scroll to position [121, 0]
click at [944, 23] on div "Premier Martial Arts North Leeds" at bounding box center [867, 29] width 194 height 12
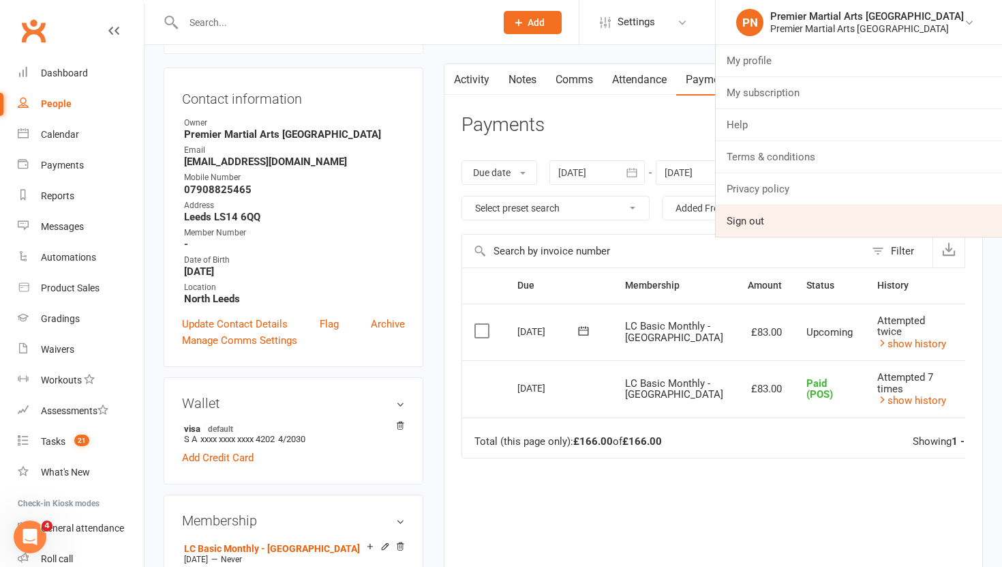
click at [780, 222] on link "Sign out" at bounding box center [859, 220] width 286 height 31
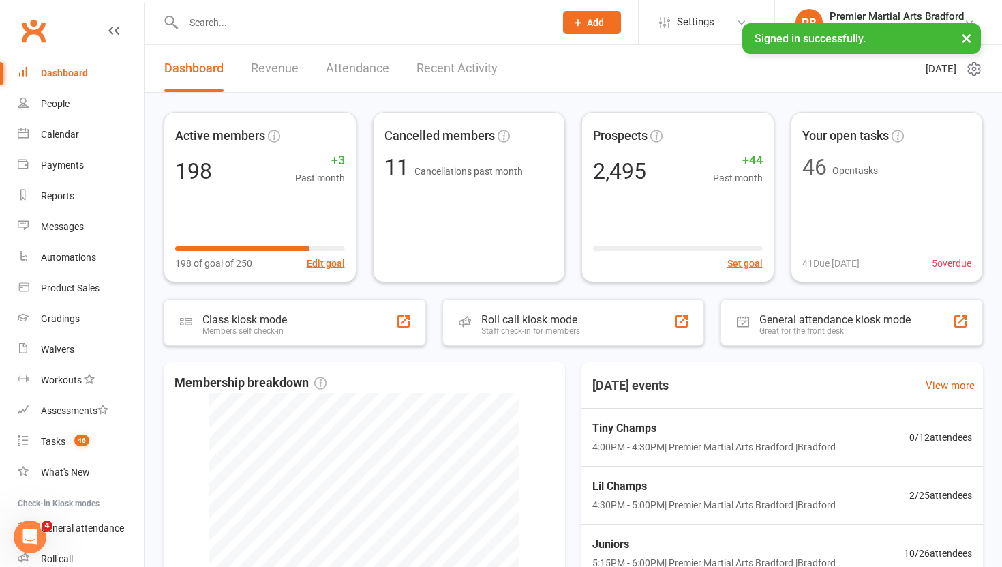
click at [296, 23] on input "text" at bounding box center [362, 22] width 366 height 19
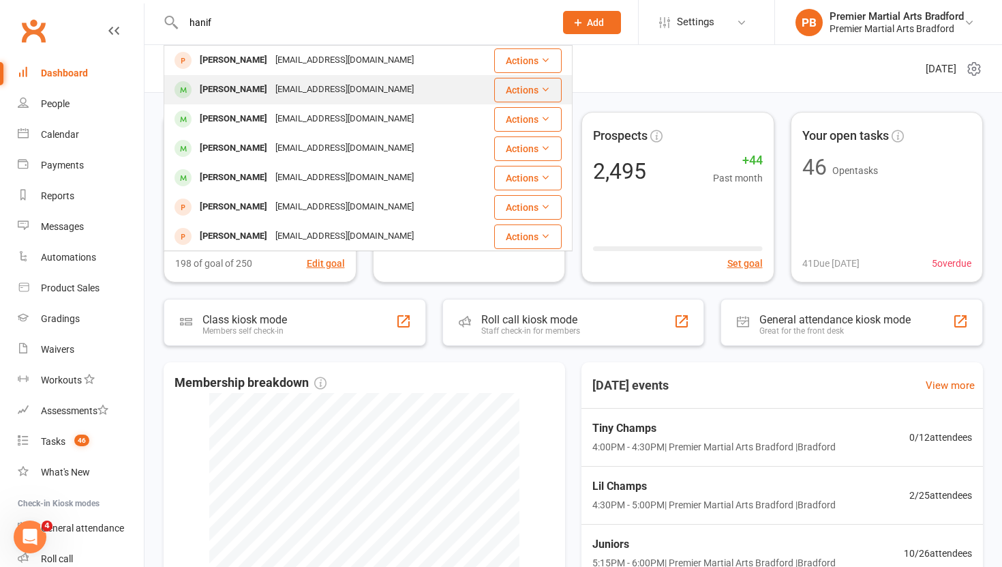
type input "hanif"
click at [271, 93] on div "[EMAIL_ADDRESS][DOMAIN_NAME]" at bounding box center [344, 90] width 147 height 20
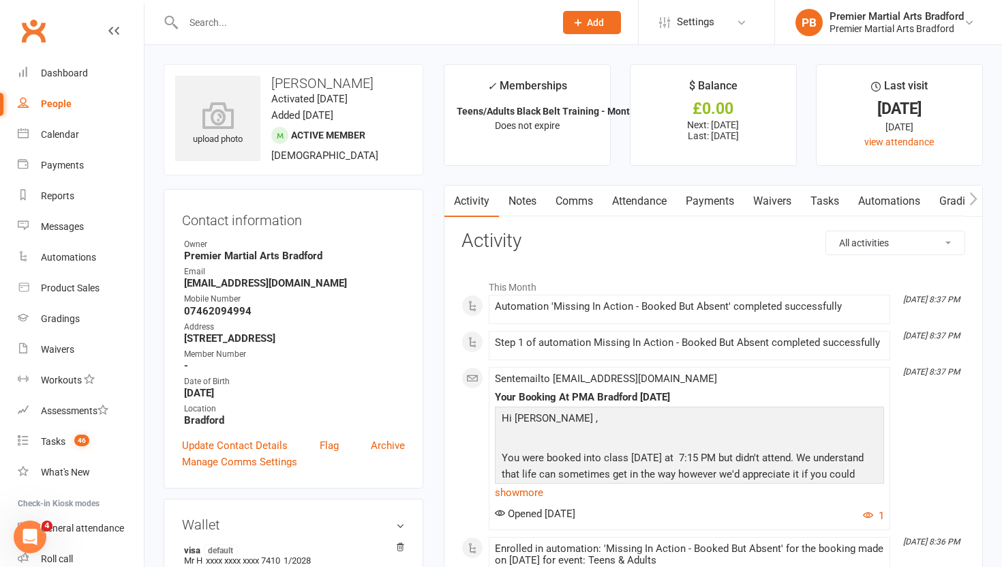
click at [715, 203] on link "Payments" at bounding box center [710, 200] width 68 height 31
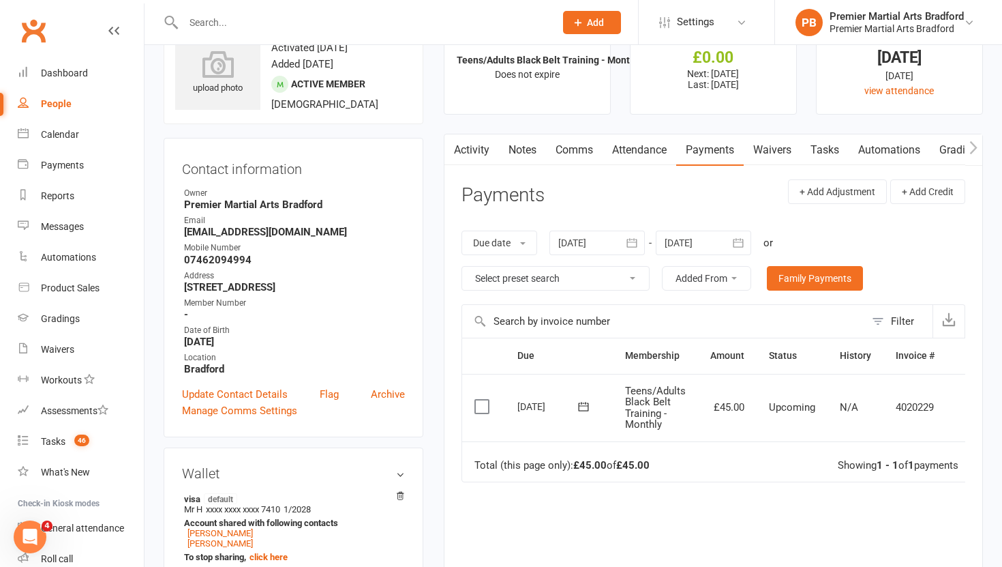
scroll to position [54, 0]
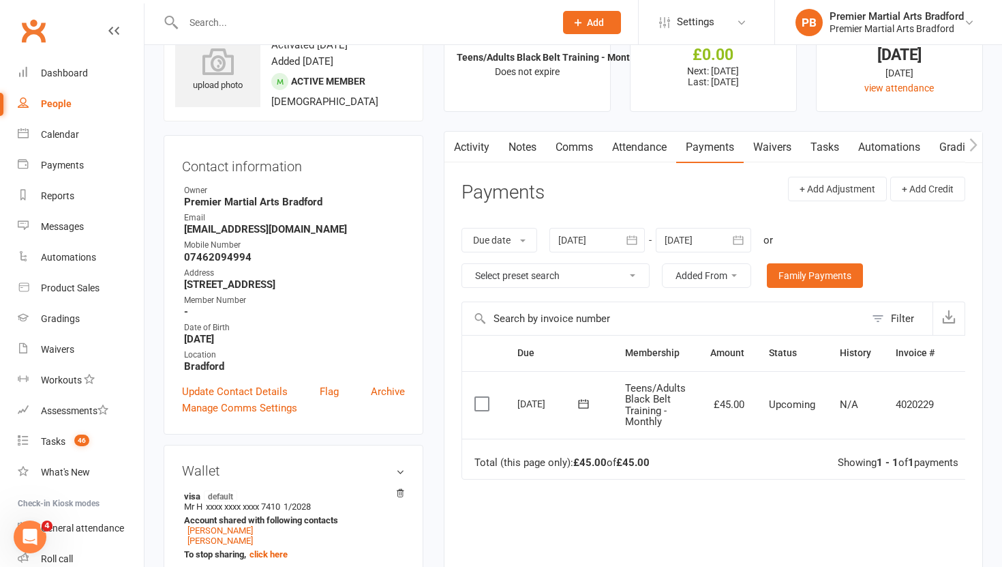
click at [631, 239] on icon "button" at bounding box center [632, 239] width 10 height 9
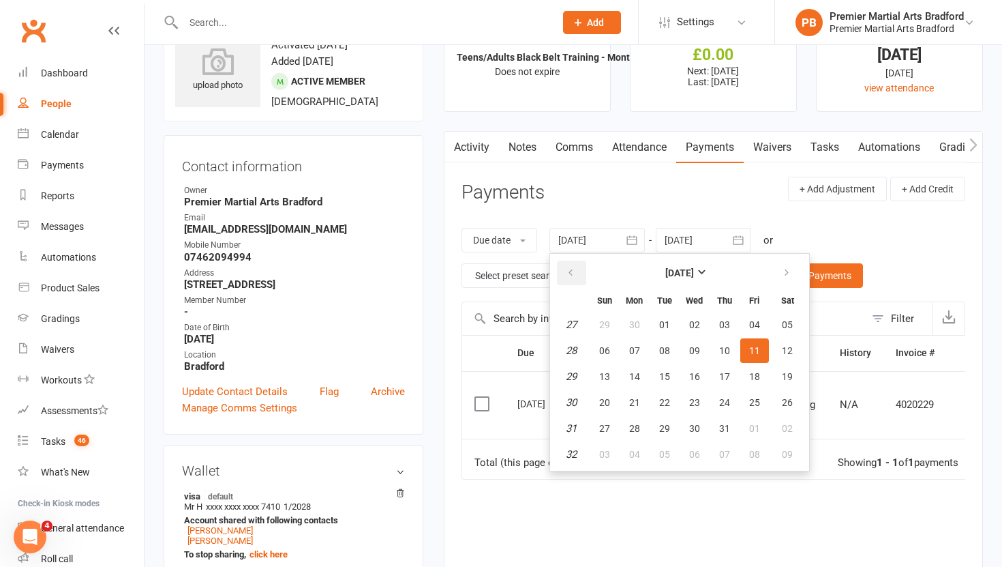
click at [573, 273] on icon "button" at bounding box center [571, 272] width 10 height 11
click at [668, 327] on span "01" at bounding box center [664, 324] width 11 height 11
type input "[DATE]"
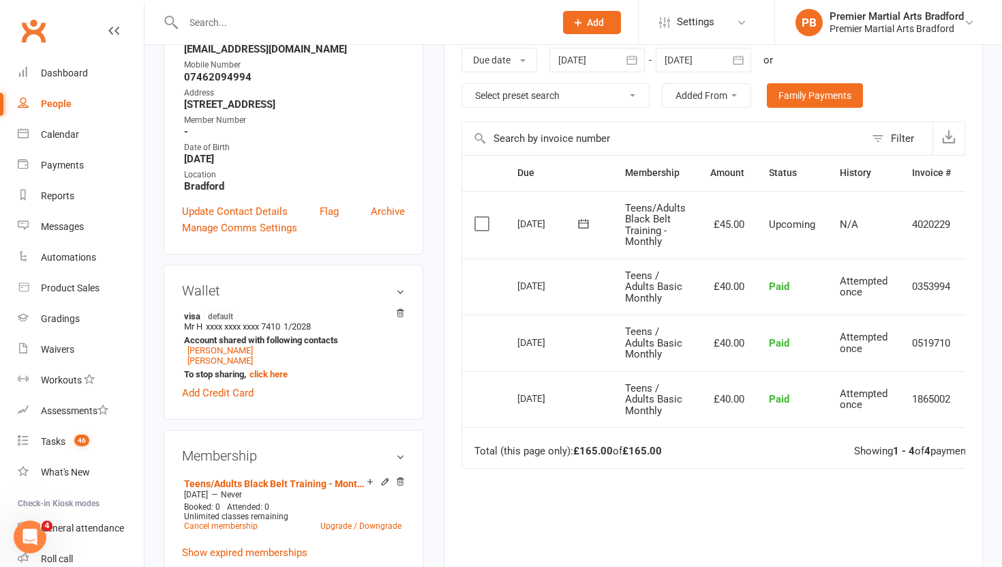
scroll to position [258, 0]
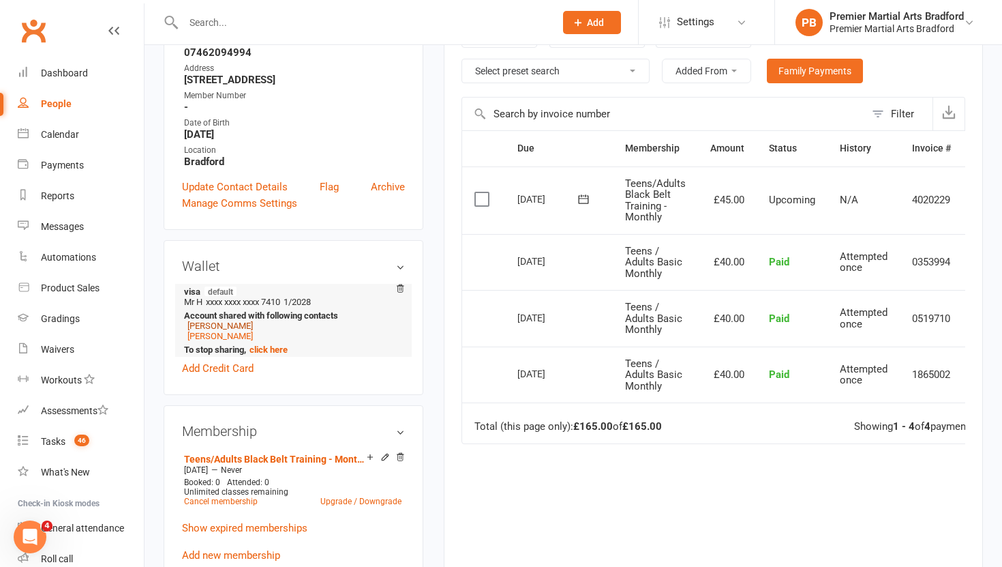
click at [224, 325] on link "[PERSON_NAME]" at bounding box center [220, 325] width 65 height 10
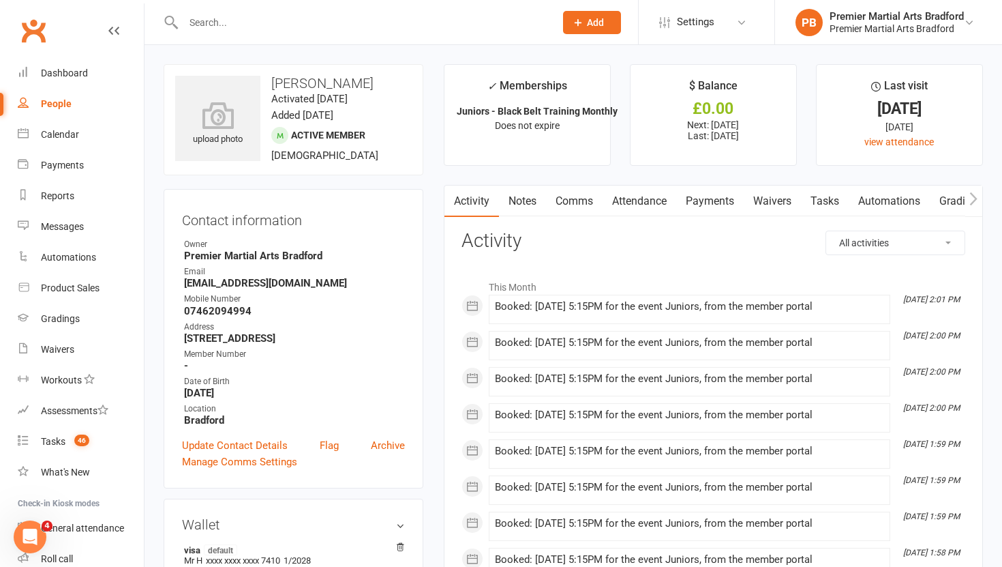
click at [720, 200] on link "Payments" at bounding box center [710, 200] width 68 height 31
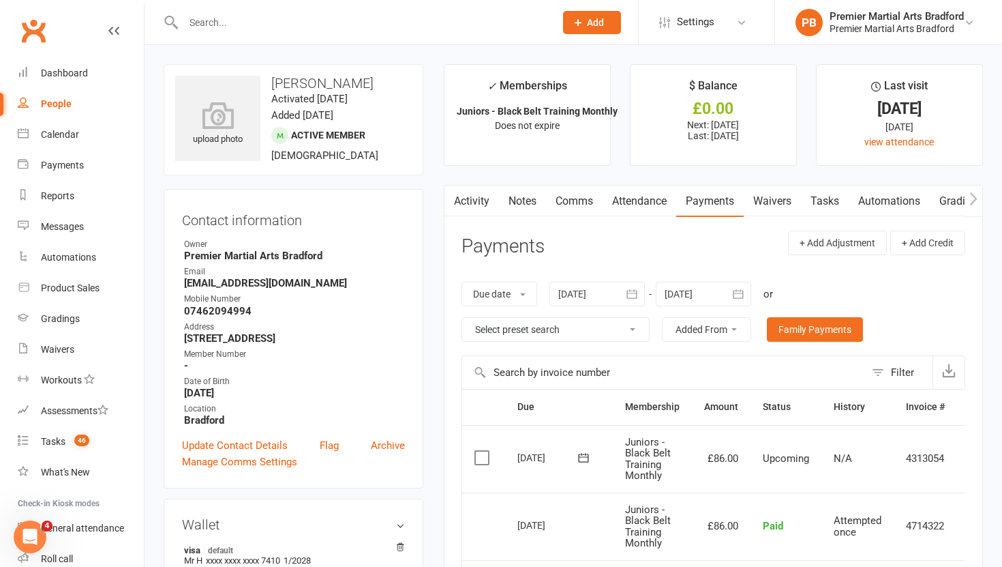
scroll to position [106, 0]
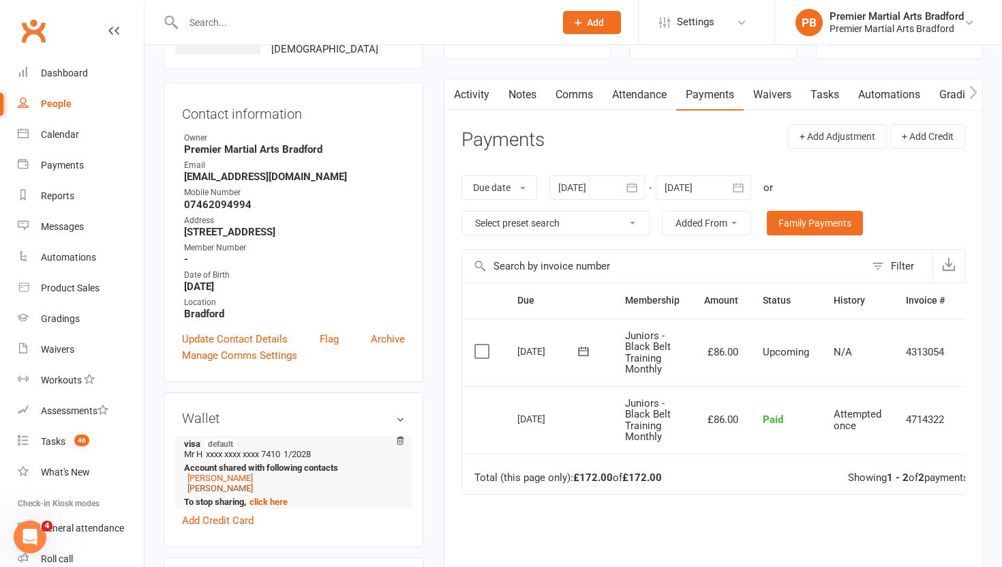
click at [215, 486] on link "[PERSON_NAME]" at bounding box center [220, 488] width 65 height 10
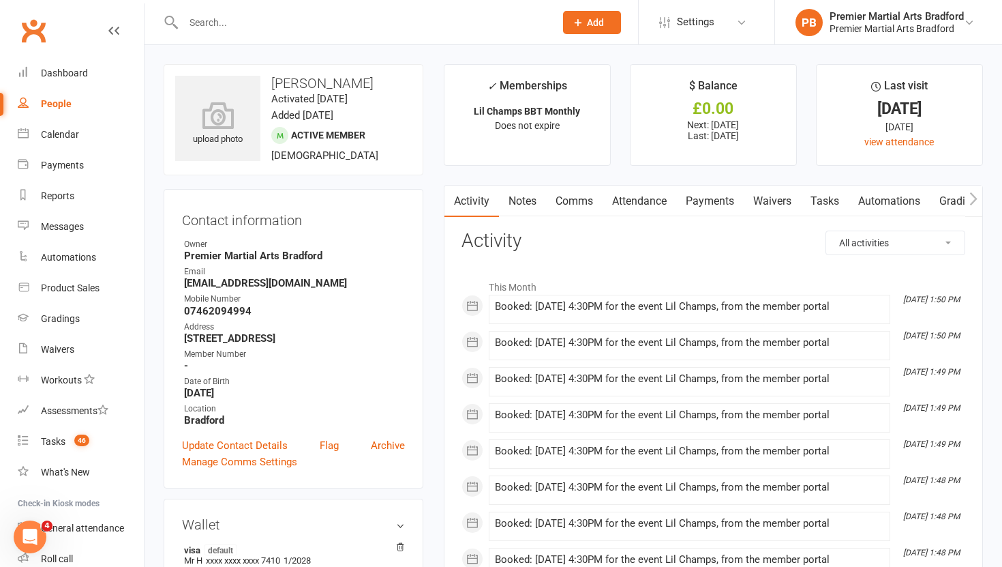
click at [723, 198] on link "Payments" at bounding box center [710, 200] width 68 height 31
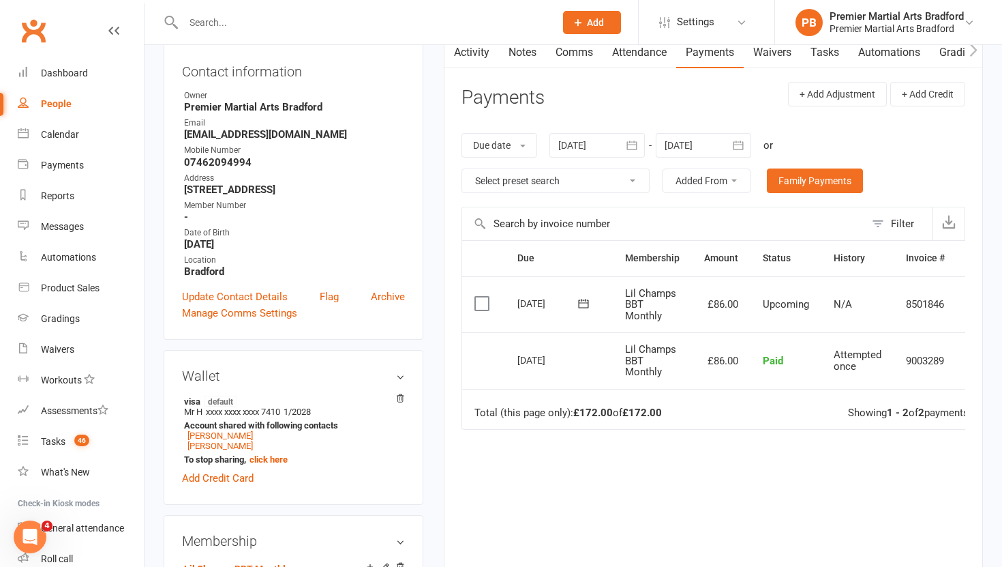
scroll to position [151, 0]
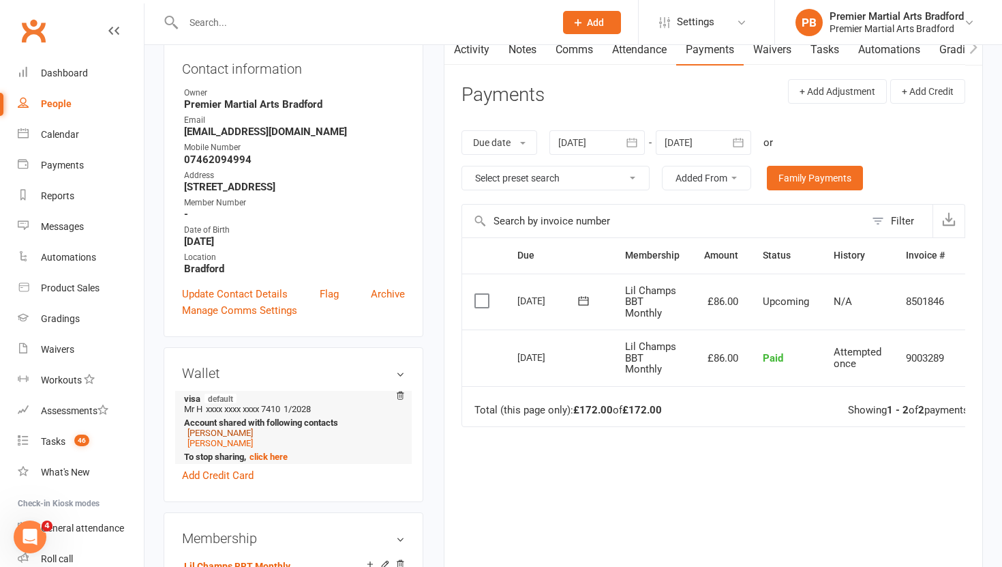
click at [215, 434] on link "[PERSON_NAME]" at bounding box center [220, 433] width 65 height 10
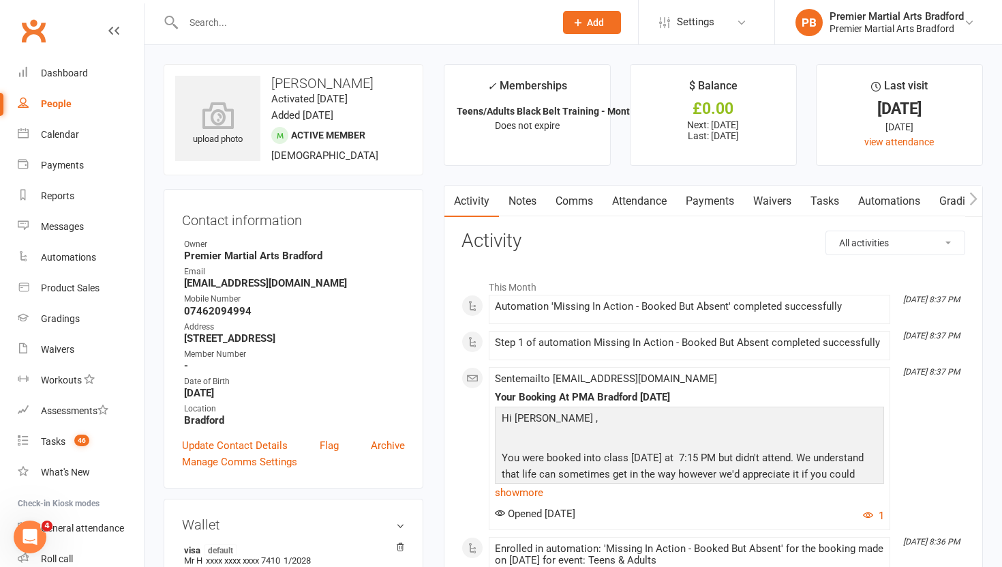
click at [708, 200] on link "Payments" at bounding box center [710, 200] width 68 height 31
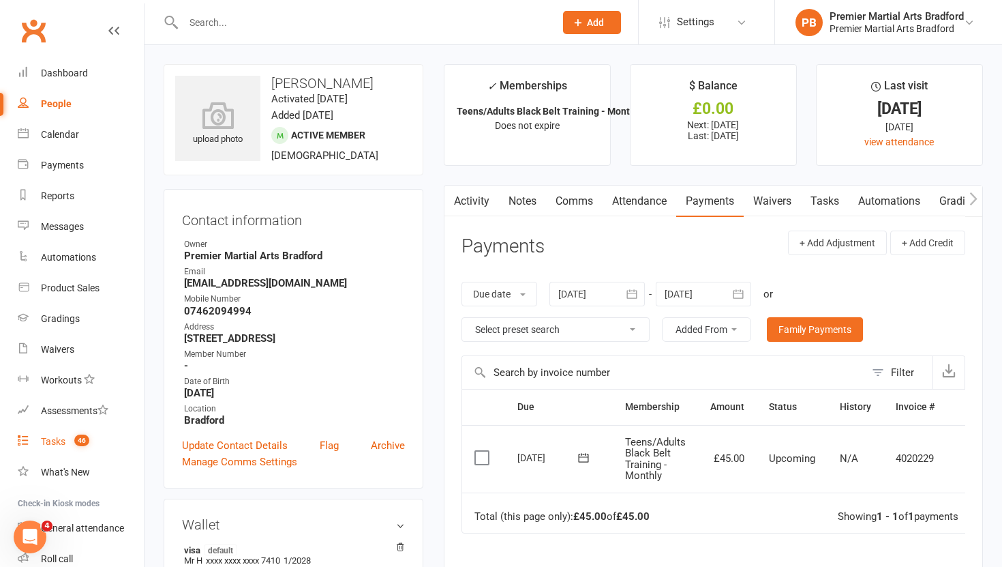
click at [55, 440] on div "Tasks" at bounding box center [53, 441] width 25 height 11
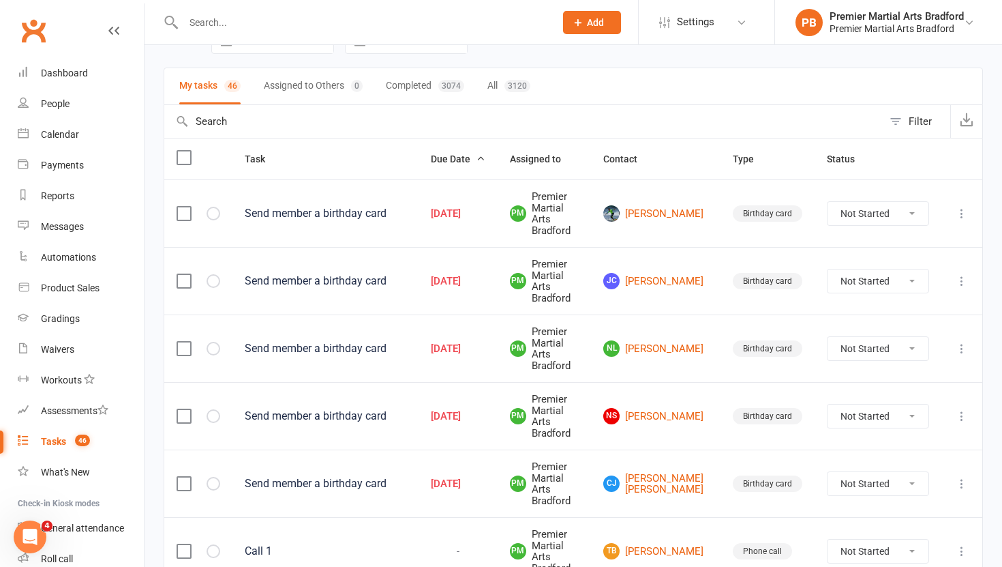
scroll to position [71, 0]
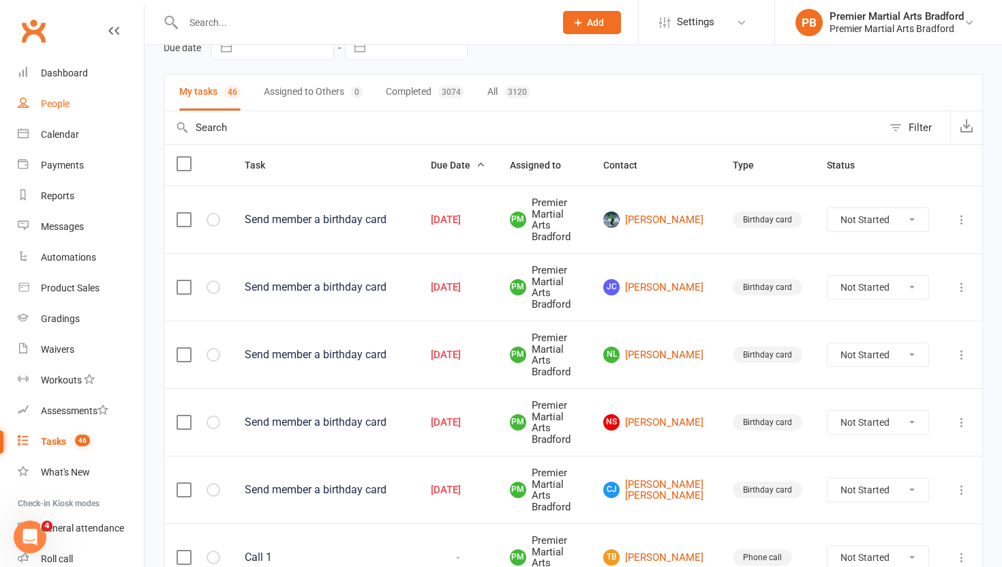
click at [54, 115] on link "People" at bounding box center [81, 104] width 126 height 31
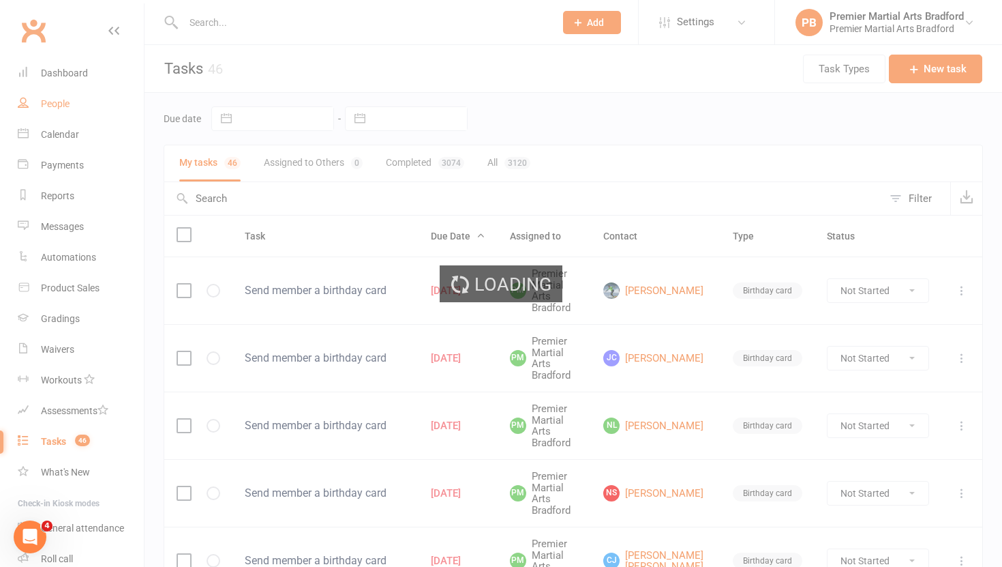
select select "100"
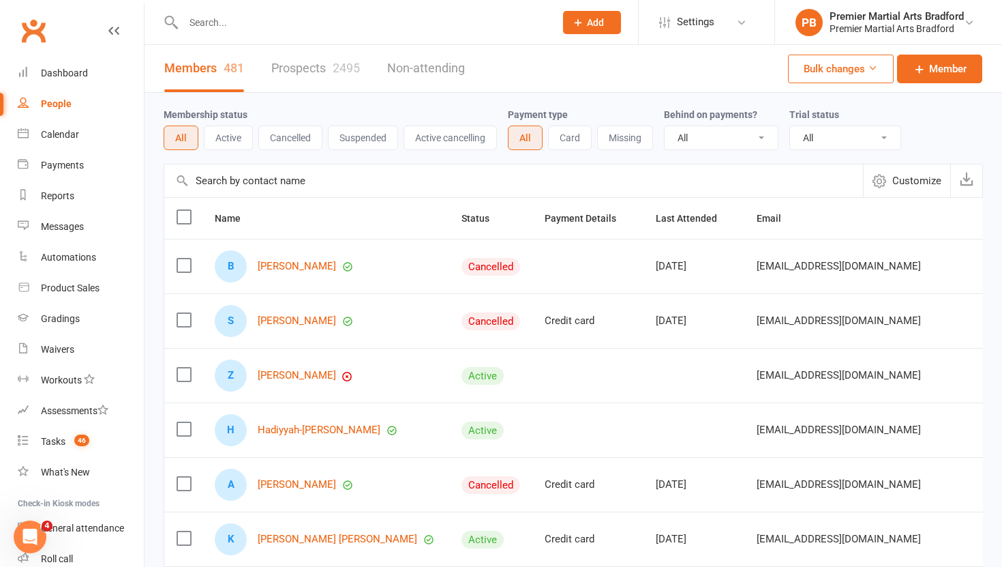
click at [310, 65] on link "Prospects 2495" at bounding box center [315, 68] width 89 height 47
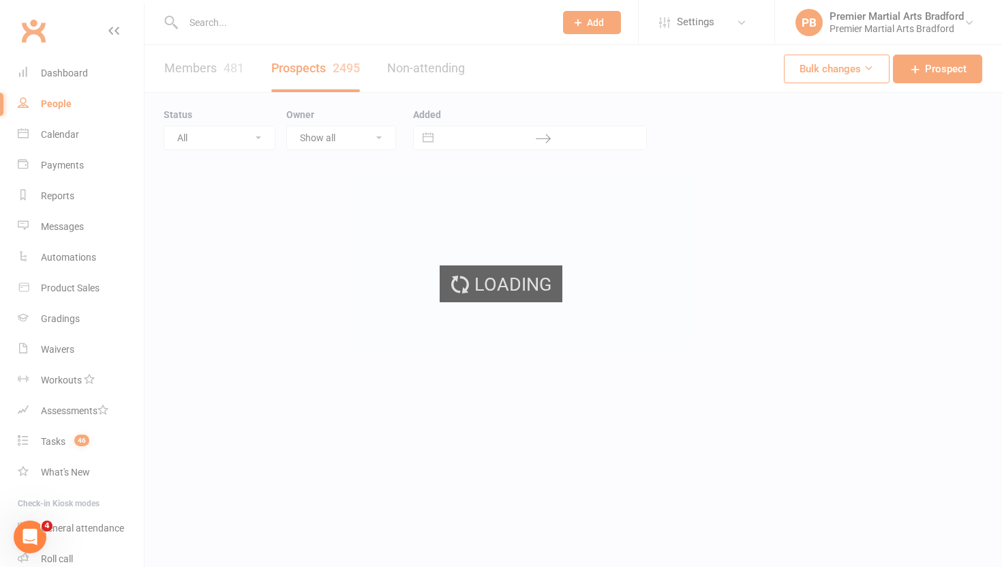
select select "100"
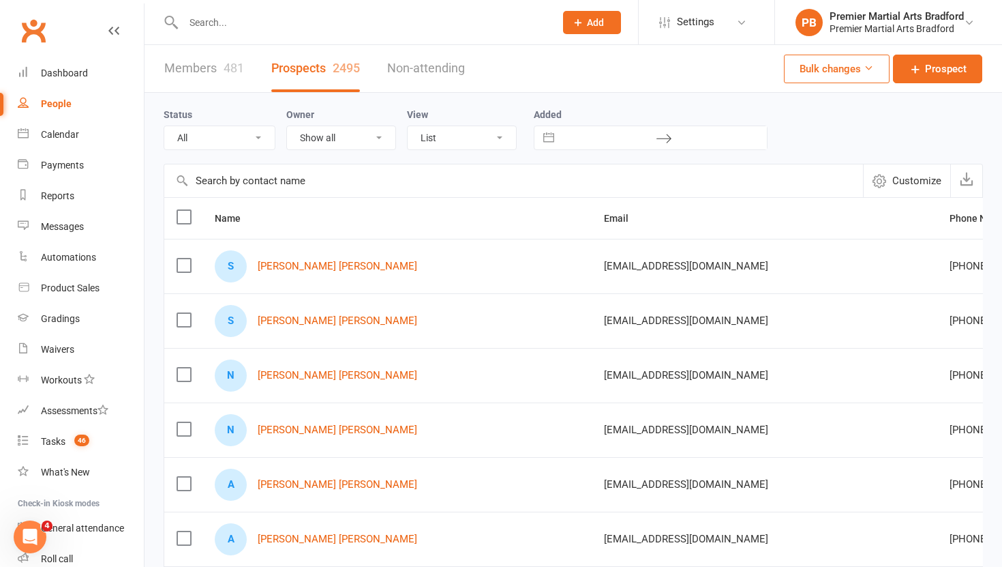
click at [183, 263] on label at bounding box center [184, 265] width 14 height 14
click at [183, 258] on input "checkbox" at bounding box center [184, 258] width 14 height 0
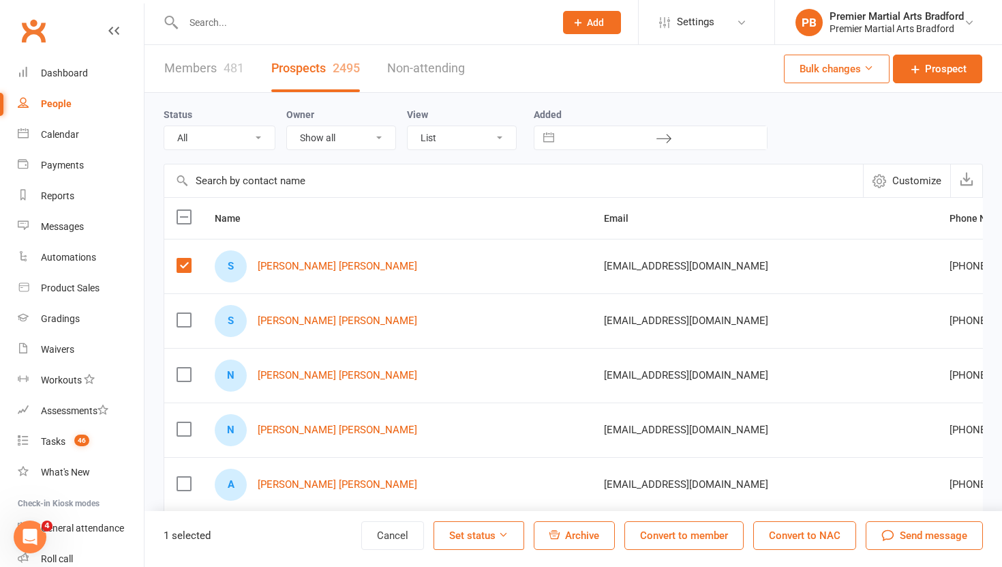
click at [185, 371] on label at bounding box center [184, 375] width 14 height 14
click at [185, 368] on input "checkbox" at bounding box center [184, 368] width 14 height 0
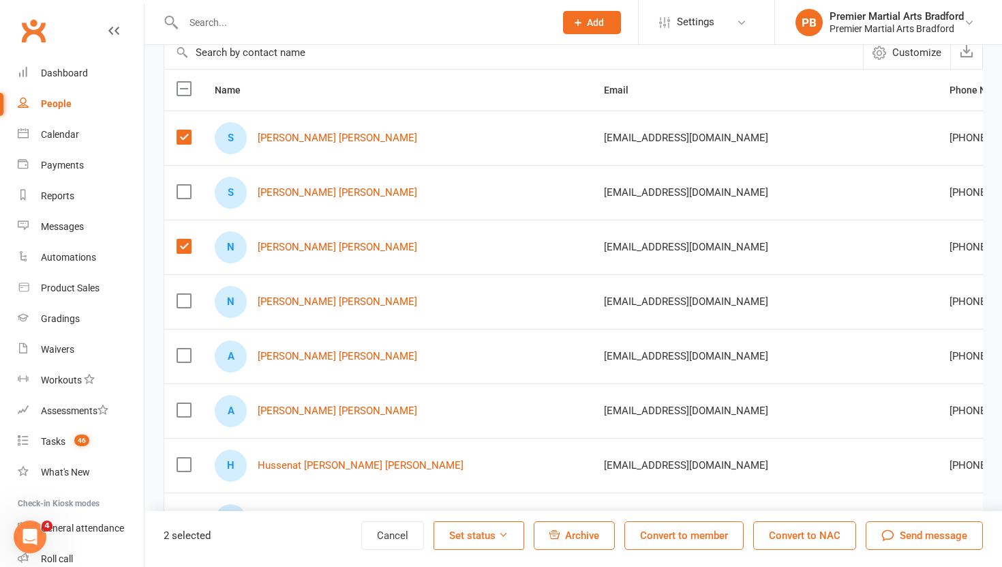
scroll to position [128, 0]
click at [183, 354] on label at bounding box center [184, 356] width 14 height 14
click at [183, 349] on input "checkbox" at bounding box center [184, 349] width 14 height 0
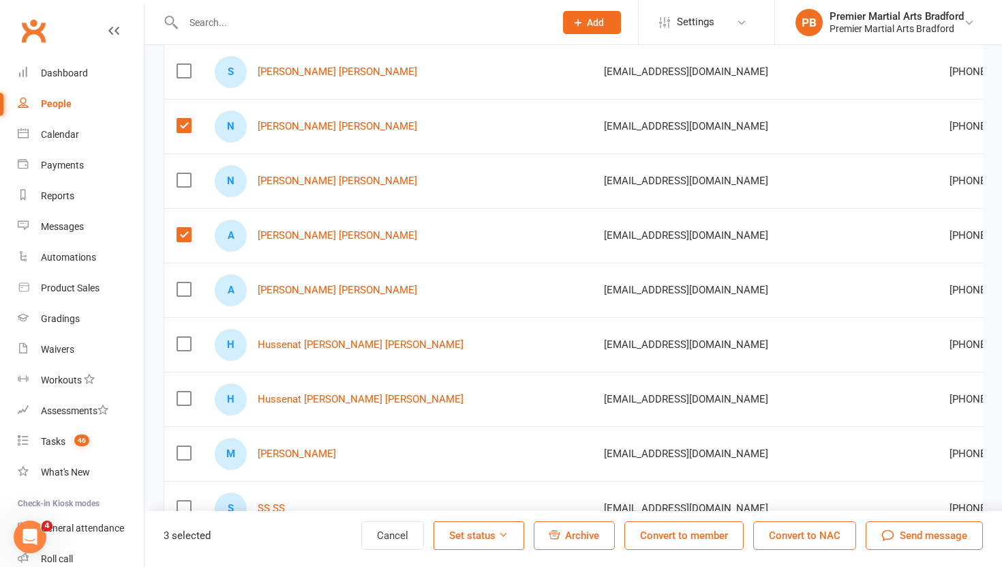
scroll to position [254, 0]
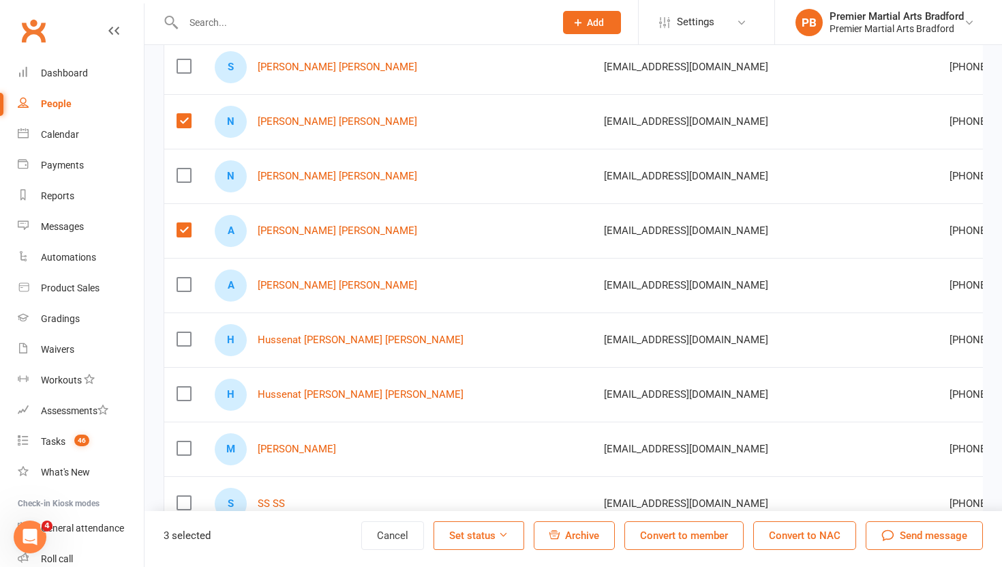
click at [185, 338] on label at bounding box center [184, 339] width 14 height 14
click at [185, 332] on input "checkbox" at bounding box center [184, 332] width 14 height 0
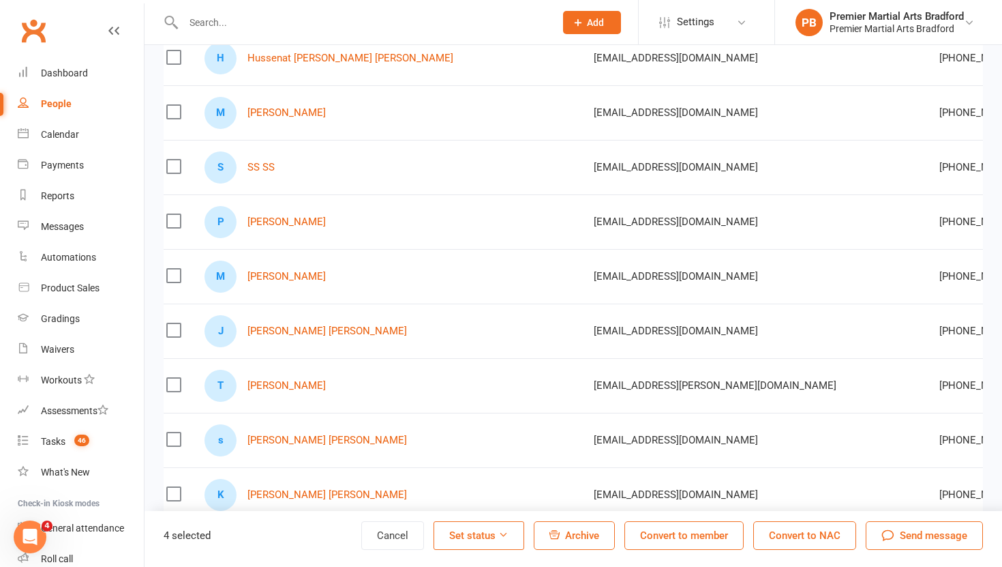
scroll to position [0, 0]
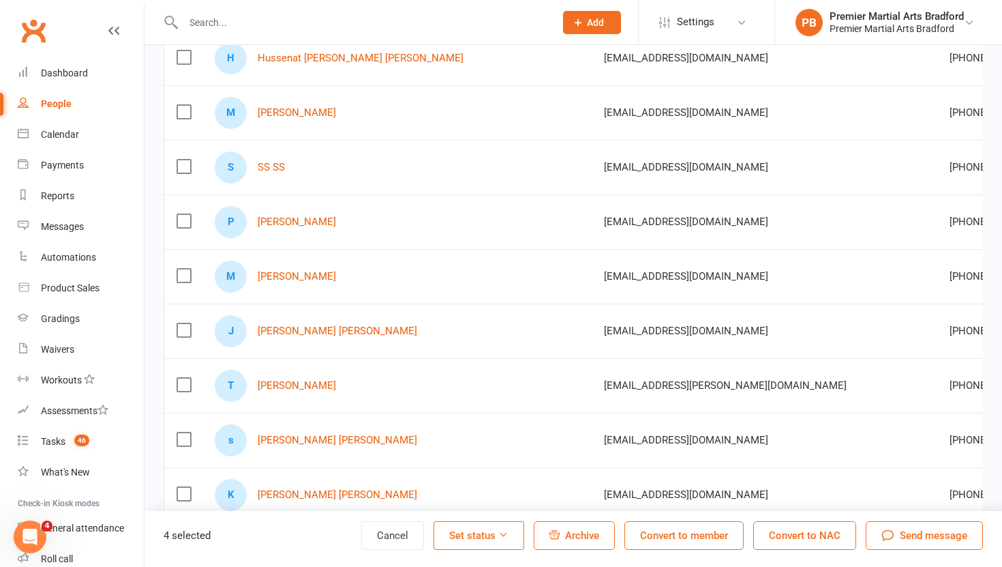
click at [595, 539] on span "Archive" at bounding box center [582, 535] width 34 height 12
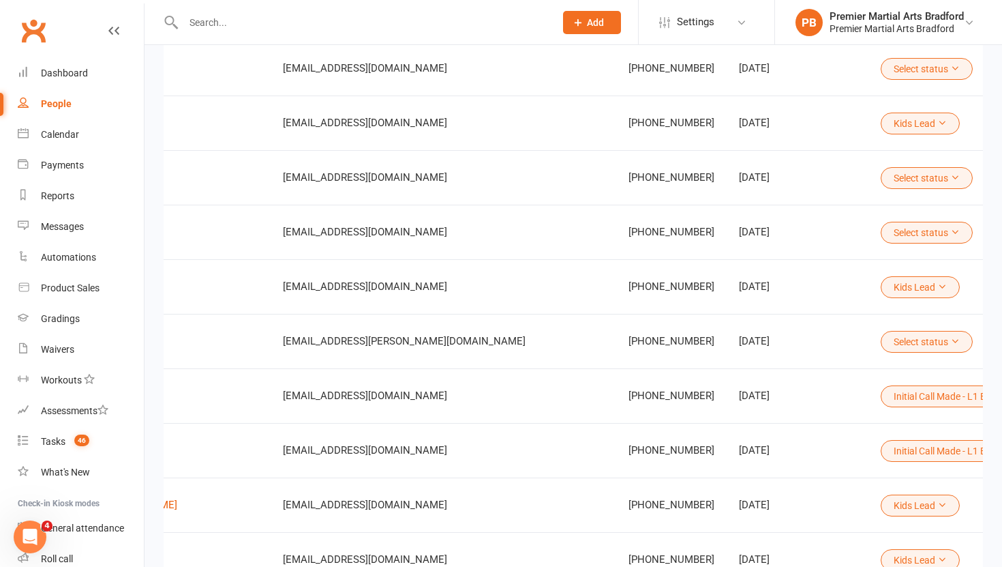
scroll to position [0, 407]
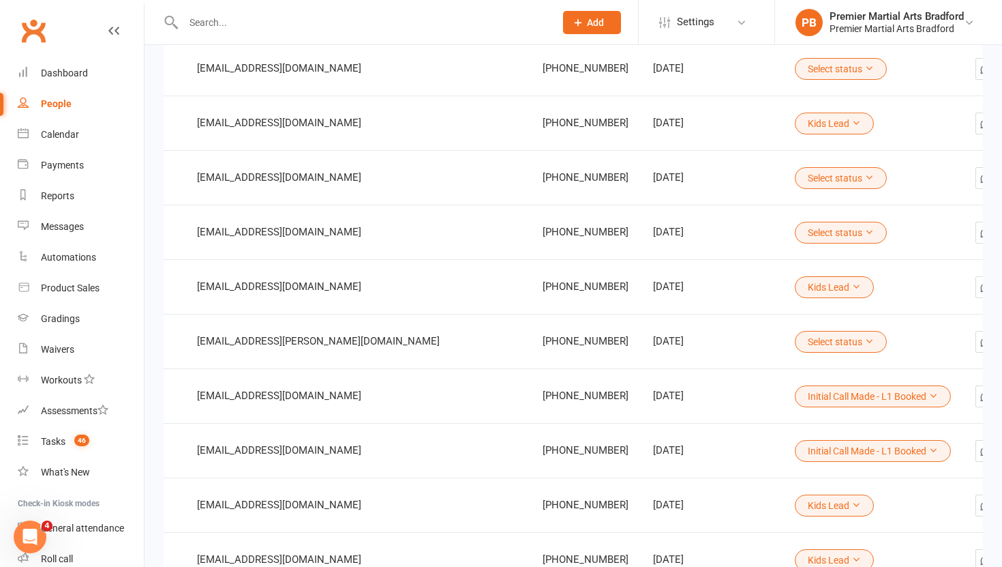
click at [865, 231] on icon at bounding box center [870, 232] width 10 height 10
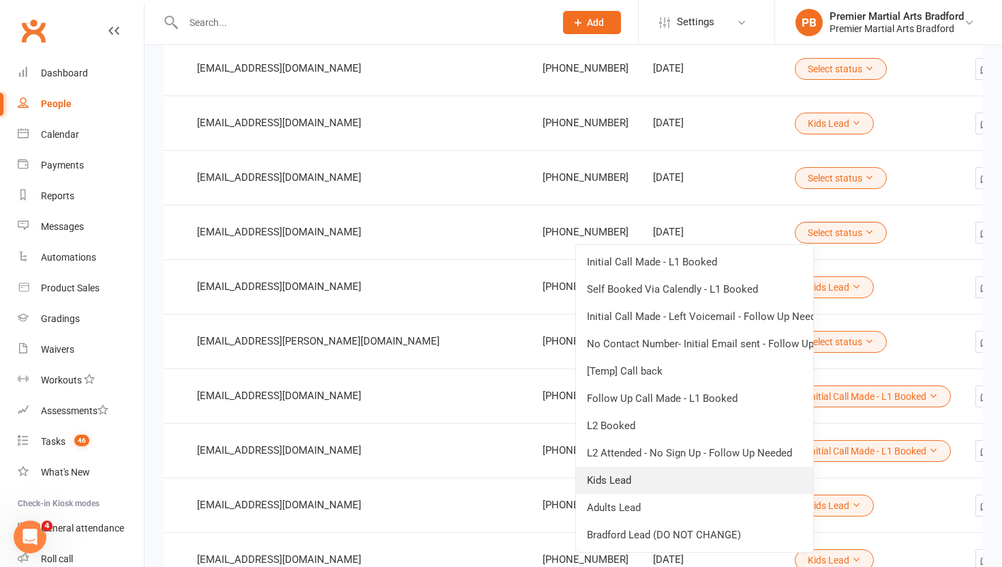
click at [670, 483] on link "Kids Lead" at bounding box center [694, 479] width 237 height 27
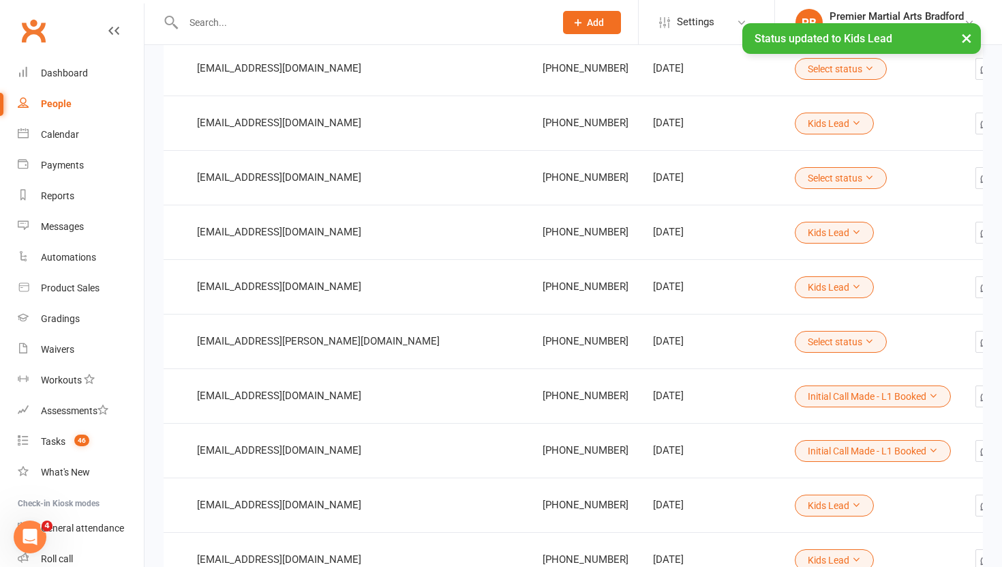
click at [800, 342] on button "Select status" at bounding box center [841, 342] width 92 height 22
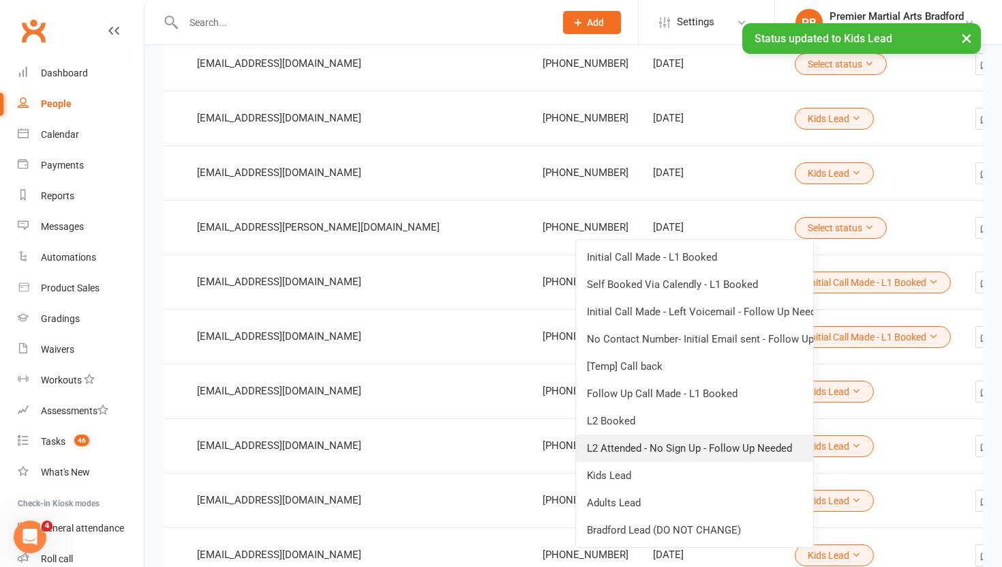
scroll to position [530, 0]
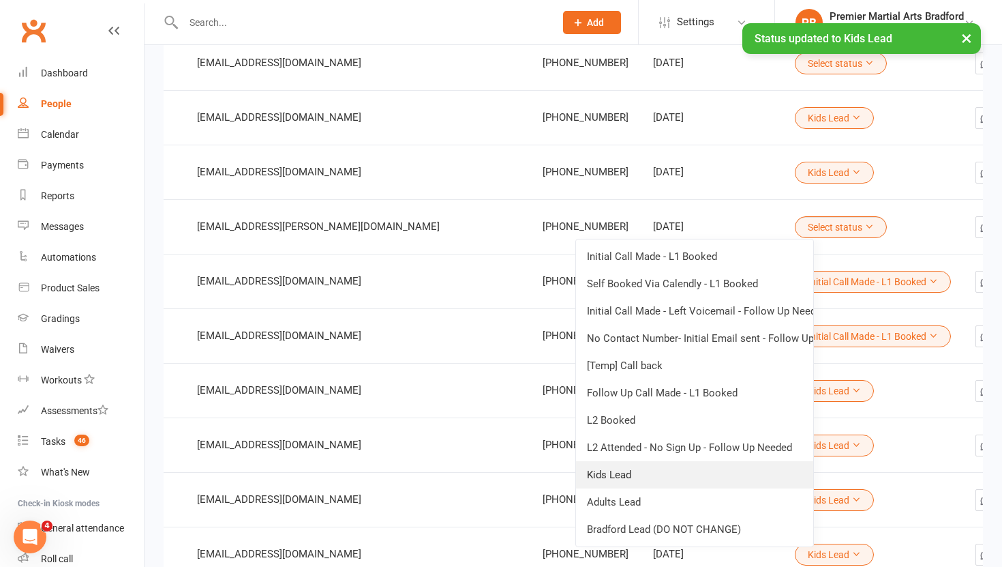
click at [658, 480] on link "Kids Lead" at bounding box center [694, 474] width 237 height 27
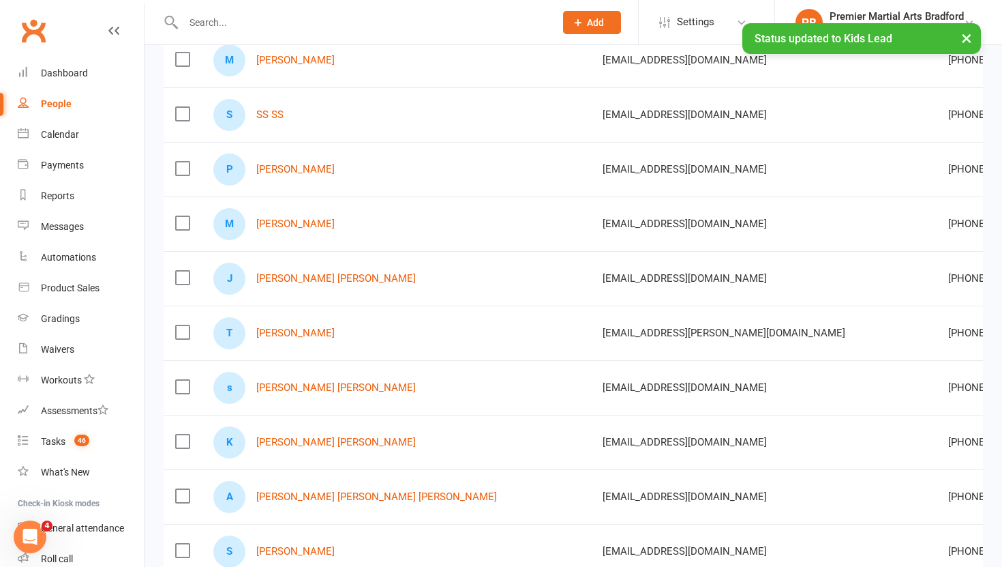
scroll to position [0, 0]
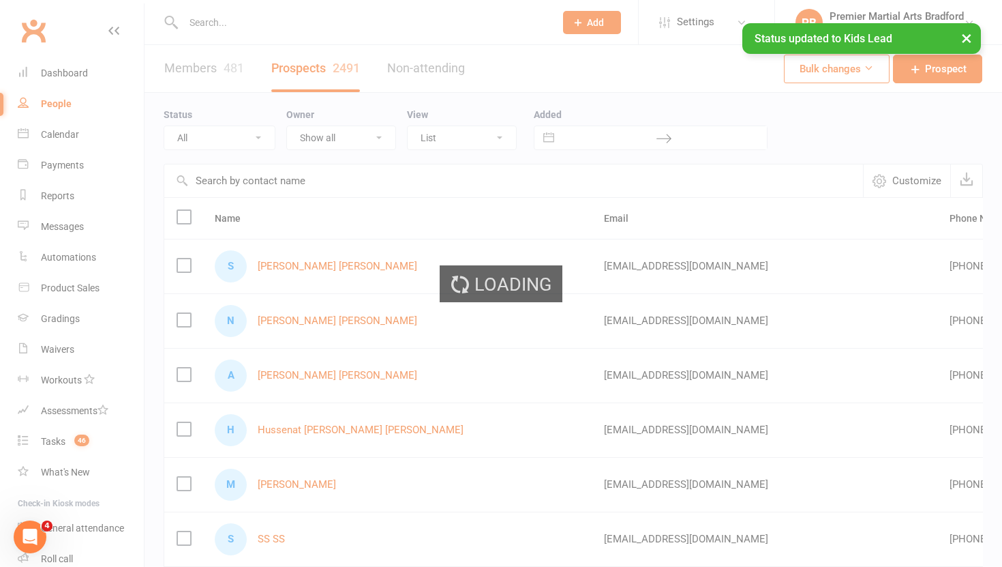
select select "100"
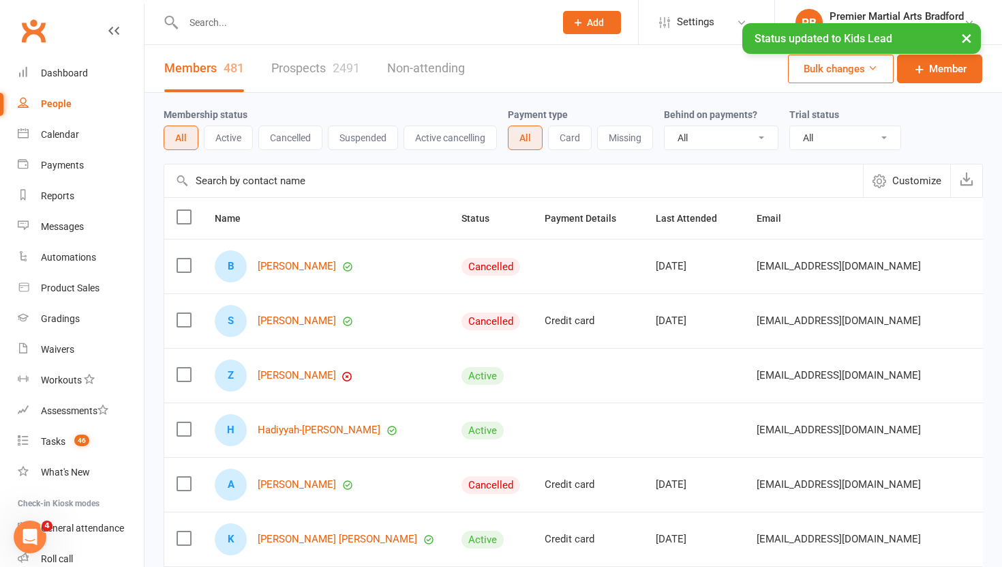
click at [60, 110] on link "People" at bounding box center [81, 104] width 126 height 31
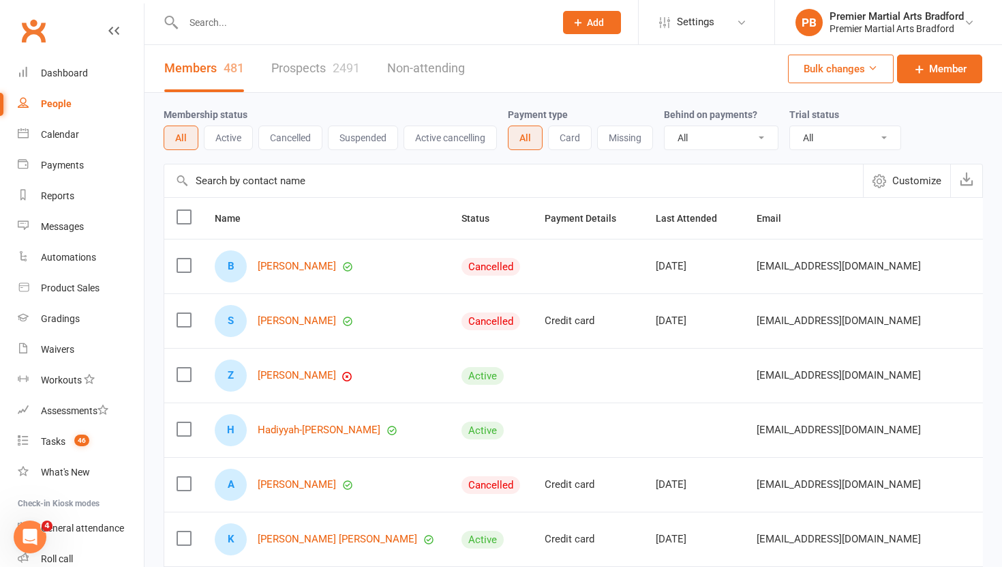
click at [317, 74] on link "Prospects 2491" at bounding box center [315, 68] width 89 height 47
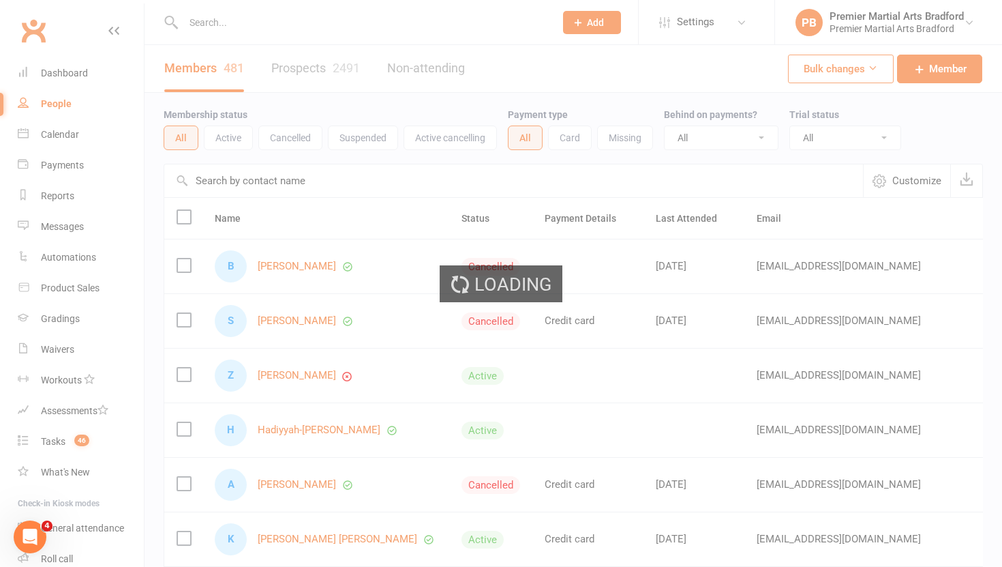
select select "100"
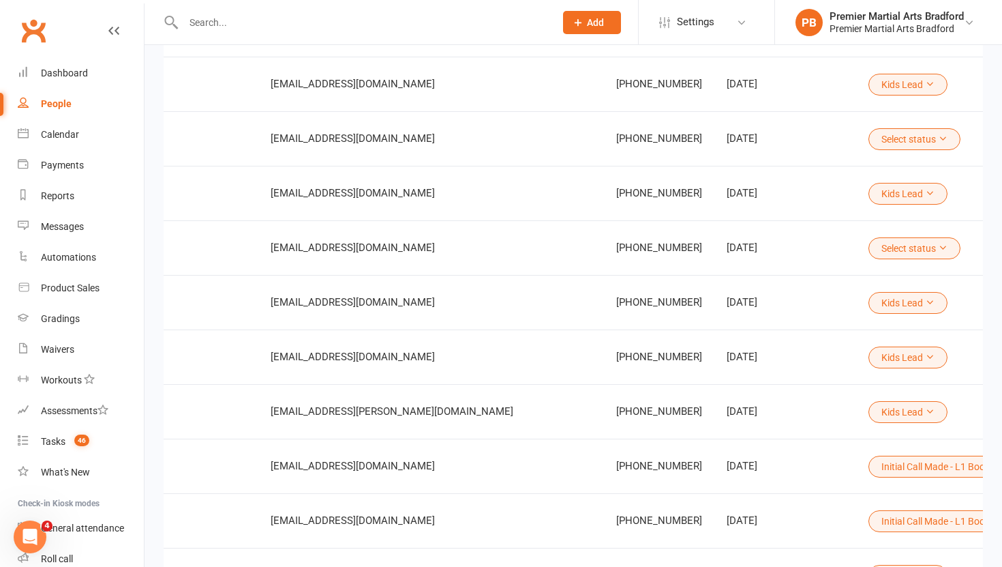
scroll to position [0, 341]
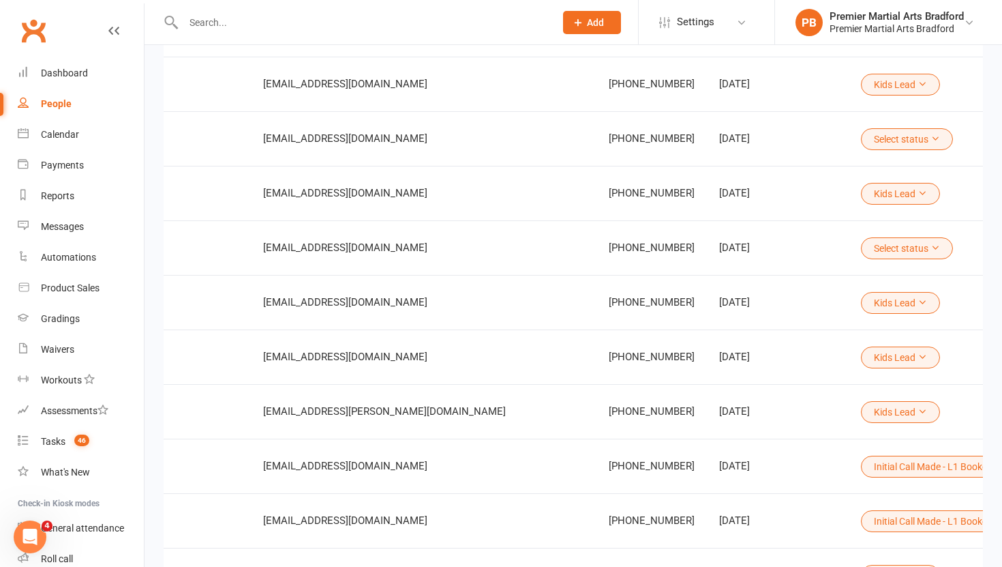
click at [931, 243] on icon at bounding box center [936, 248] width 10 height 10
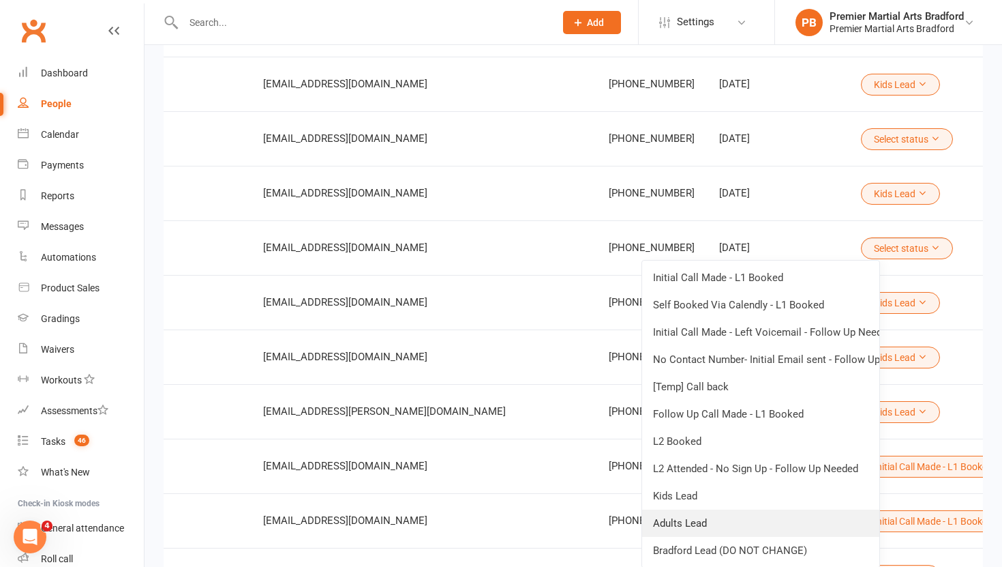
click at [741, 521] on link "Adults Lead" at bounding box center [760, 522] width 237 height 27
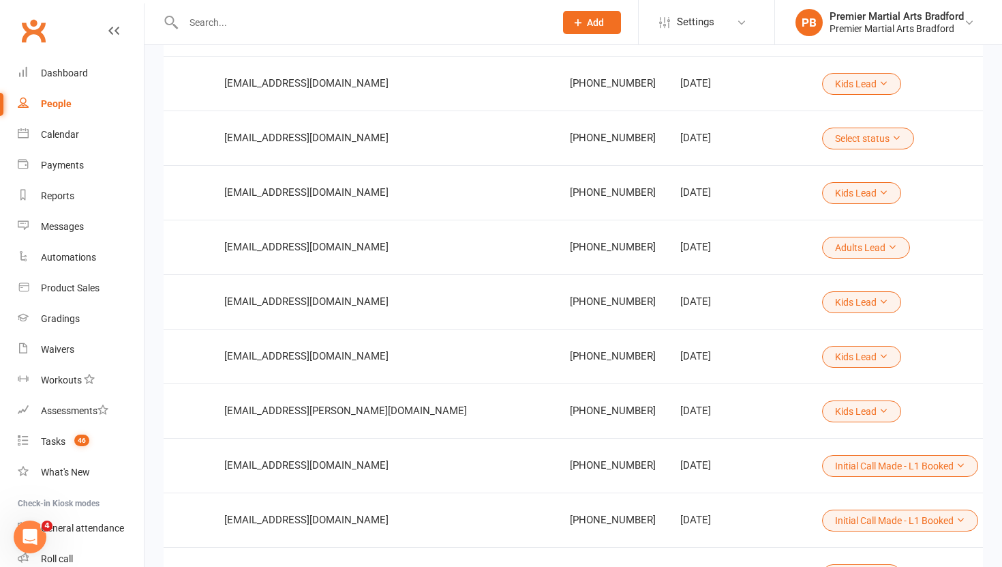
scroll to position [0, 407]
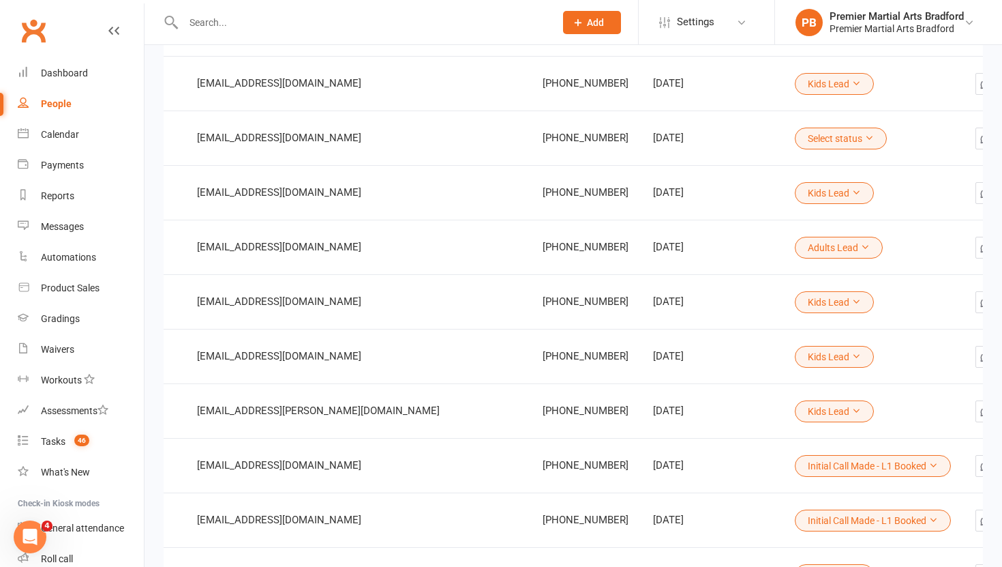
click at [865, 134] on icon at bounding box center [870, 138] width 10 height 10
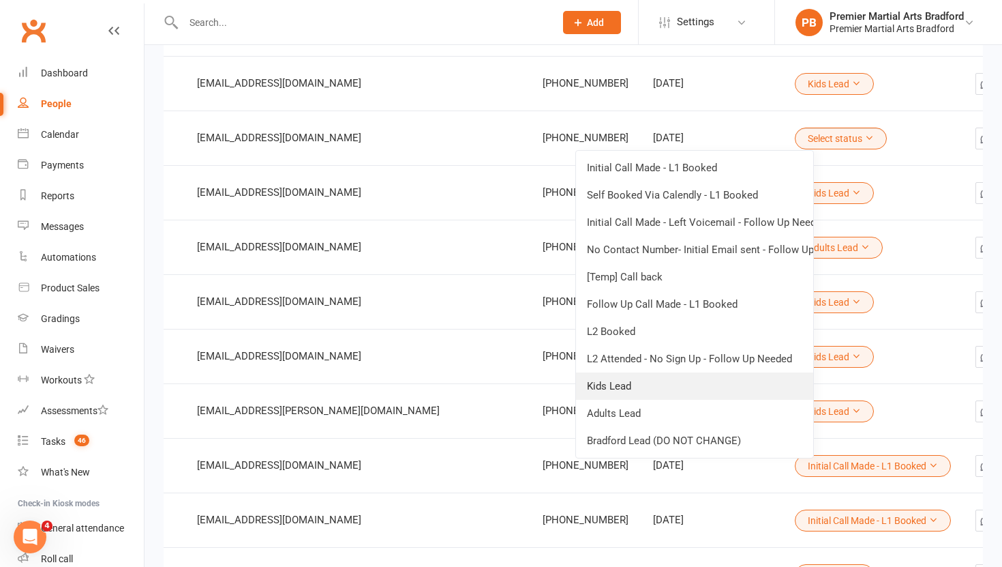
click at [663, 387] on link "Kids Lead" at bounding box center [694, 385] width 237 height 27
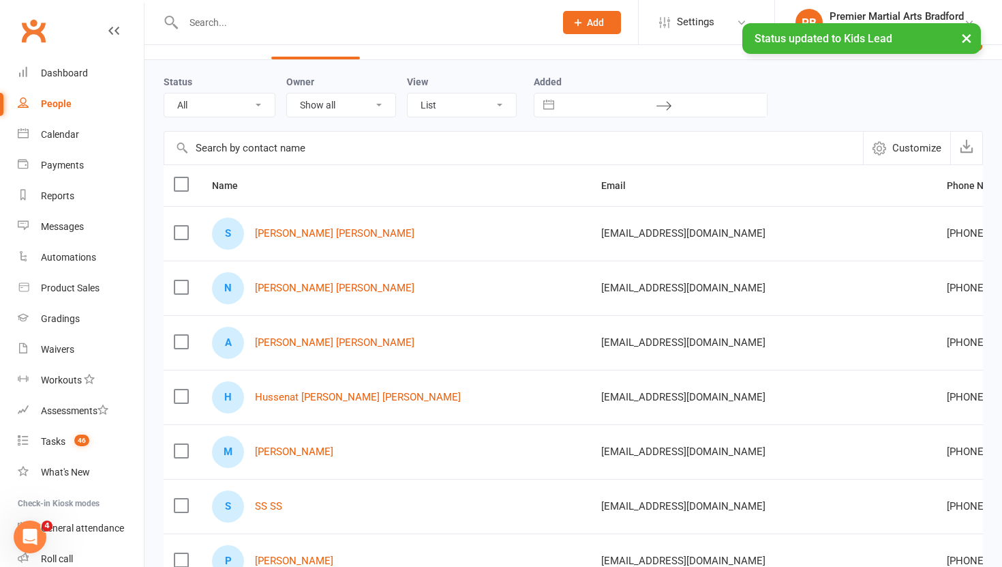
scroll to position [0, 0]
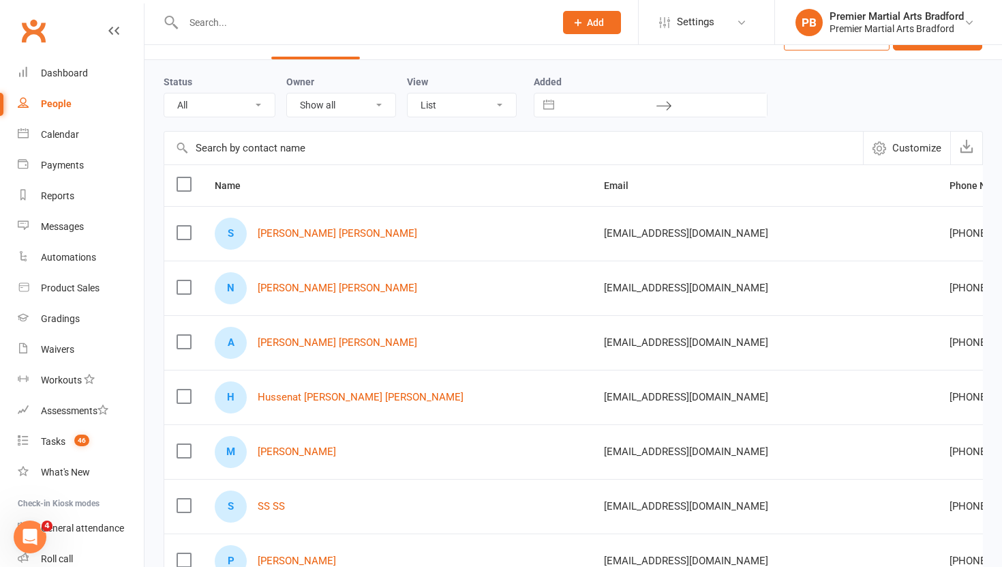
click at [344, 27] on input "text" at bounding box center [362, 22] width 366 height 19
paste input "7707448085"
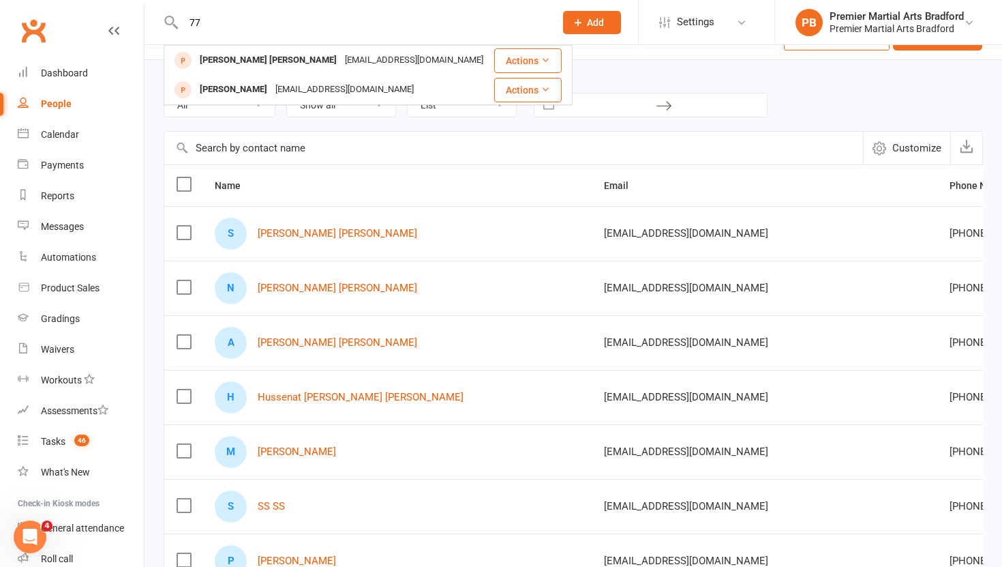
type input "7"
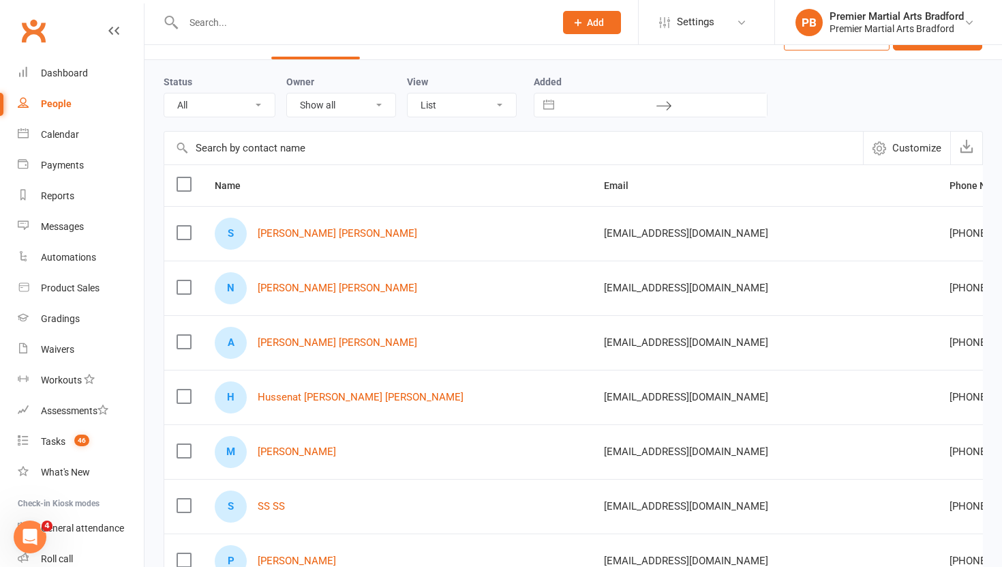
click at [376, 17] on input "text" at bounding box center [362, 22] width 366 height 19
paste input "7707448085"
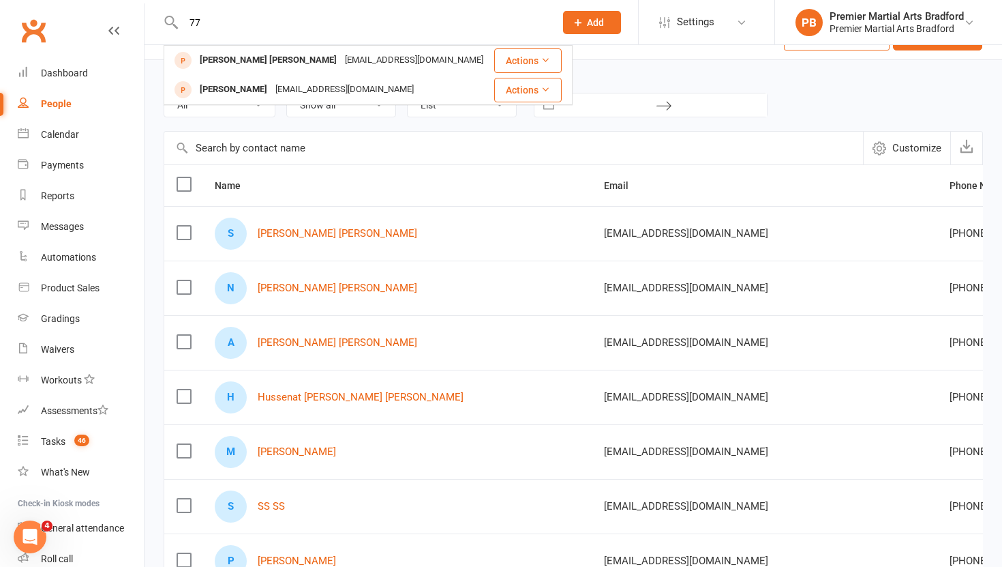
type input "7"
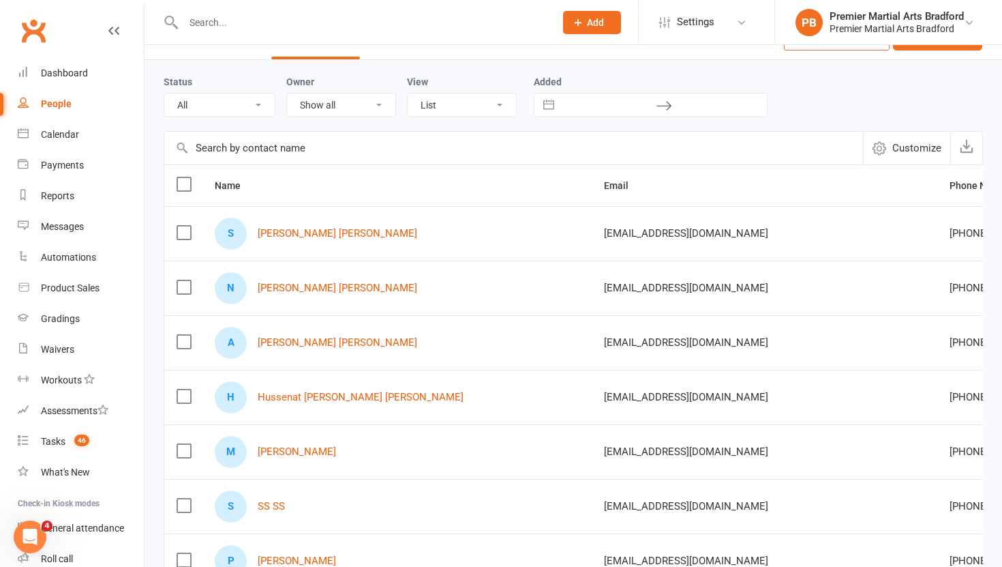
click at [352, 25] on input "text" at bounding box center [362, 22] width 366 height 19
paste input "Kainat zoibe <[EMAIL_ADDRESS][DOMAIN_NAME]>,"
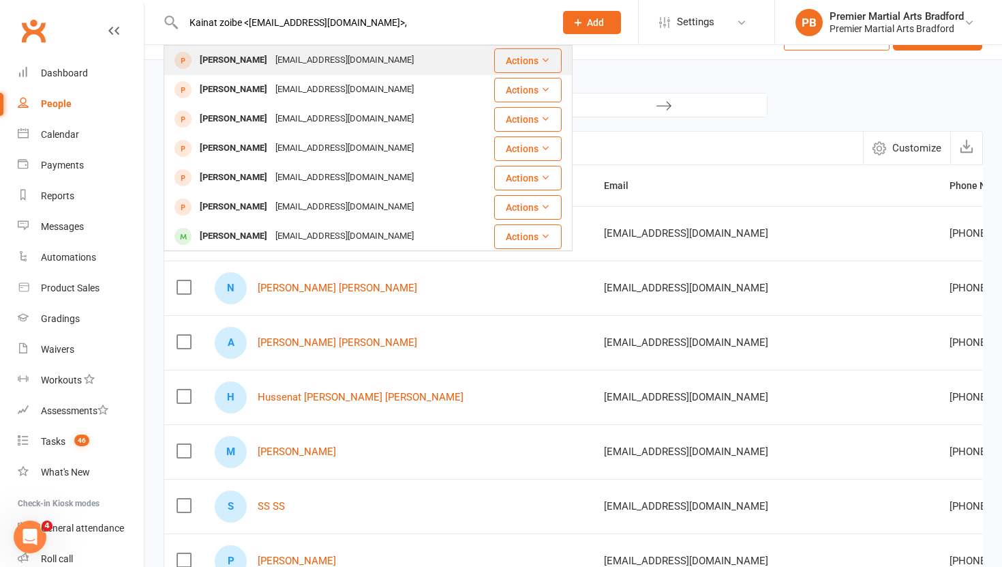
type input "Kainat zoibe <[EMAIL_ADDRESS][DOMAIN_NAME]>,"
click at [344, 59] on div "[EMAIL_ADDRESS][DOMAIN_NAME]" at bounding box center [344, 60] width 147 height 20
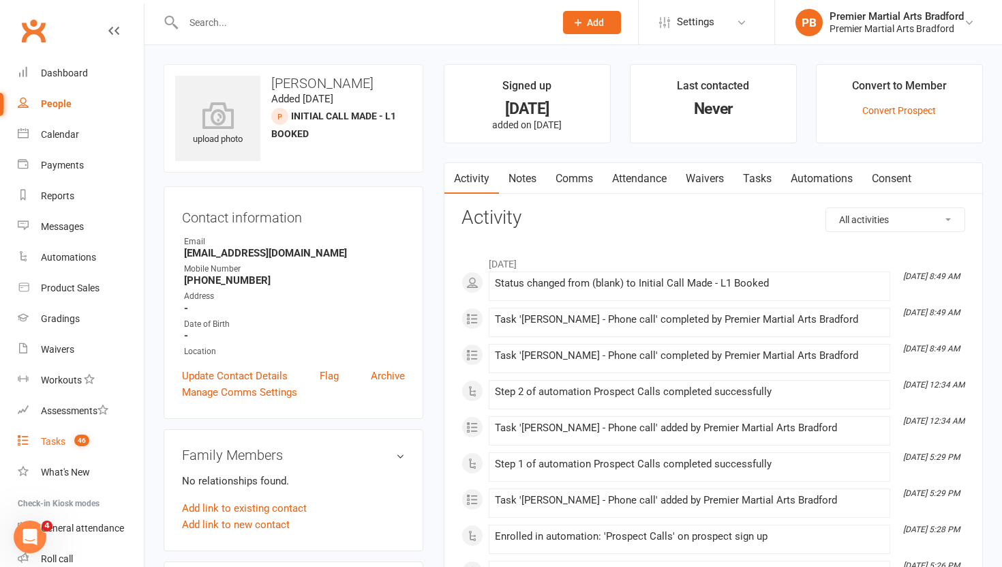
click at [48, 436] on div "Tasks" at bounding box center [53, 441] width 25 height 11
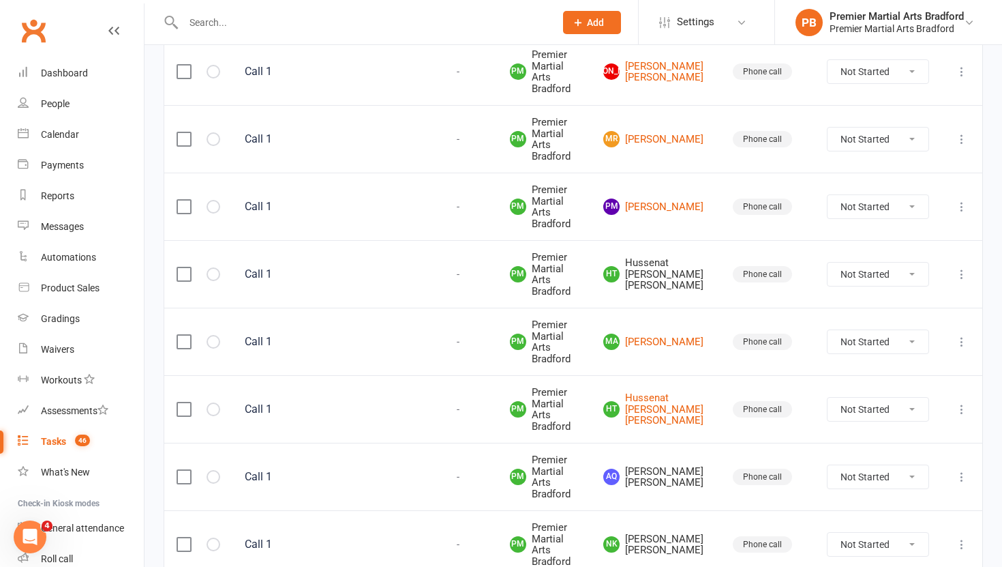
scroll to position [989, 0]
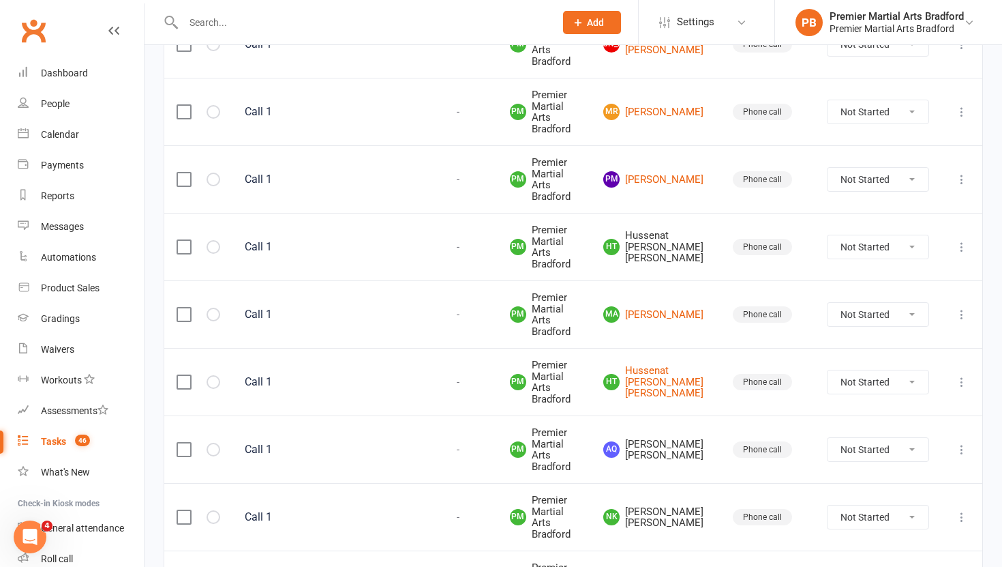
click at [189, 254] on label at bounding box center [184, 247] width 14 height 14
click at [189, 240] on input "checkbox" at bounding box center [184, 240] width 14 height 0
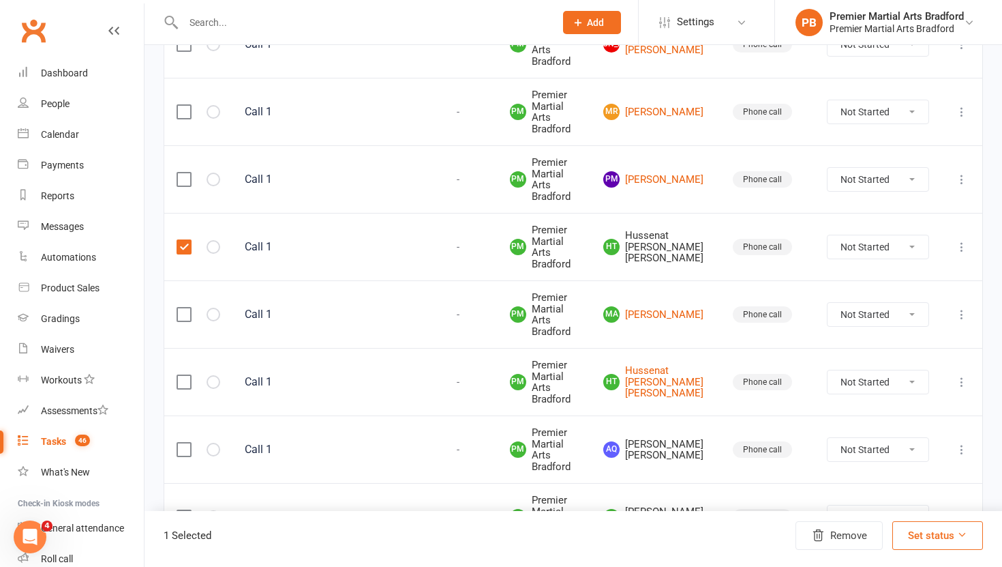
click at [182, 456] on label at bounding box center [184, 450] width 14 height 14
click at [182, 443] on input "checkbox" at bounding box center [184, 443] width 14 height 0
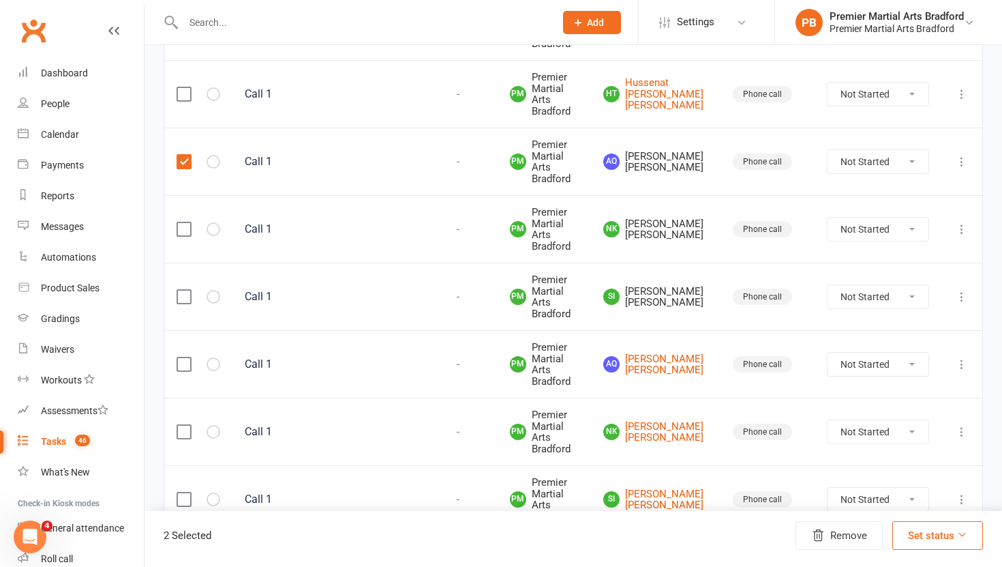
scroll to position [1284, 0]
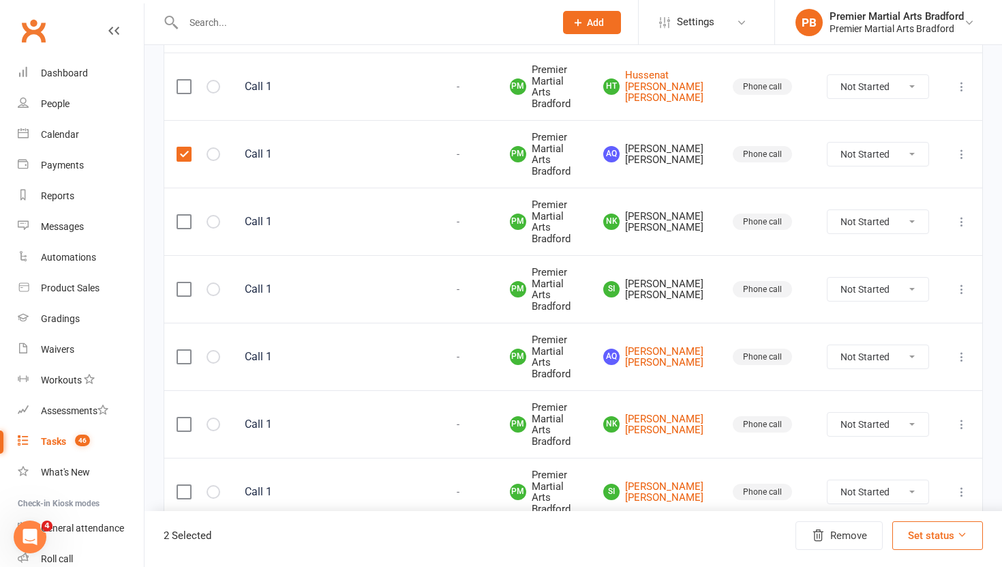
click at [181, 228] on label at bounding box center [184, 222] width 14 height 14
click at [181, 215] on input "checkbox" at bounding box center [184, 215] width 14 height 0
click at [180, 323] on td at bounding box center [198, 289] width 68 height 68
click at [187, 296] on label at bounding box center [184, 289] width 14 height 14
click at [187, 282] on input "checkbox" at bounding box center [184, 282] width 14 height 0
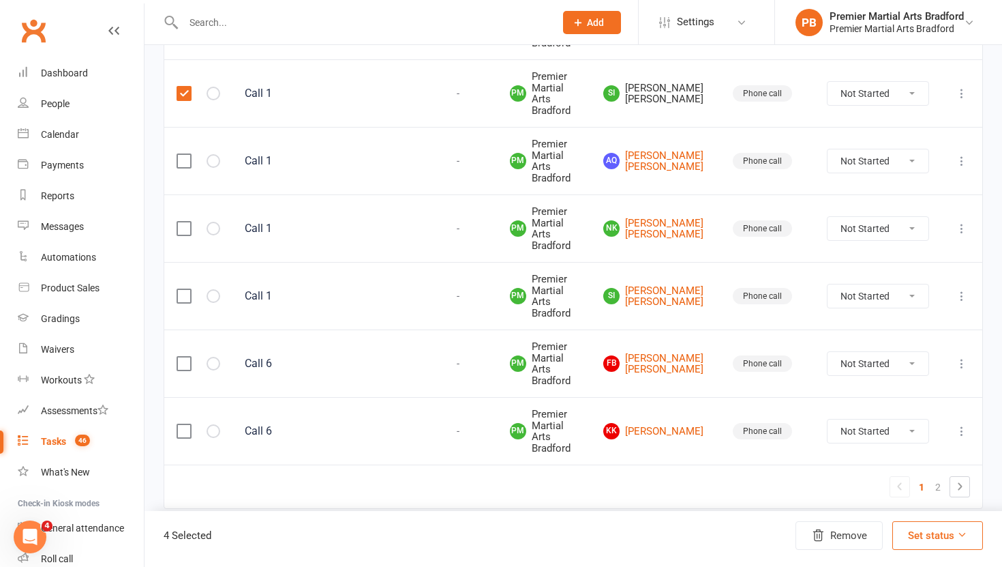
scroll to position [1524, 0]
click at [814, 543] on button "Remove" at bounding box center [839, 535] width 87 height 29
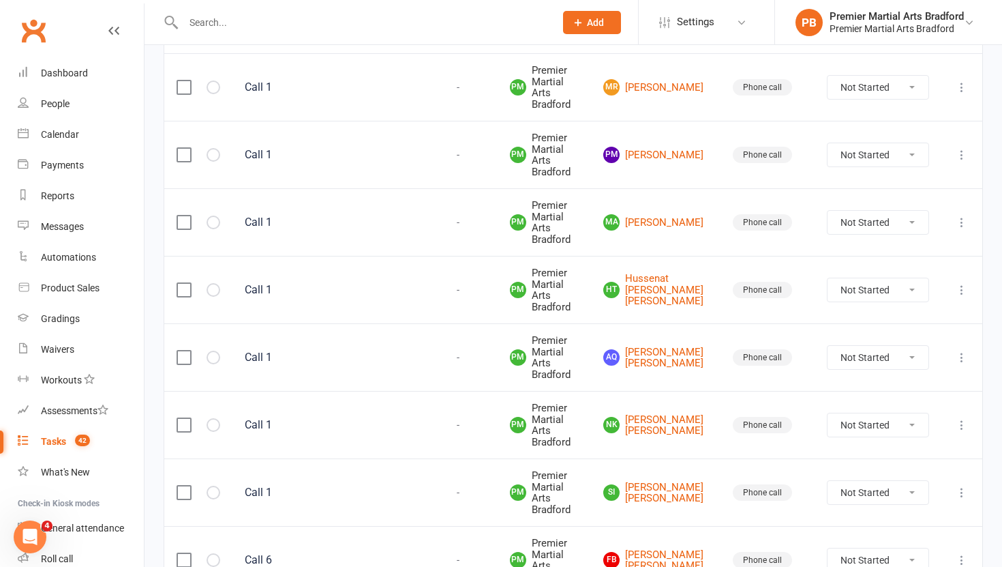
scroll to position [1546, 0]
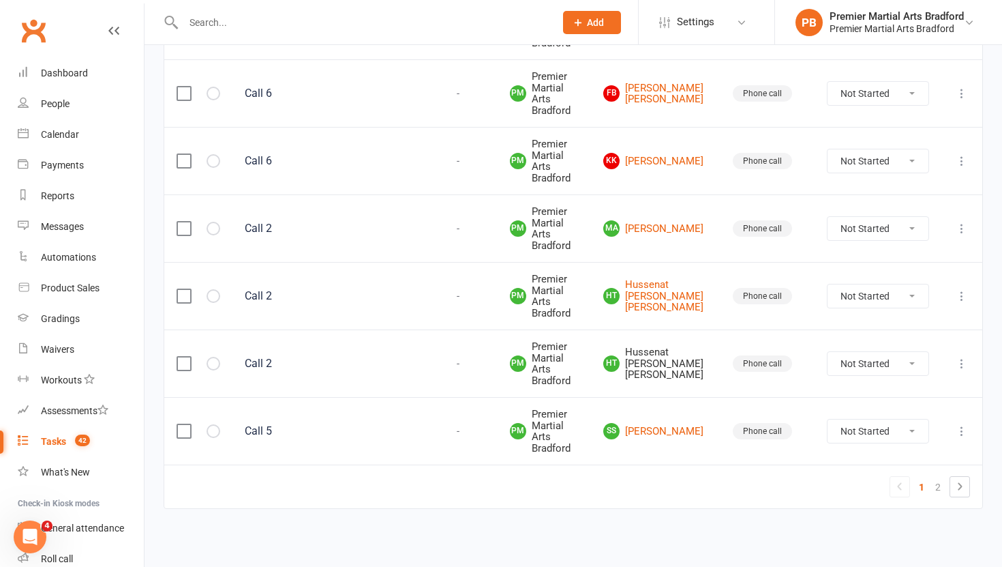
click at [963, 357] on icon at bounding box center [962, 364] width 14 height 14
click at [895, 488] on link "Delete" at bounding box center [902, 501] width 135 height 27
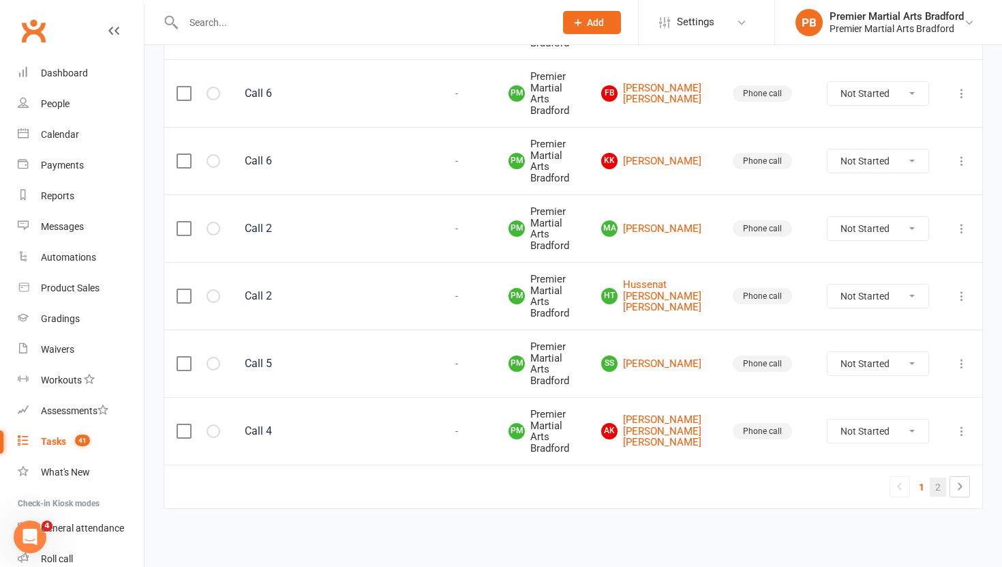
click at [943, 494] on link "2" at bounding box center [938, 486] width 16 height 19
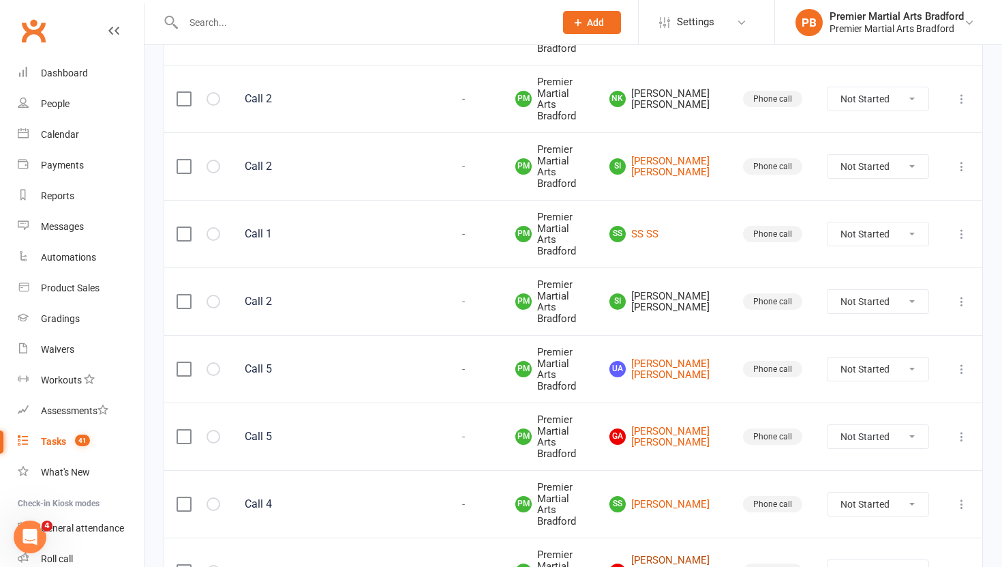
scroll to position [728, 0]
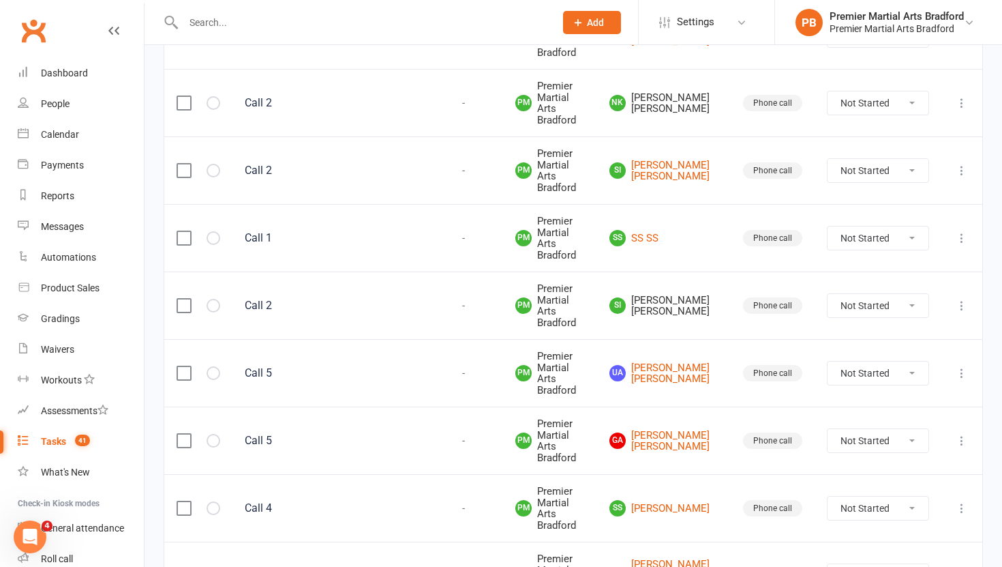
click at [178, 303] on label at bounding box center [184, 306] width 14 height 14
click at [178, 299] on input "checkbox" at bounding box center [184, 299] width 14 height 0
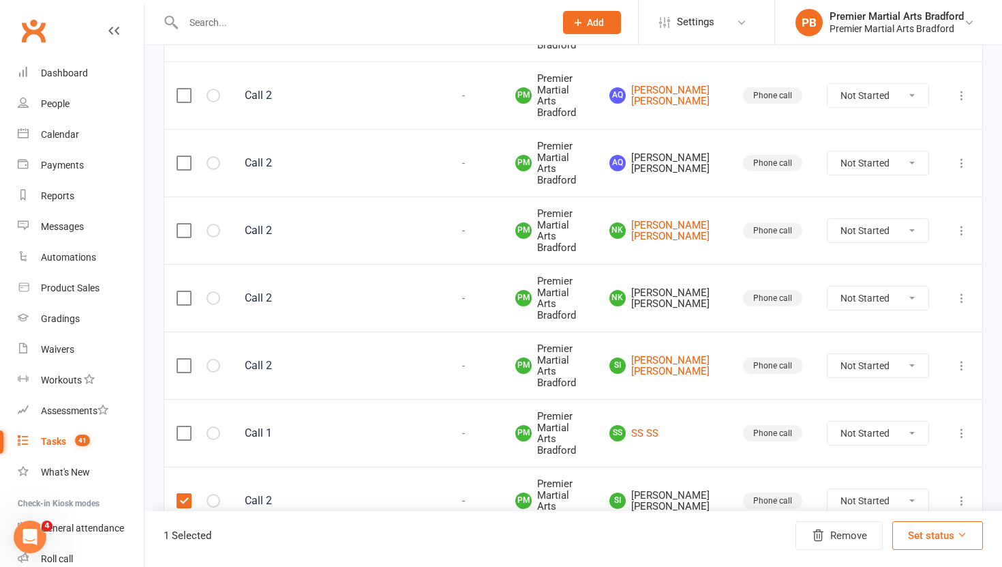
scroll to position [528, 0]
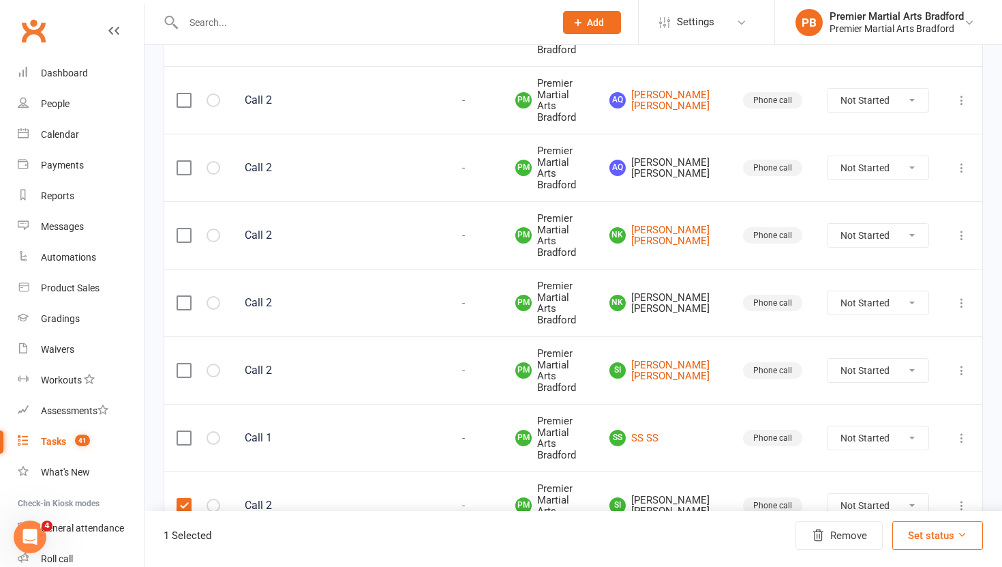
click at [185, 303] on label at bounding box center [184, 303] width 14 height 14
click at [185, 296] on input "checkbox" at bounding box center [184, 296] width 14 height 0
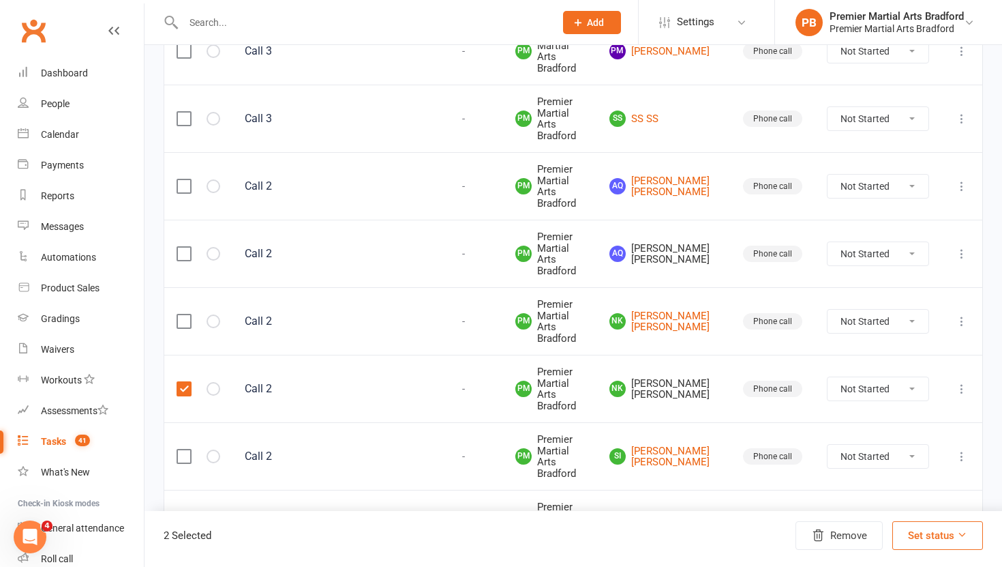
click at [186, 248] on label at bounding box center [184, 254] width 14 height 14
click at [186, 247] on input "checkbox" at bounding box center [184, 247] width 14 height 0
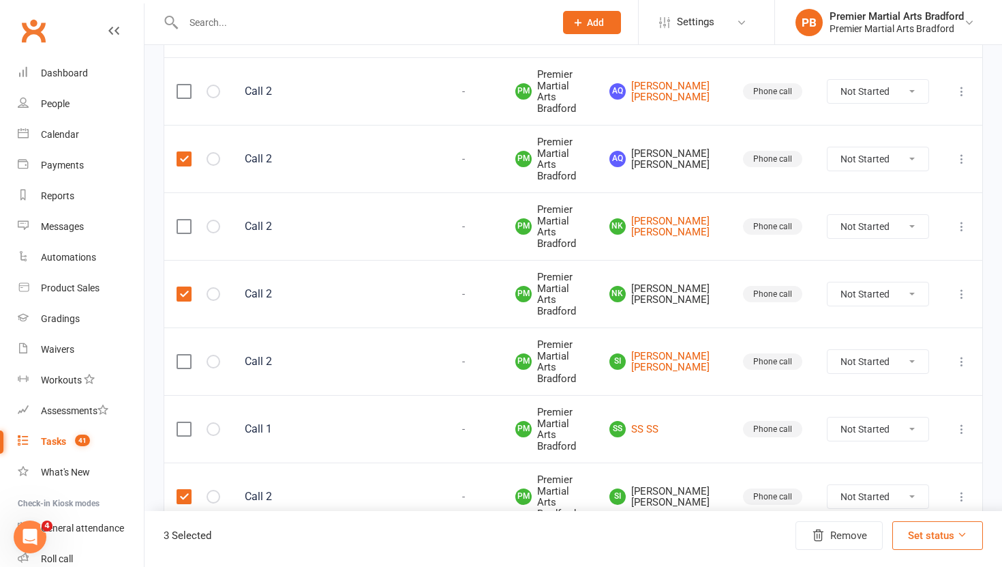
scroll to position [894, 0]
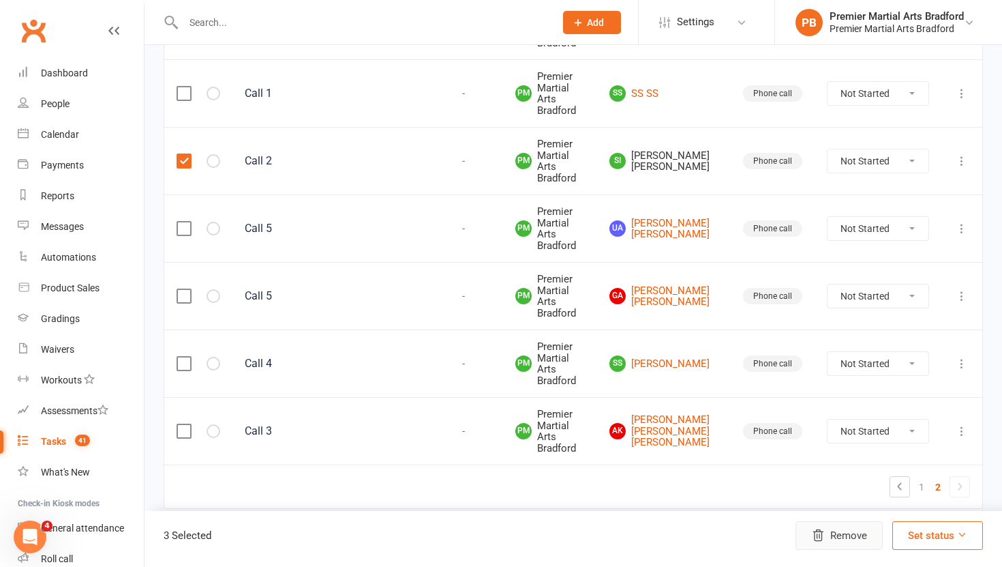
click at [856, 541] on button "Remove" at bounding box center [839, 535] width 87 height 29
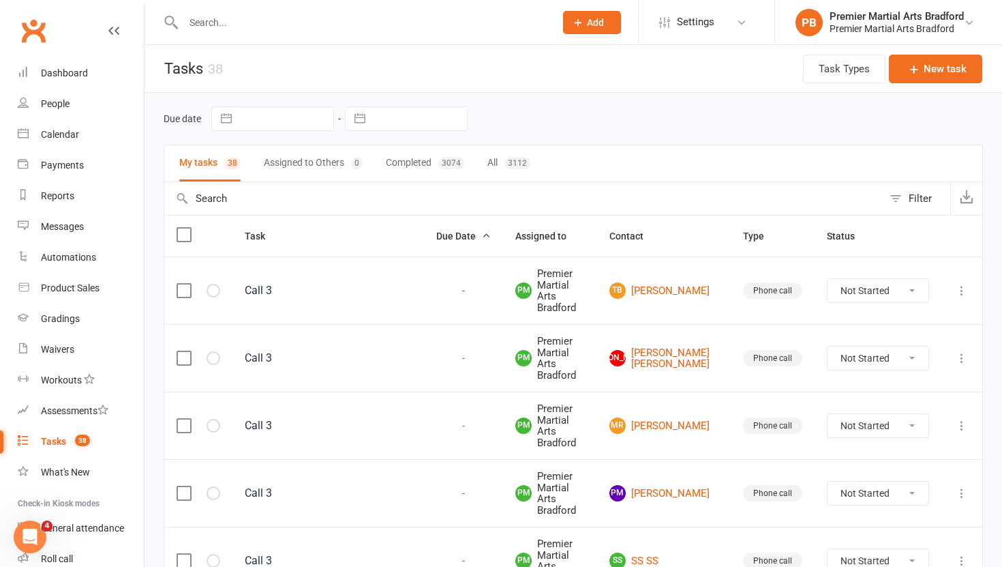
scroll to position [691, 0]
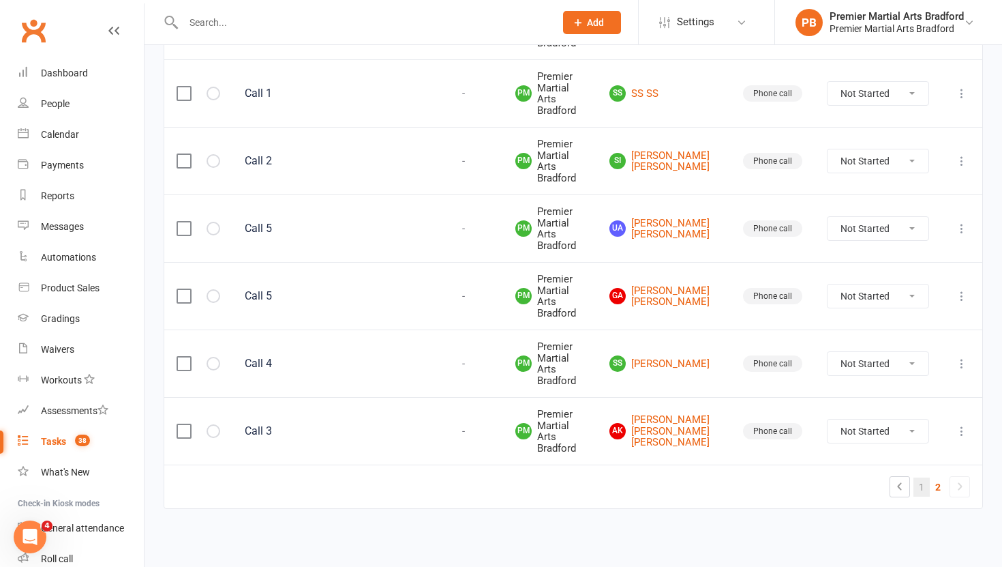
click at [924, 489] on link "1" at bounding box center [922, 486] width 16 height 19
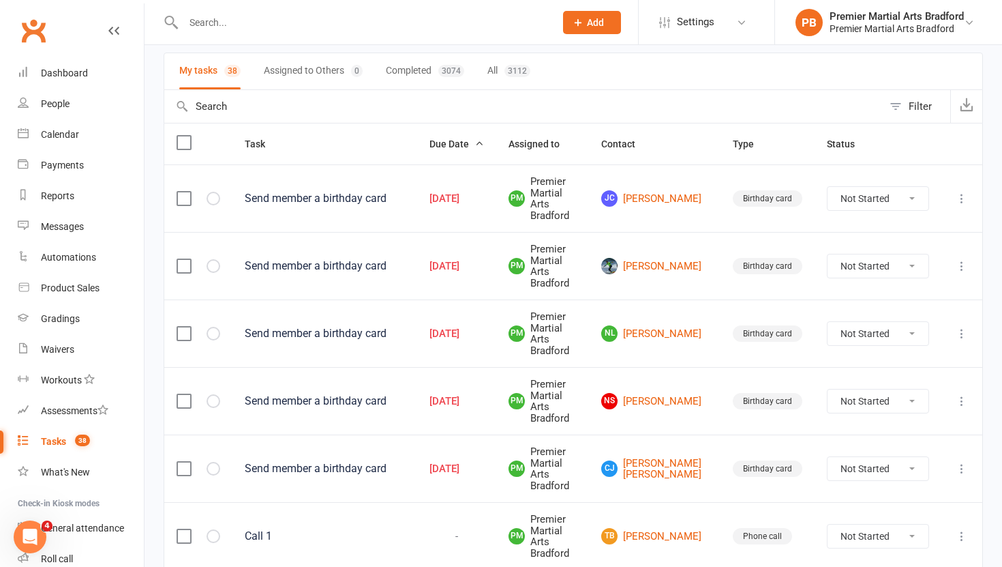
scroll to position [140, 0]
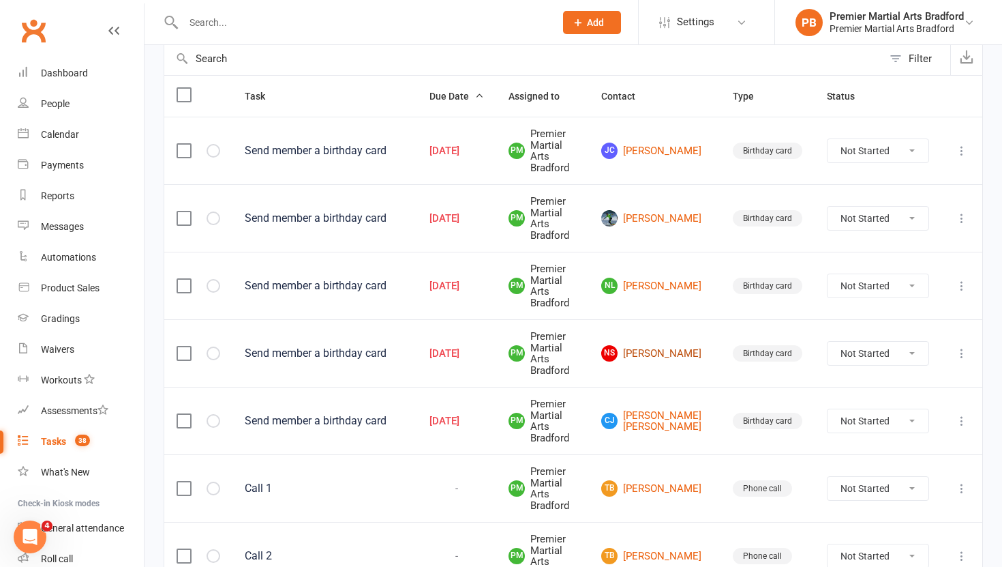
click at [678, 349] on link "NS [PERSON_NAME]" at bounding box center [654, 353] width 107 height 16
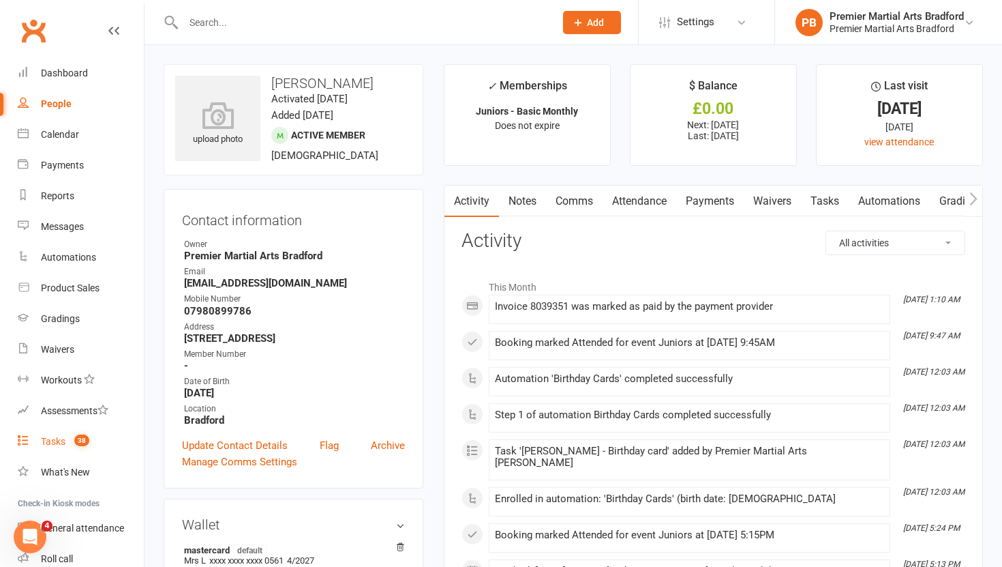
click at [57, 449] on link "Tasks 38" at bounding box center [81, 441] width 126 height 31
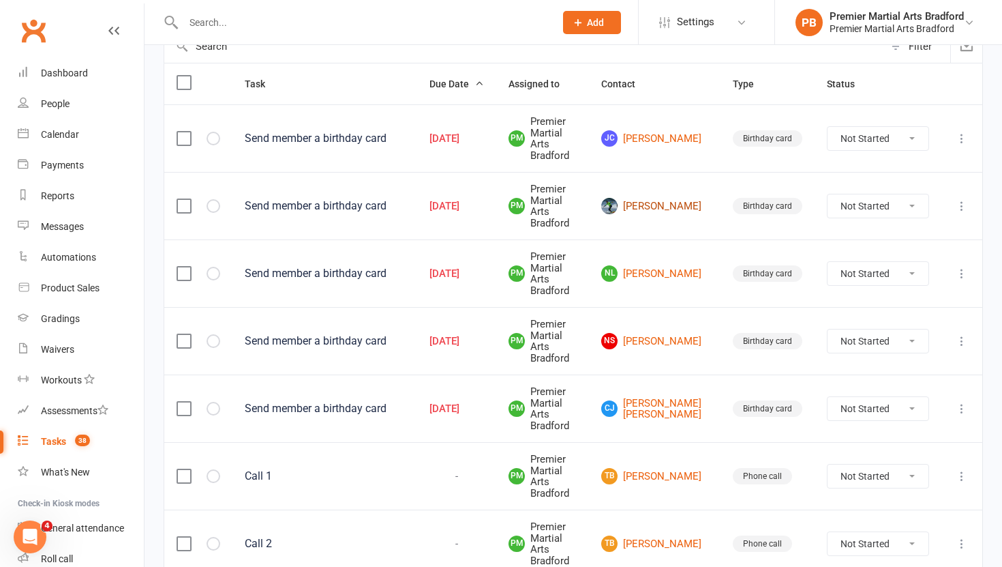
scroll to position [162, 0]
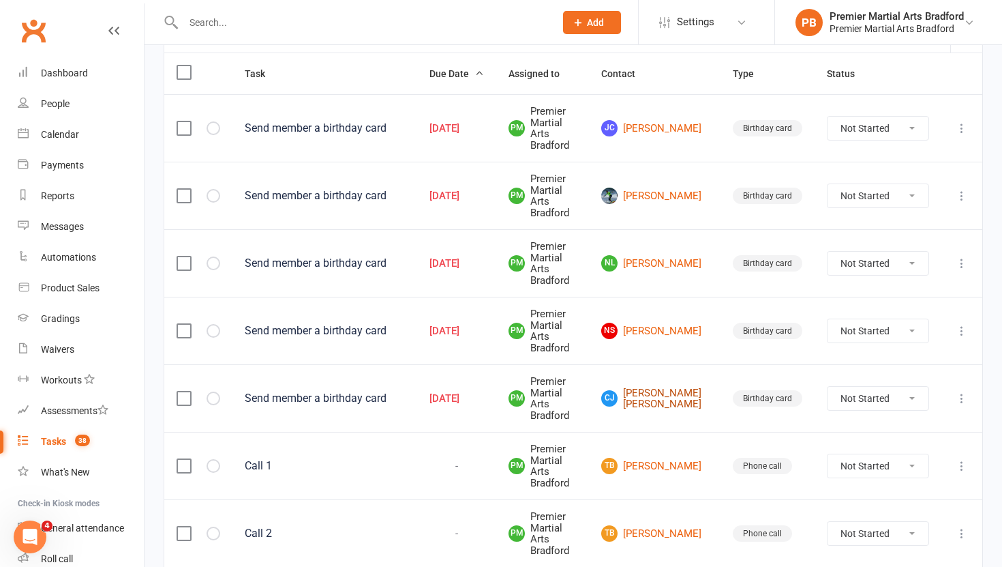
click at [661, 402] on link "[PERSON_NAME] [PERSON_NAME] [PERSON_NAME]" at bounding box center [654, 398] width 107 height 23
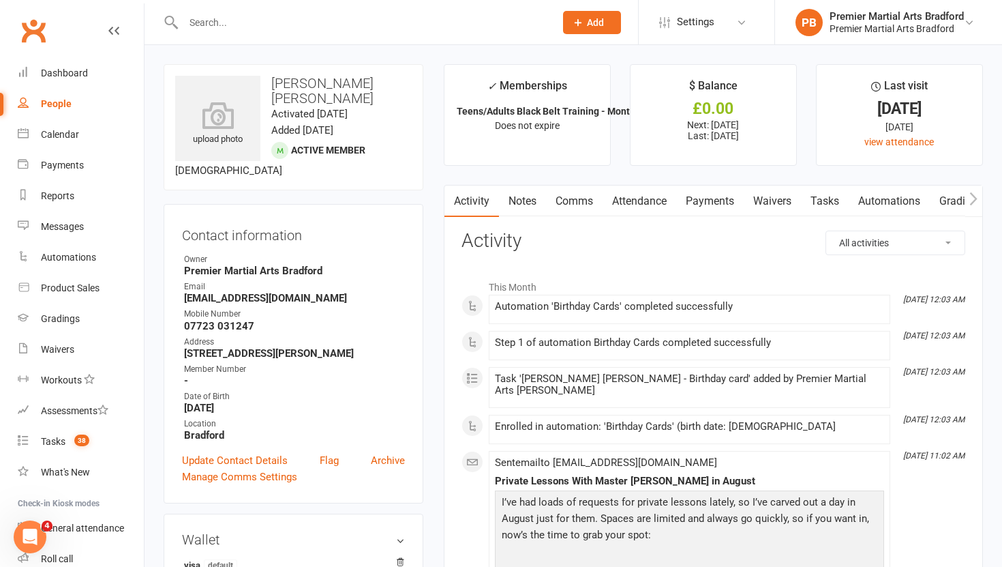
click at [829, 197] on link "Tasks" at bounding box center [825, 200] width 48 height 31
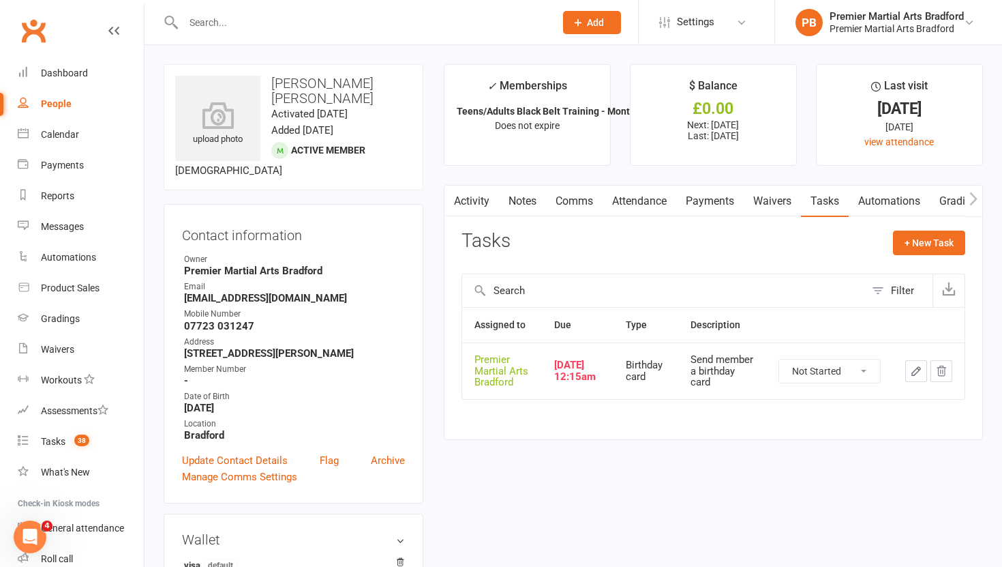
click at [867, 372] on select "Not Started In Progress Waiting Complete" at bounding box center [829, 370] width 101 height 23
select select "unstarted"
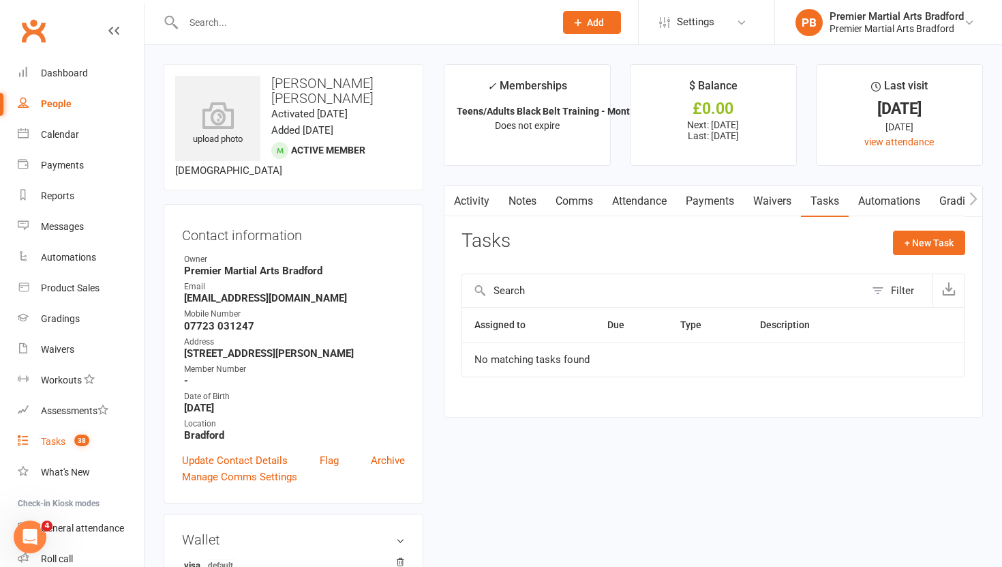
click at [54, 439] on div "Tasks" at bounding box center [53, 441] width 25 height 11
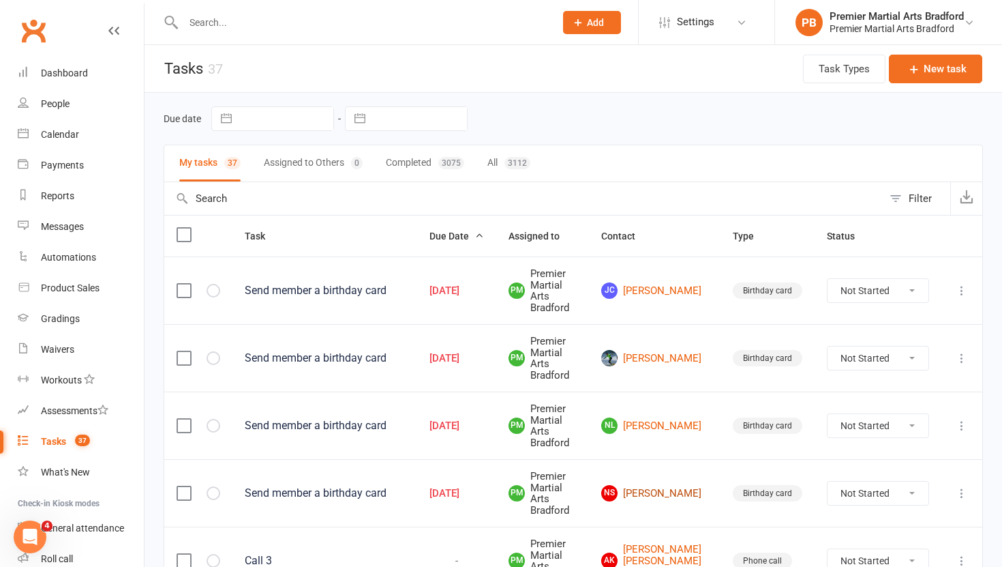
click at [665, 490] on link "NS [PERSON_NAME]" at bounding box center [654, 493] width 107 height 16
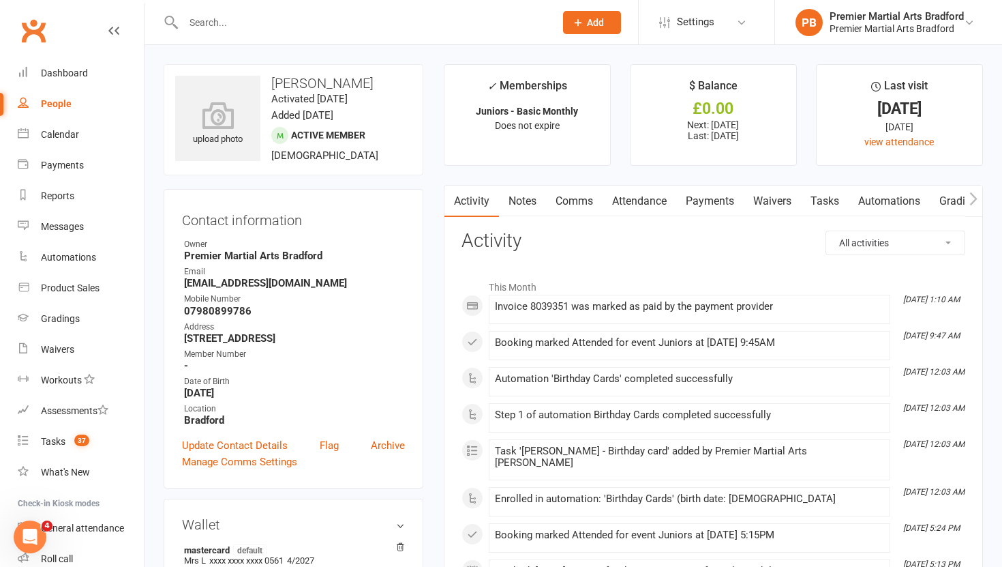
click at [835, 203] on link "Tasks" at bounding box center [825, 200] width 48 height 31
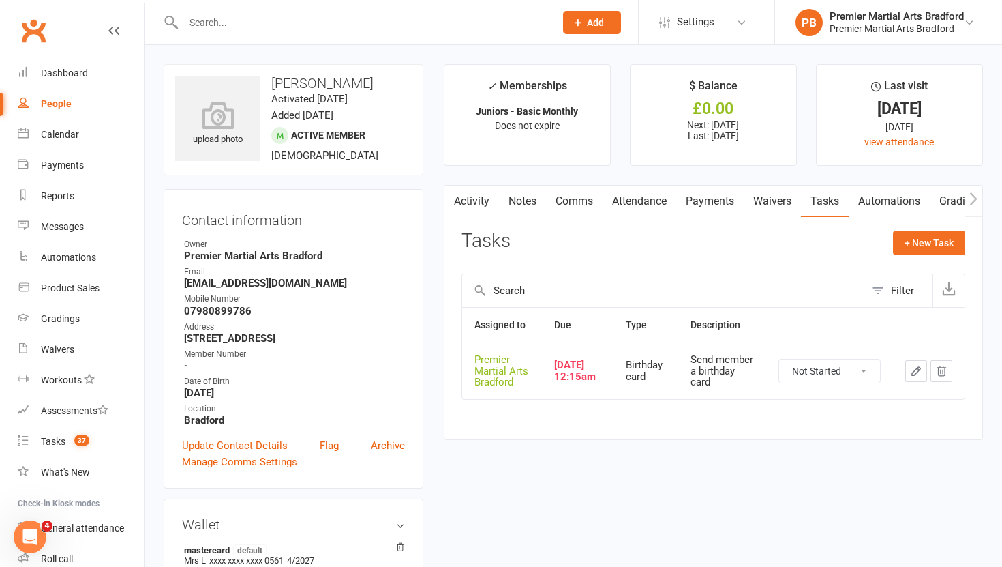
click at [858, 370] on select "Not Started In Progress Waiting Complete" at bounding box center [829, 370] width 101 height 23
select select "unstarted"
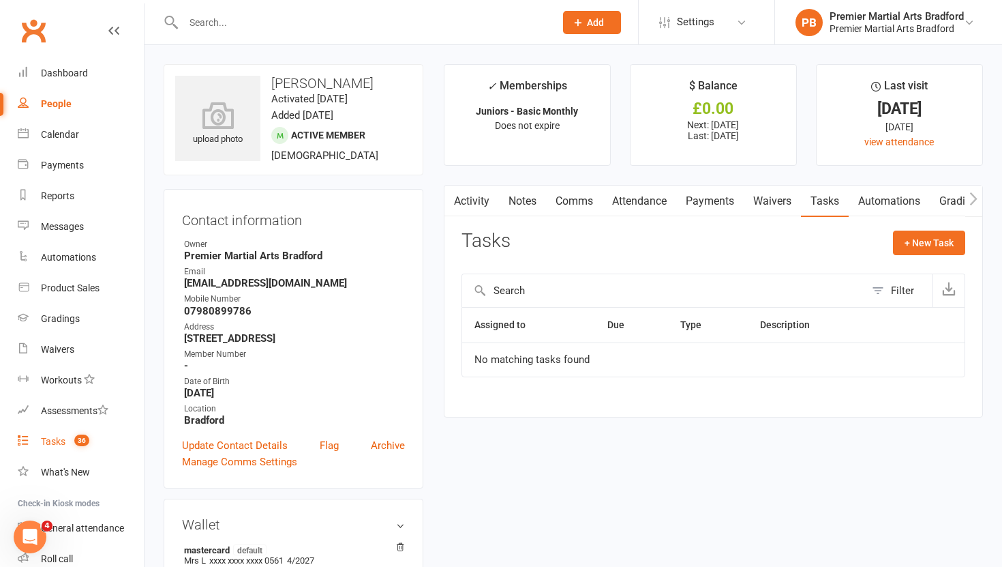
click at [63, 438] on div "Tasks" at bounding box center [53, 441] width 25 height 11
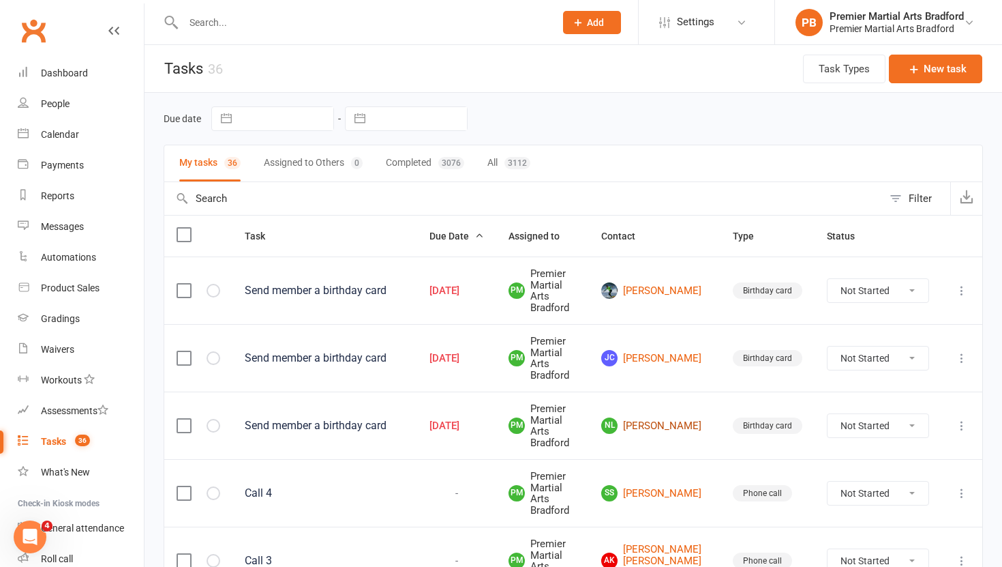
click at [657, 429] on link "NL [PERSON_NAME]" at bounding box center [654, 425] width 107 height 16
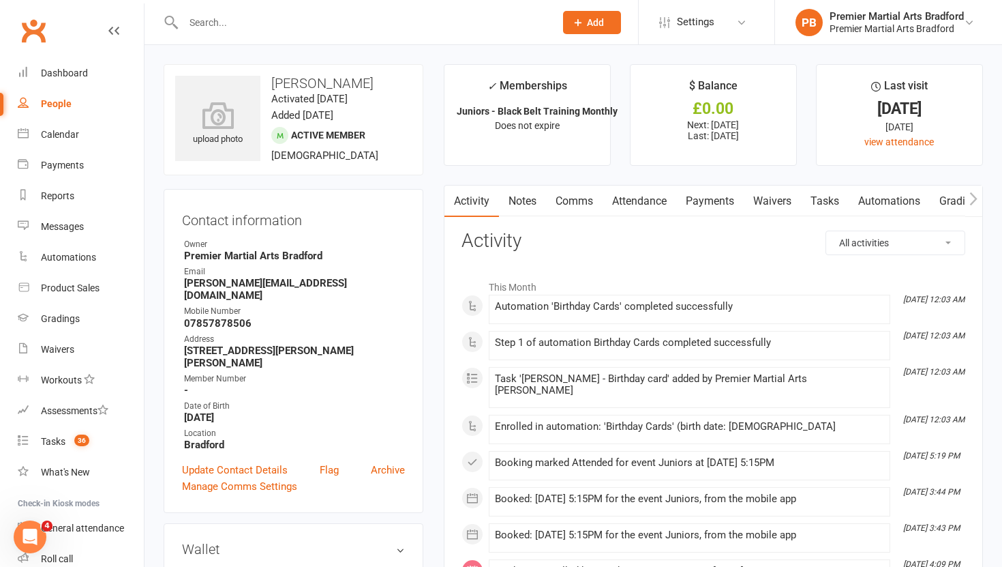
click at [833, 202] on link "Tasks" at bounding box center [825, 200] width 48 height 31
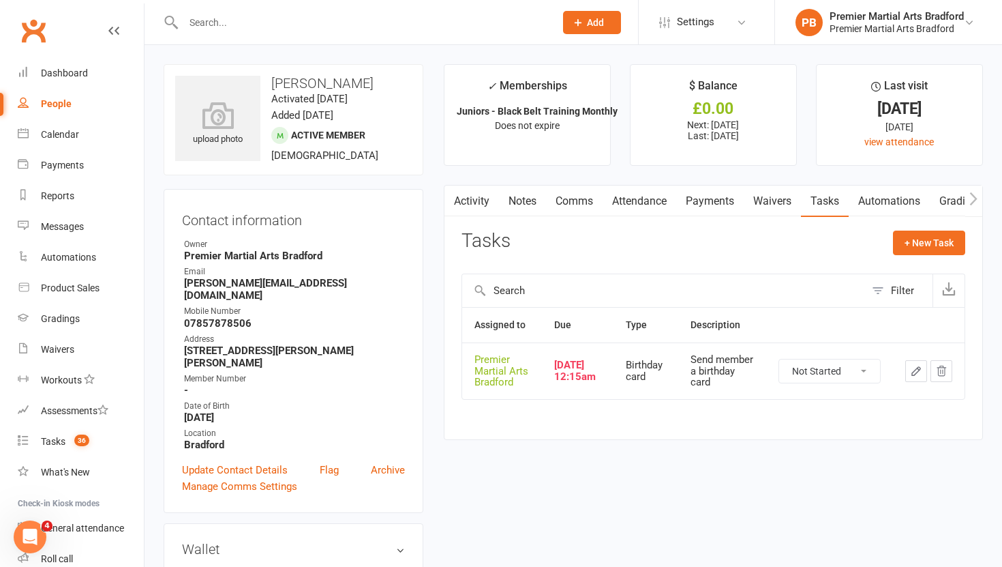
click at [858, 372] on select "Not Started In Progress Waiting Complete" at bounding box center [829, 370] width 101 height 23
select select "unstarted"
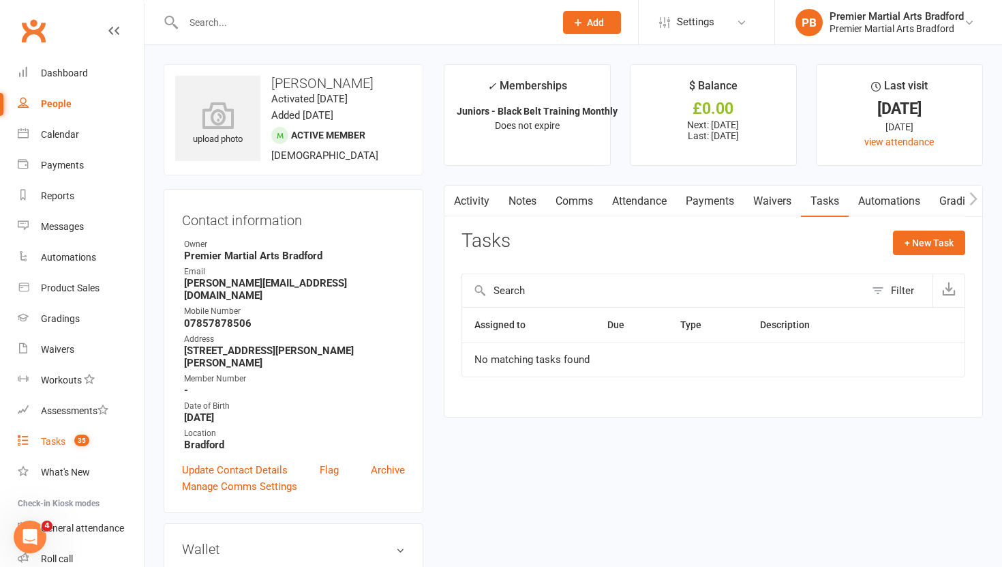
click at [57, 442] on div "Tasks" at bounding box center [53, 441] width 25 height 11
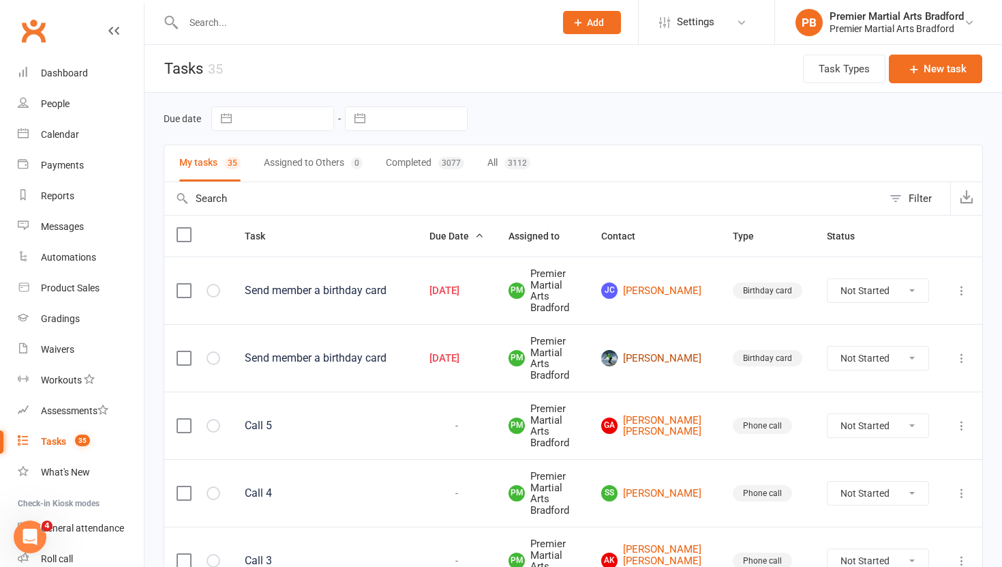
click at [663, 359] on link "[PERSON_NAME]" at bounding box center [654, 358] width 107 height 16
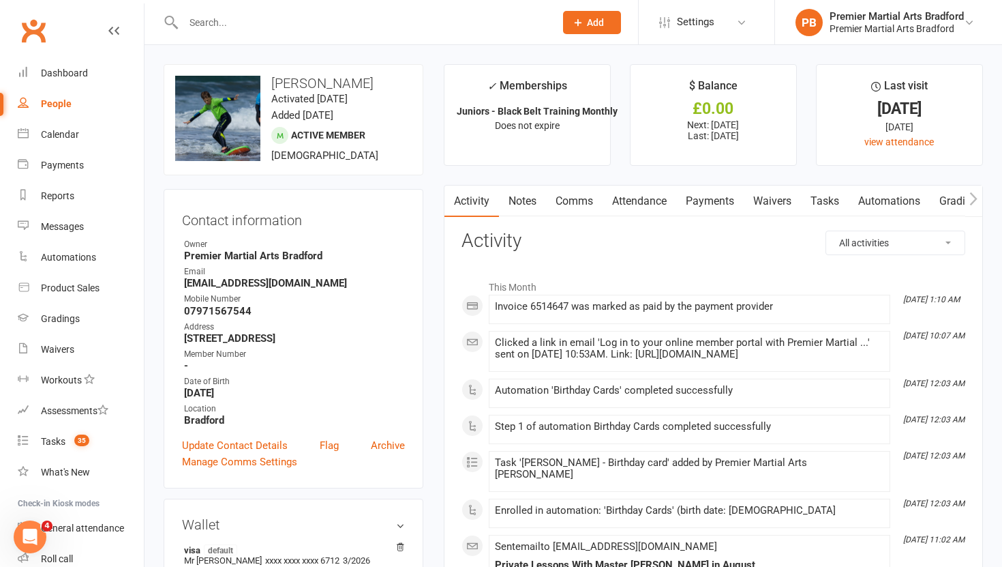
click at [822, 205] on link "Tasks" at bounding box center [825, 200] width 48 height 31
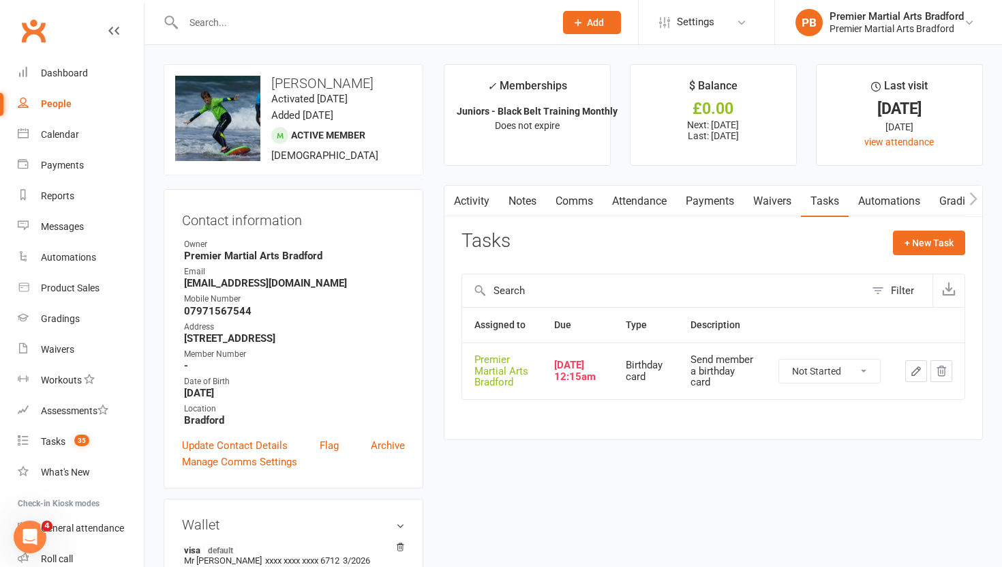
click at [863, 370] on select "Not Started In Progress Waiting Complete" at bounding box center [829, 370] width 101 height 23
select select "unstarted"
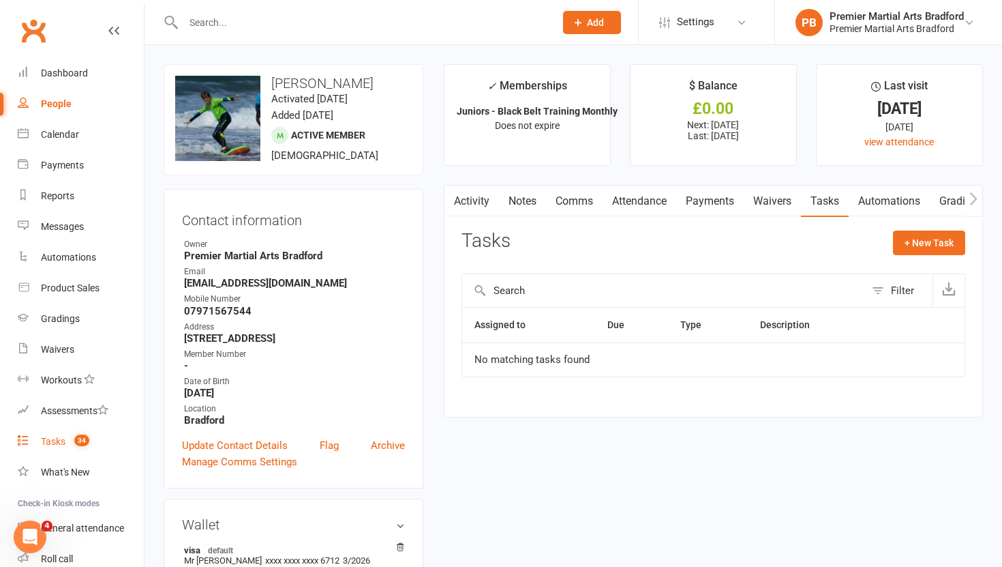
click at [40, 438] on link "Tasks 34" at bounding box center [81, 441] width 126 height 31
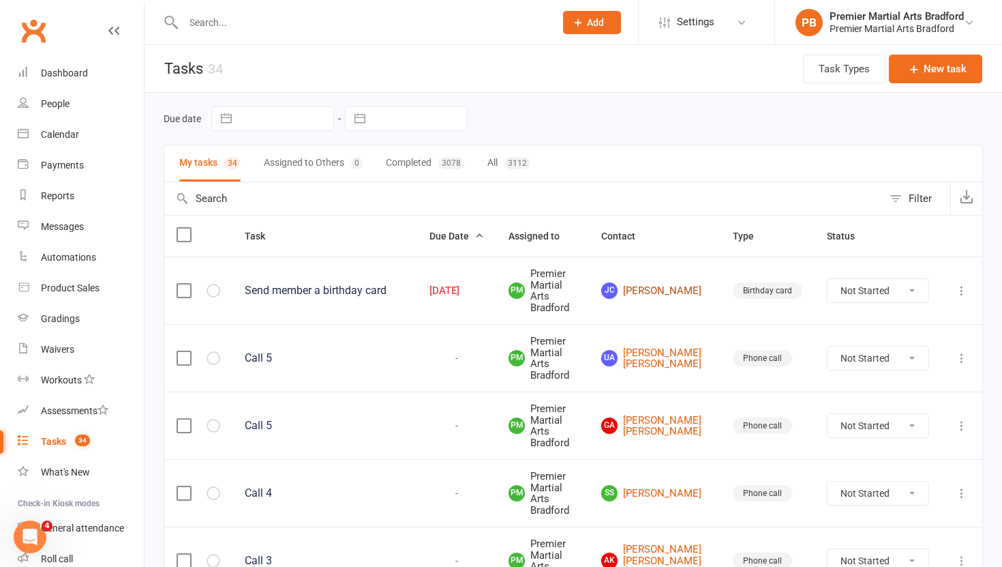
click at [655, 288] on link "[PERSON_NAME] [PERSON_NAME]" at bounding box center [654, 290] width 107 height 16
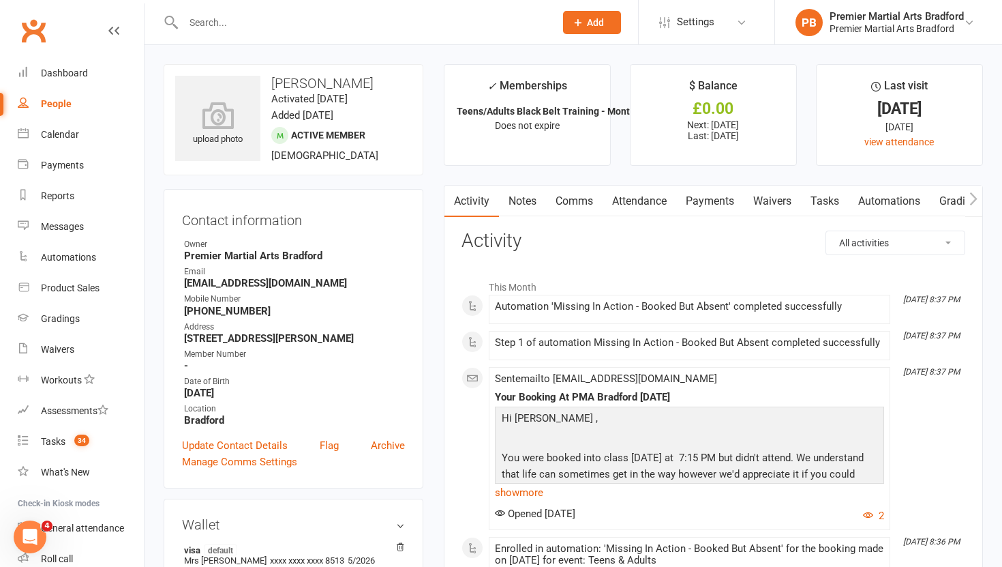
click at [827, 200] on link "Tasks" at bounding box center [825, 200] width 48 height 31
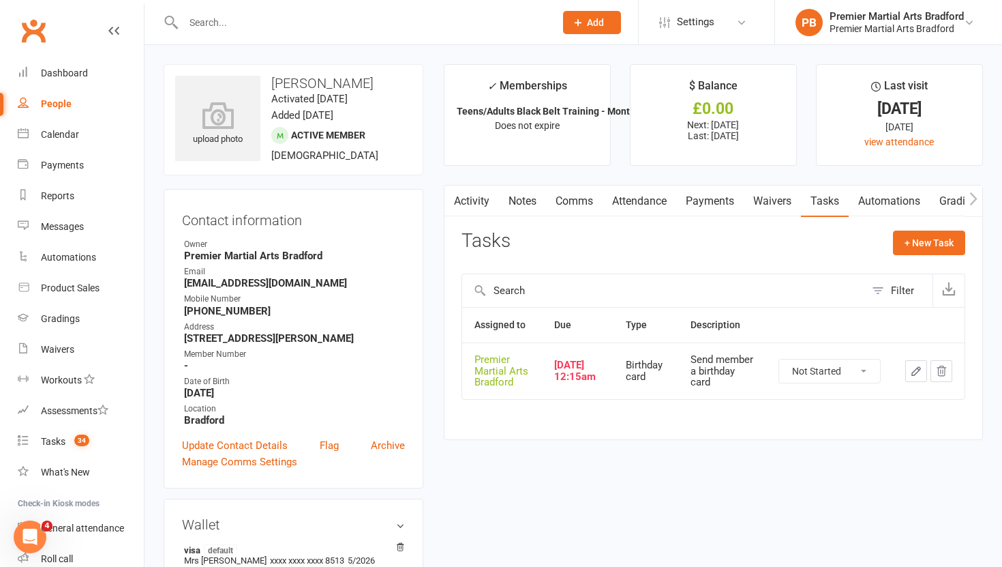
click at [863, 364] on select "Not Started In Progress Waiting Complete" at bounding box center [829, 370] width 101 height 23
select select "unstarted"
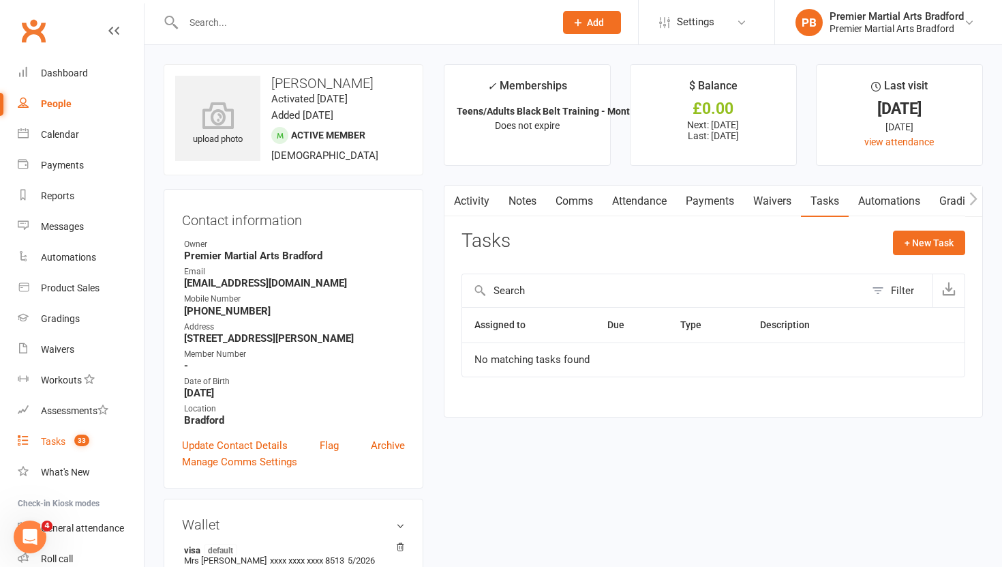
click at [45, 443] on div "Tasks" at bounding box center [53, 441] width 25 height 11
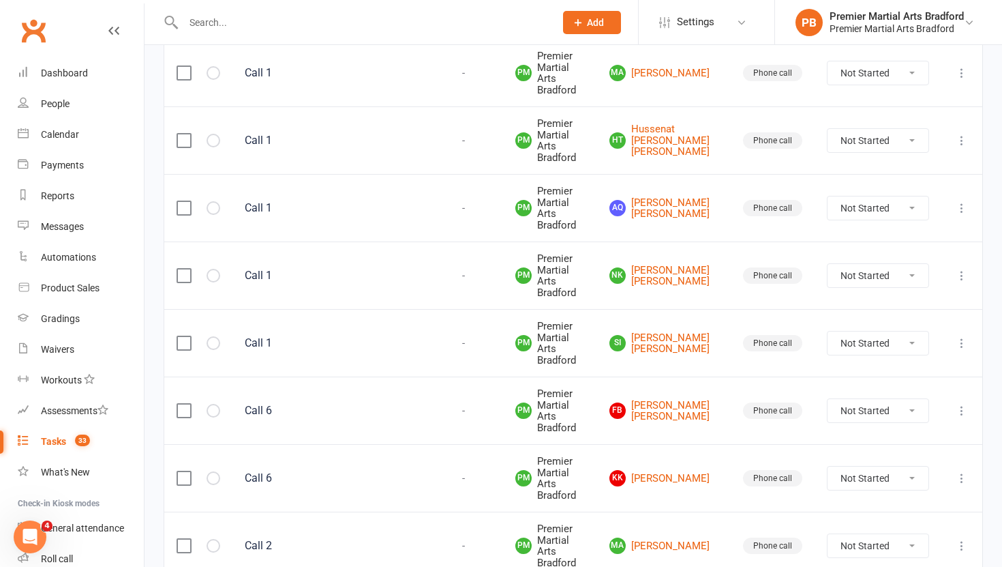
scroll to position [1524, 0]
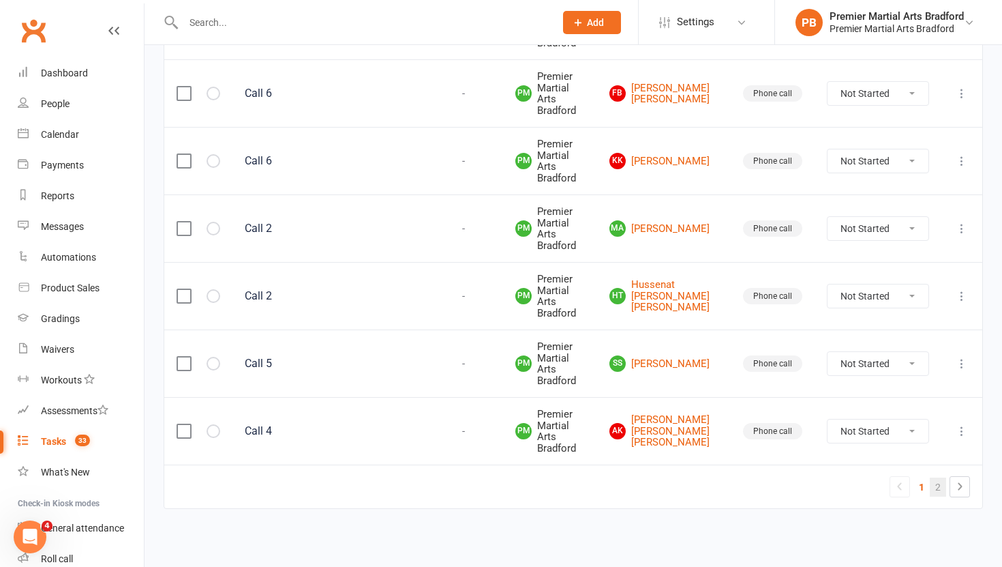
click at [935, 488] on link "2" at bounding box center [938, 486] width 16 height 19
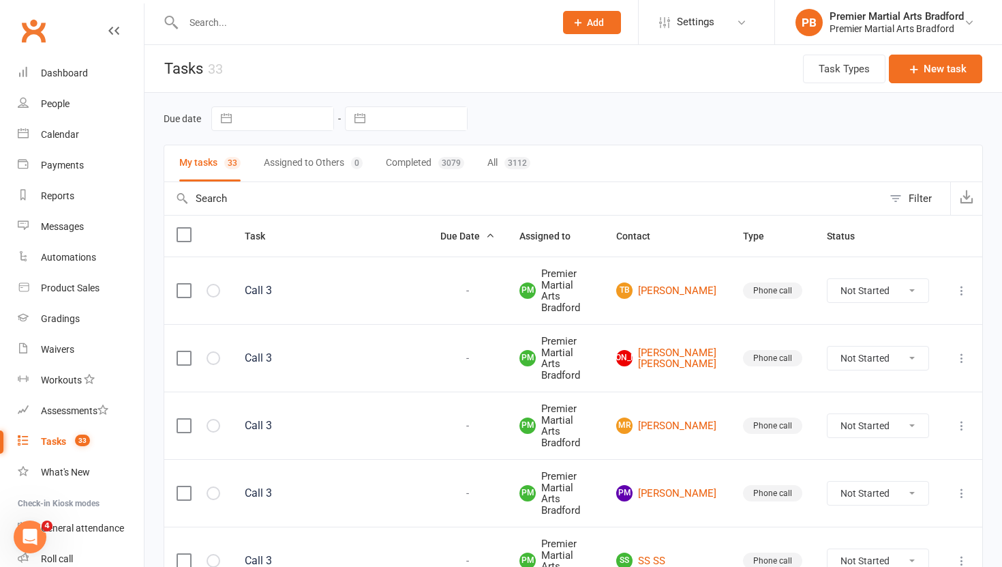
scroll to position [286, 0]
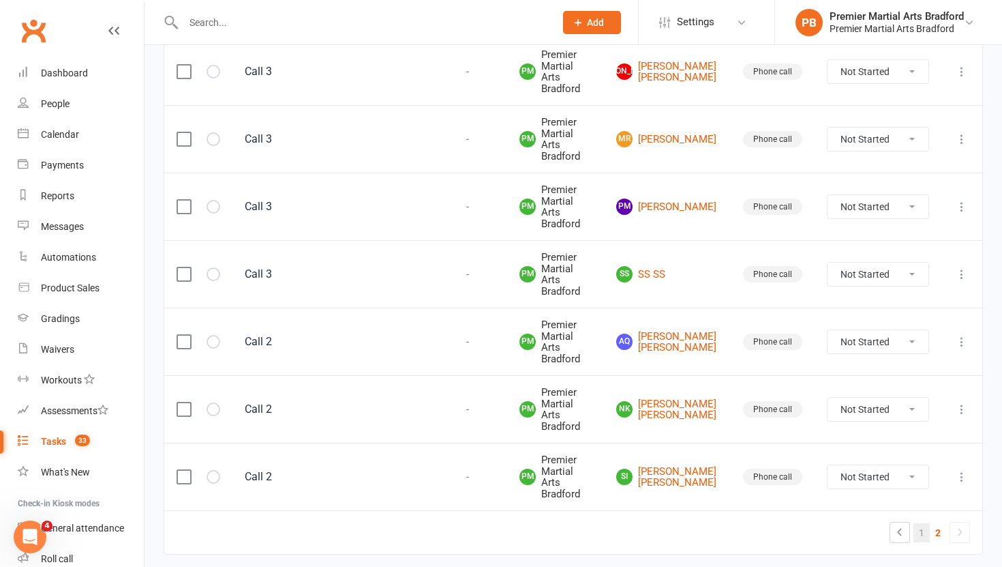
click at [919, 523] on link "1" at bounding box center [922, 532] width 16 height 19
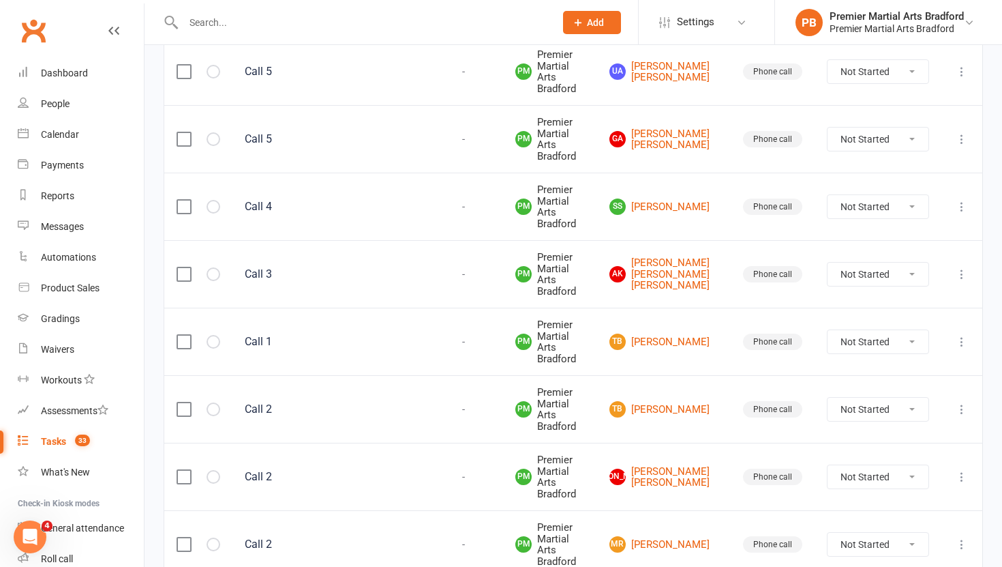
scroll to position [0, 0]
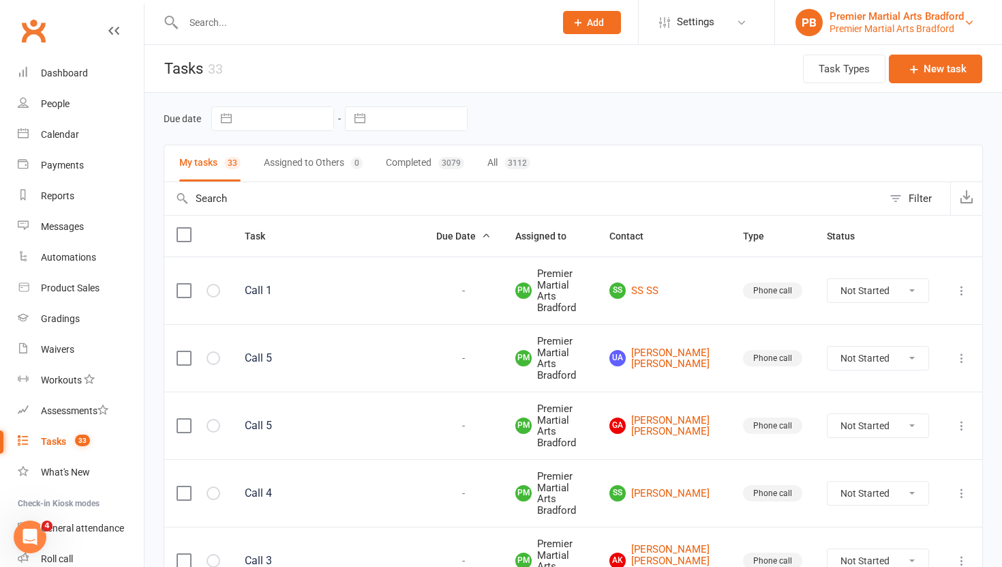
click at [953, 19] on div "Premier Martial Arts Bradford" at bounding box center [897, 16] width 134 height 12
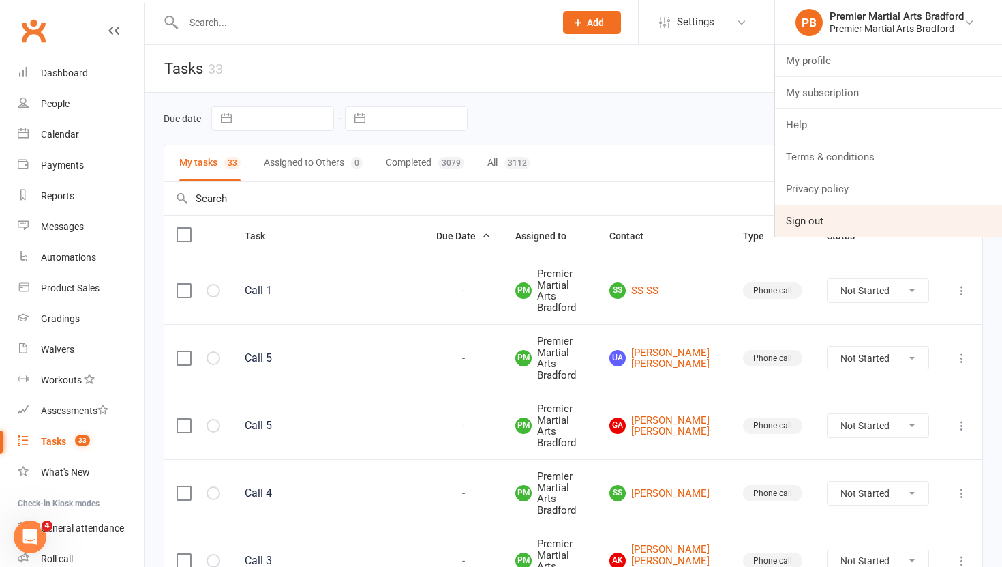
click at [805, 226] on link "Sign out" at bounding box center [888, 220] width 227 height 31
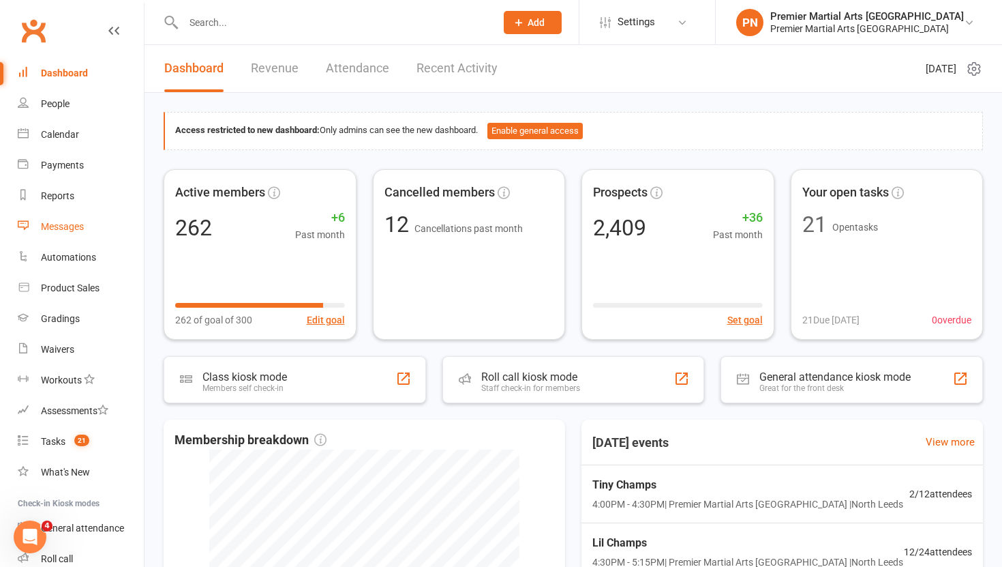
click at [63, 227] on div "Messages" at bounding box center [62, 226] width 43 height 11
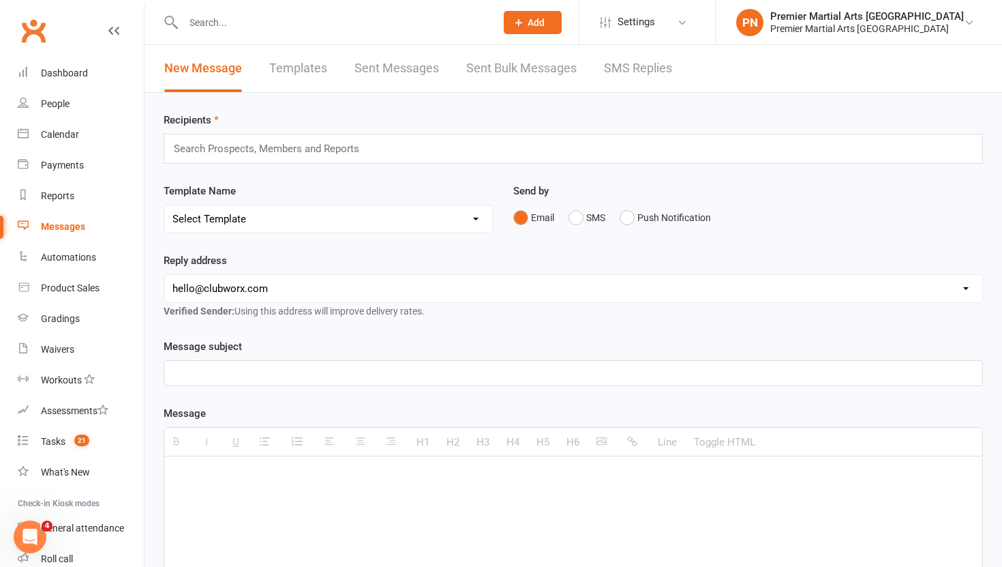
click at [638, 54] on link "SMS Replies" at bounding box center [638, 68] width 68 height 47
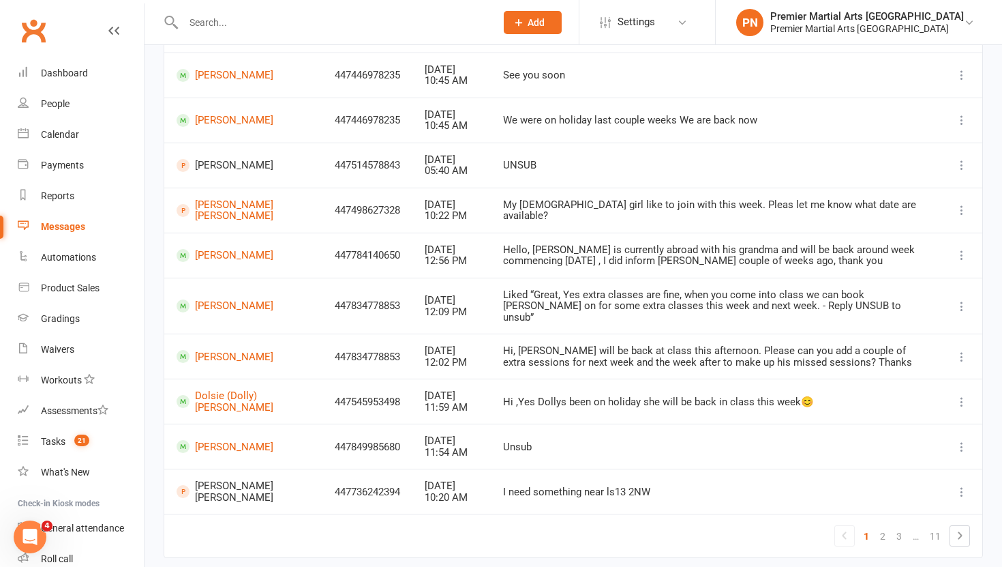
scroll to position [170, 0]
click at [217, 209] on link "[PERSON_NAME] [PERSON_NAME]" at bounding box center [244, 211] width 134 height 23
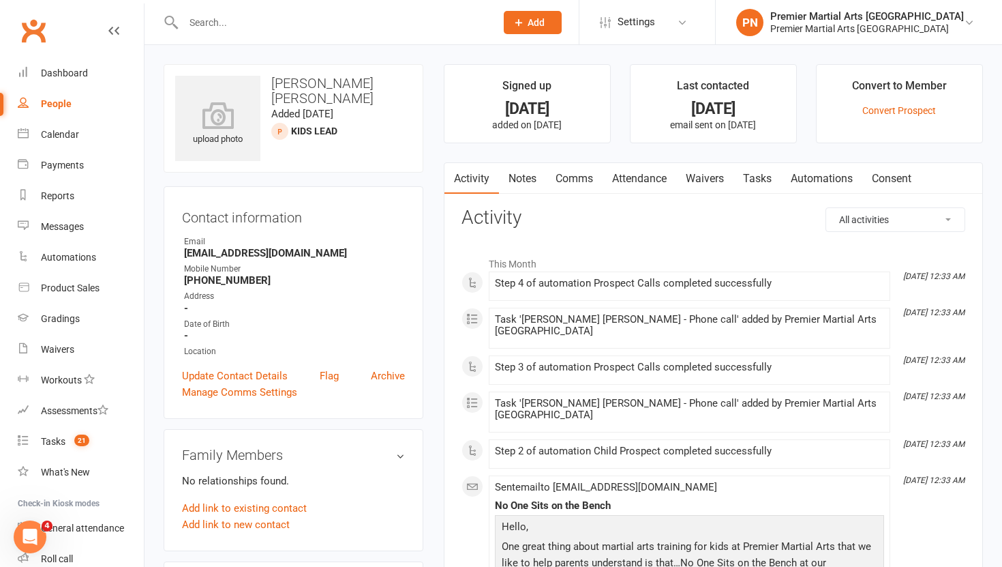
click at [764, 175] on link "Tasks" at bounding box center [758, 178] width 48 height 31
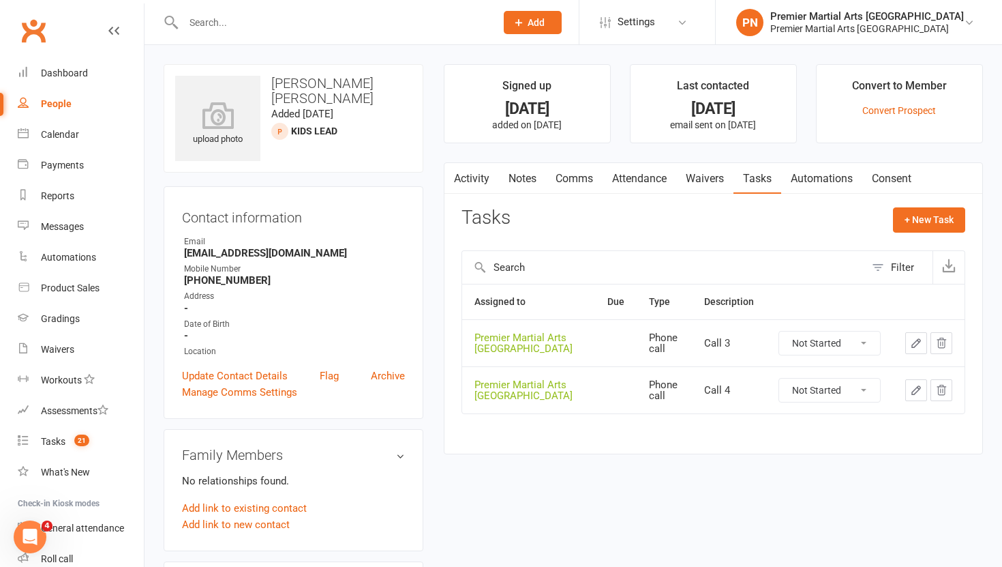
click at [524, 183] on link "Notes" at bounding box center [522, 178] width 47 height 31
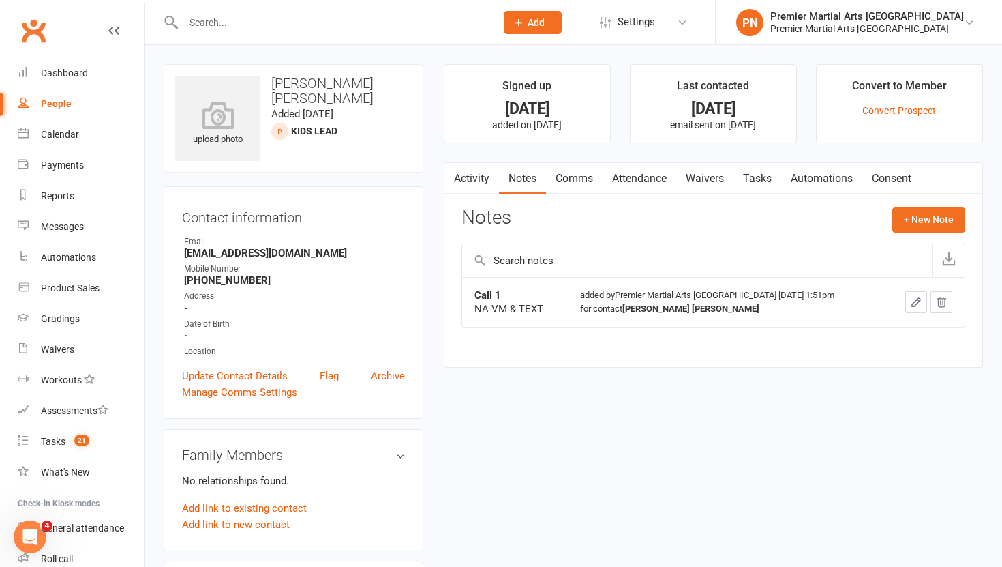
click at [761, 183] on link "Tasks" at bounding box center [758, 178] width 48 height 31
